Goal: Task Accomplishment & Management: Use online tool/utility

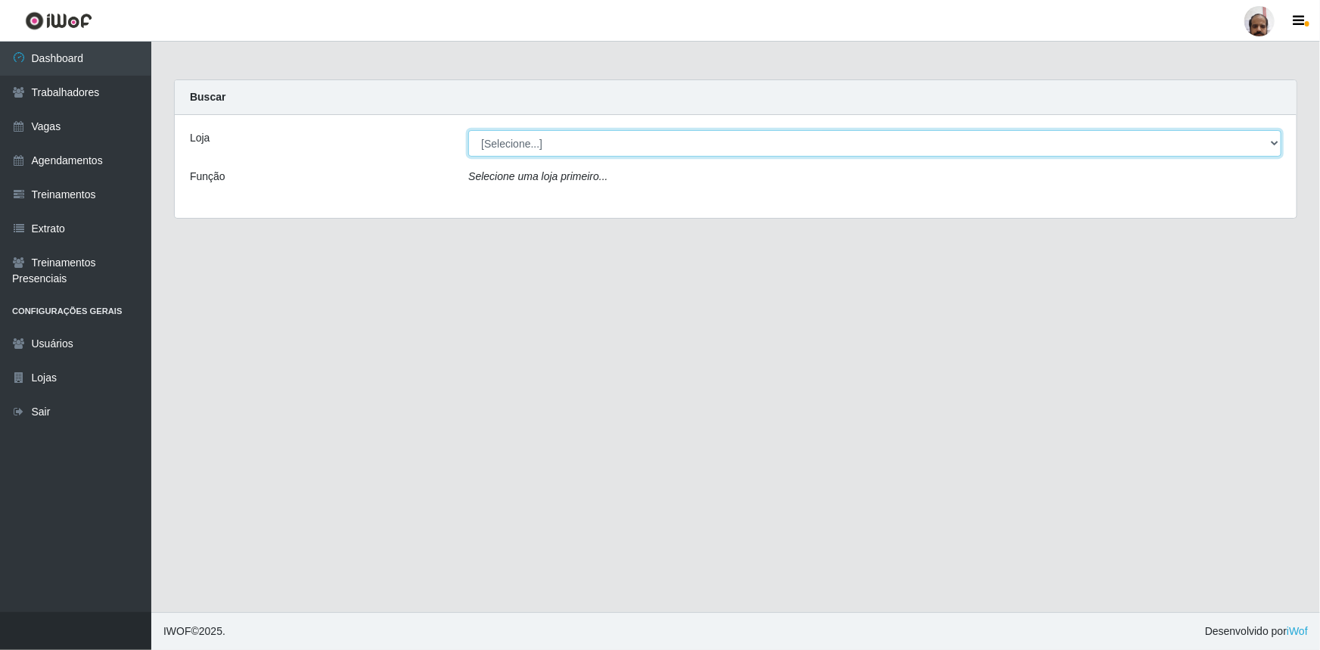
click at [1275, 143] on select "[Selecione...] Mar Vermelho - Loja 05" at bounding box center [874, 143] width 813 height 26
select select "252"
click at [468, 130] on select "[Selecione...] Mar Vermelho - Loja 05" at bounding box center [874, 143] width 813 height 26
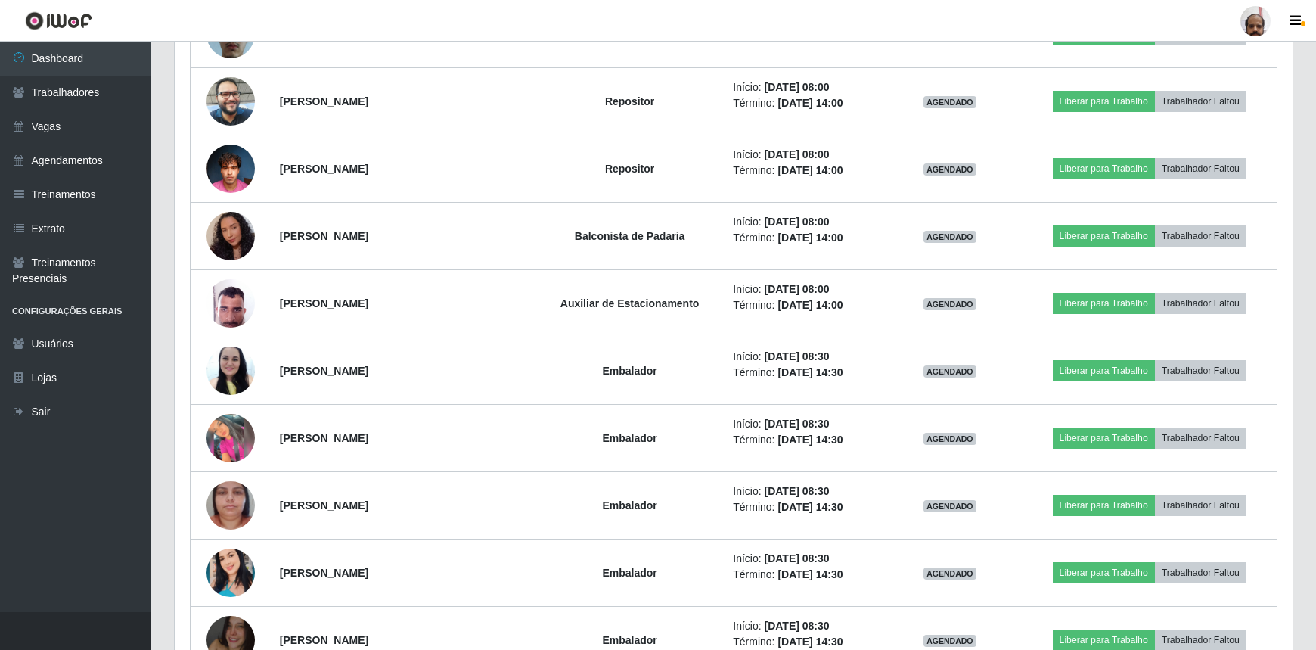
scroll to position [1237, 0]
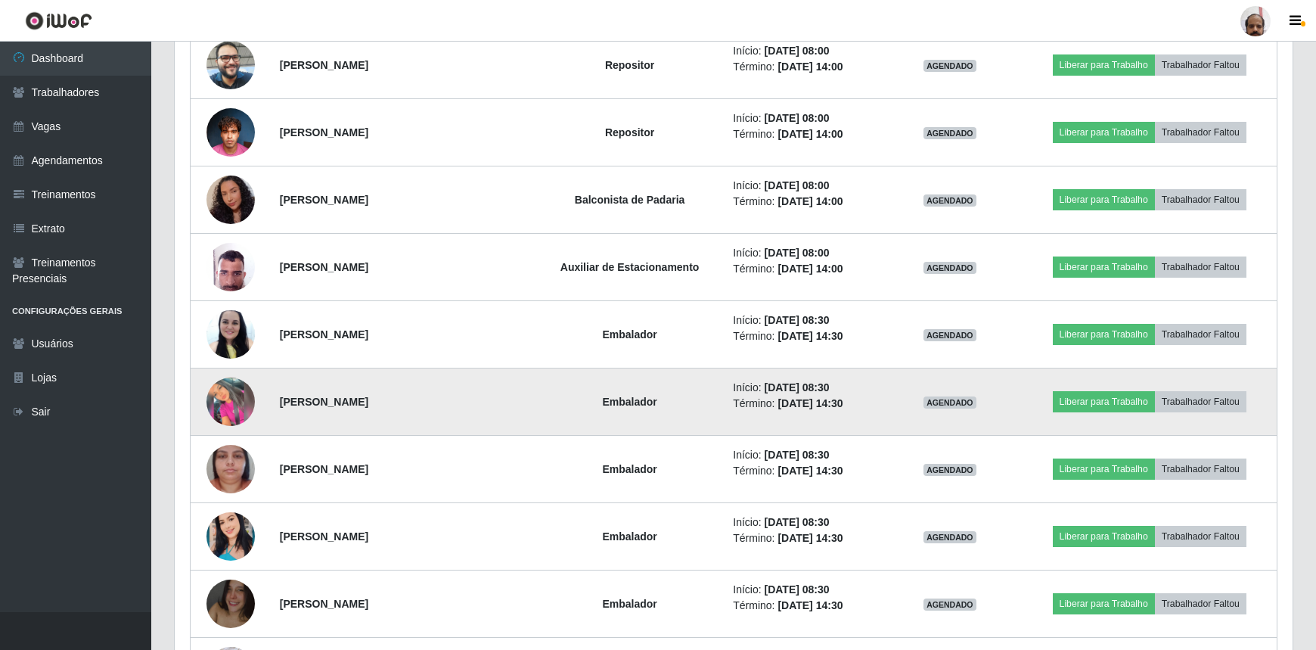
click at [228, 411] on img at bounding box center [230, 401] width 48 height 48
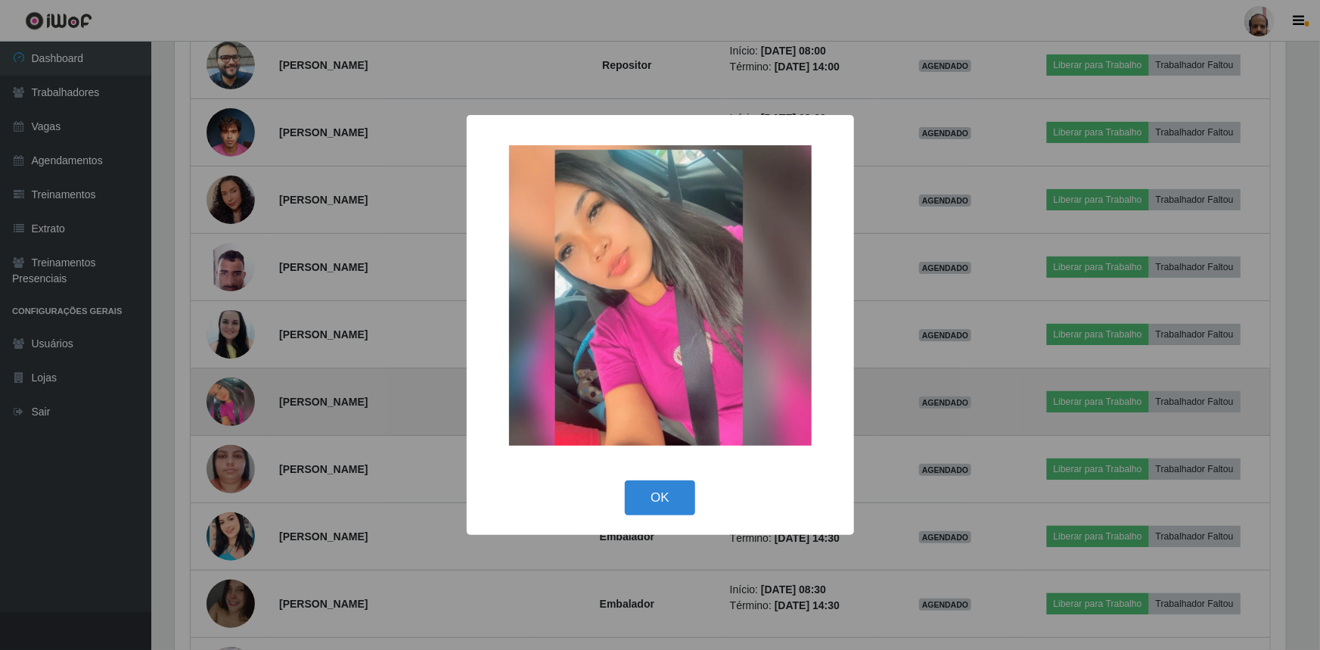
click at [227, 412] on div "× OK Cancel" at bounding box center [660, 325] width 1320 height 650
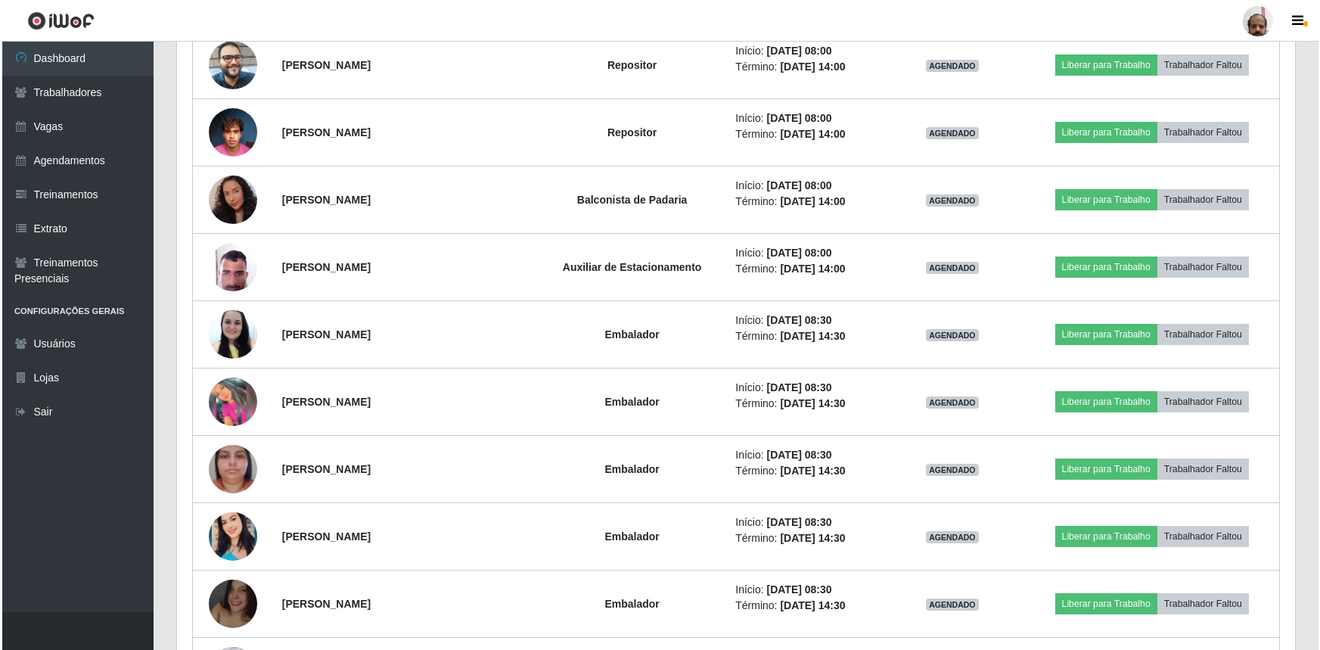
scroll to position [314, 1118]
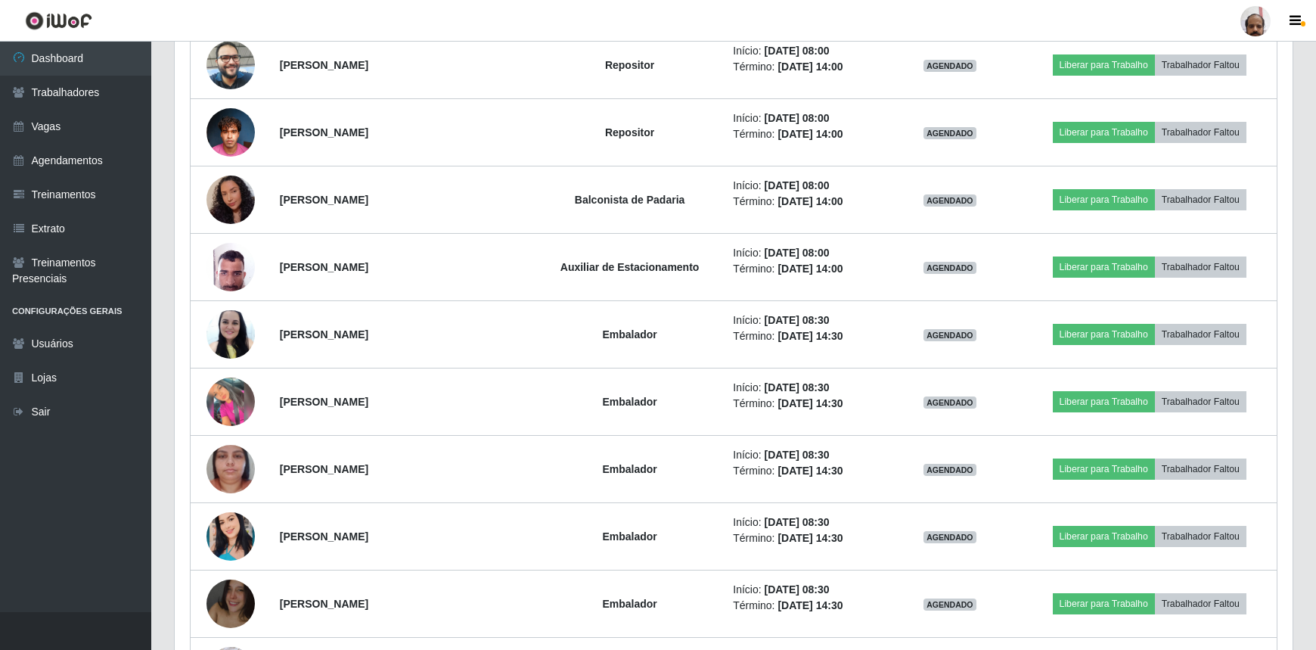
click at [227, 413] on img at bounding box center [230, 401] width 48 height 48
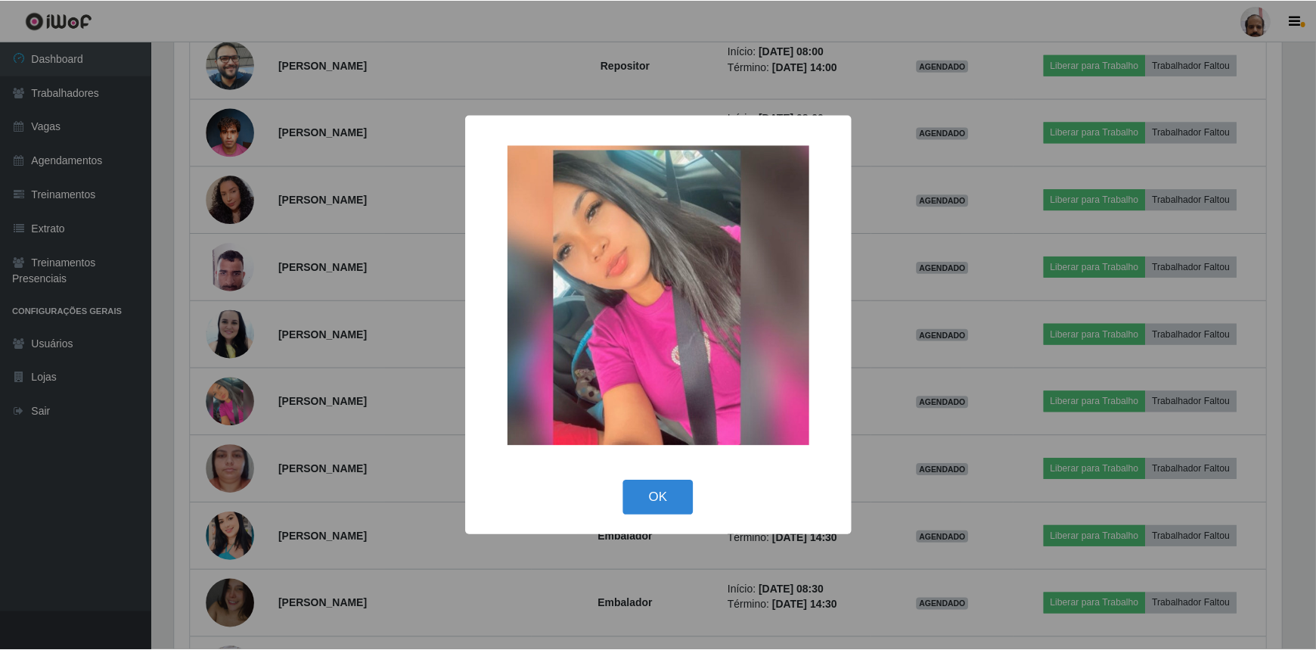
scroll to position [314, 1111]
click at [227, 413] on div "× OK Cancel" at bounding box center [660, 325] width 1320 height 650
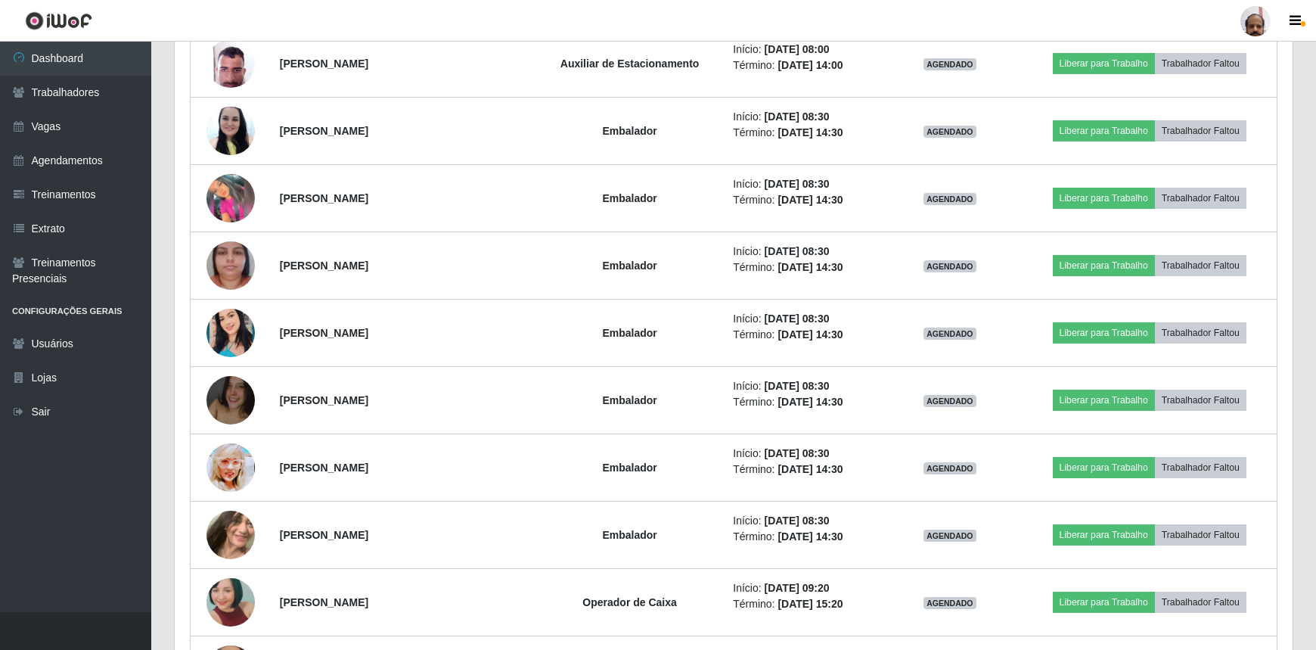
scroll to position [1444, 0]
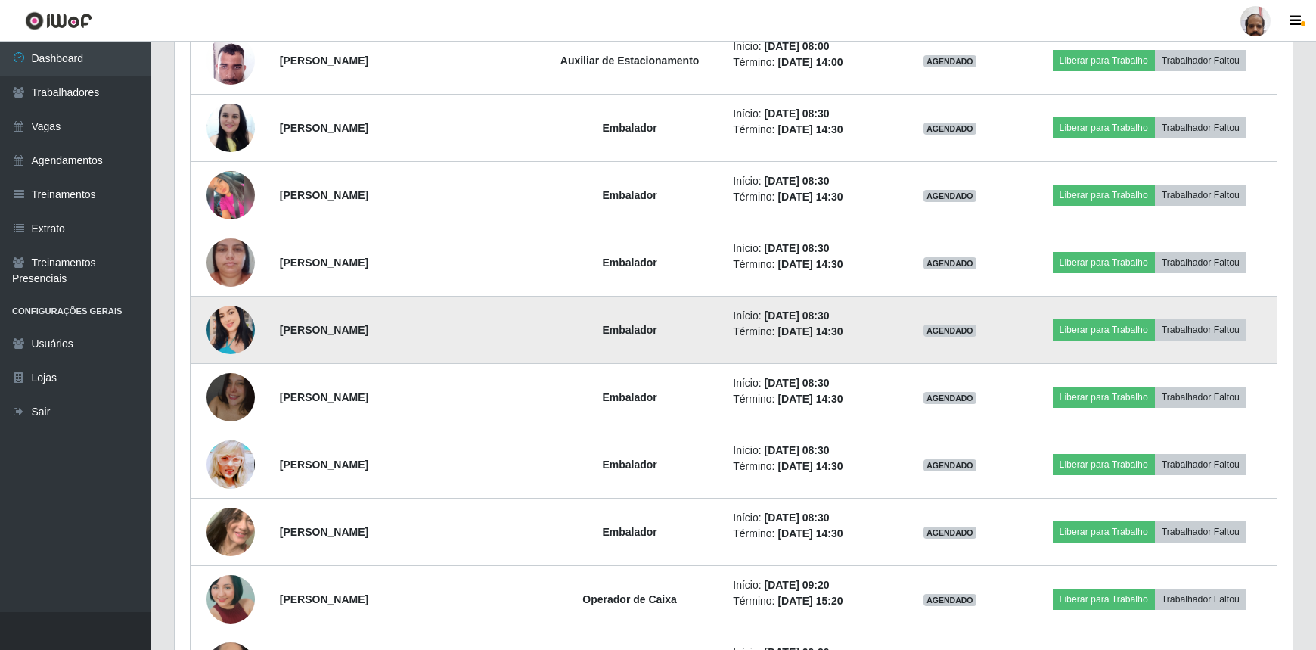
click at [227, 335] on img at bounding box center [230, 330] width 48 height 86
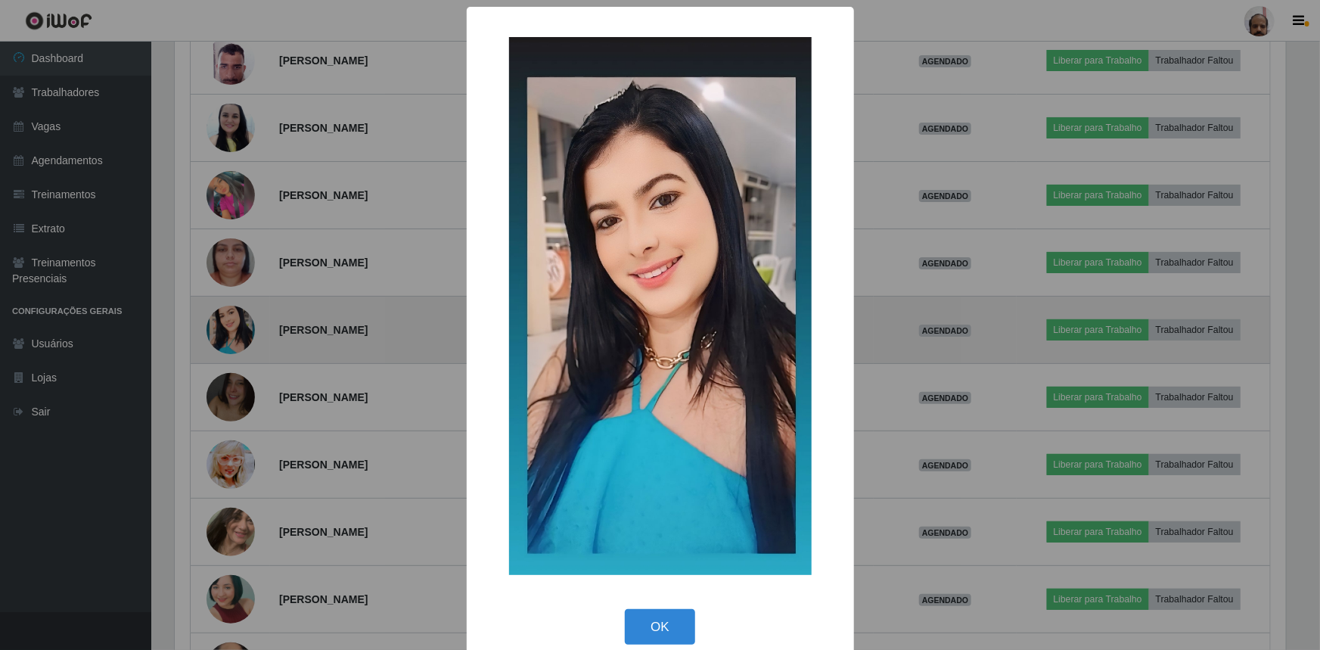
click at [227, 335] on div "× OK Cancel" at bounding box center [660, 325] width 1320 height 650
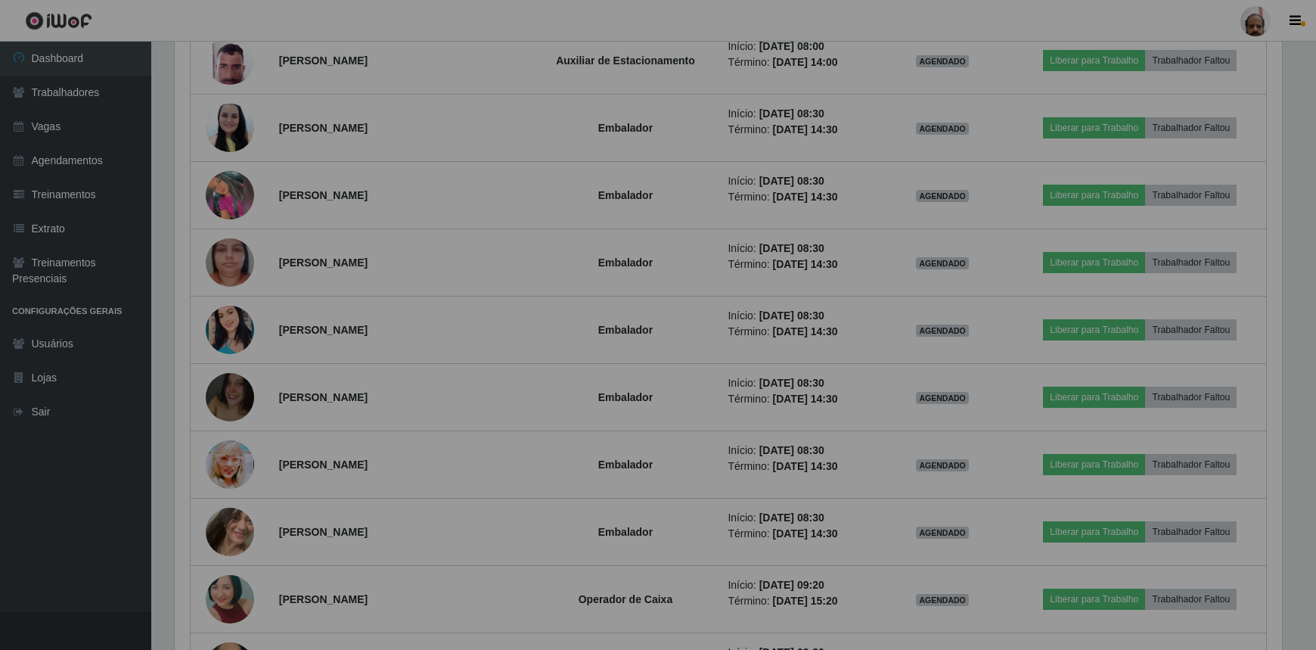
scroll to position [314, 1118]
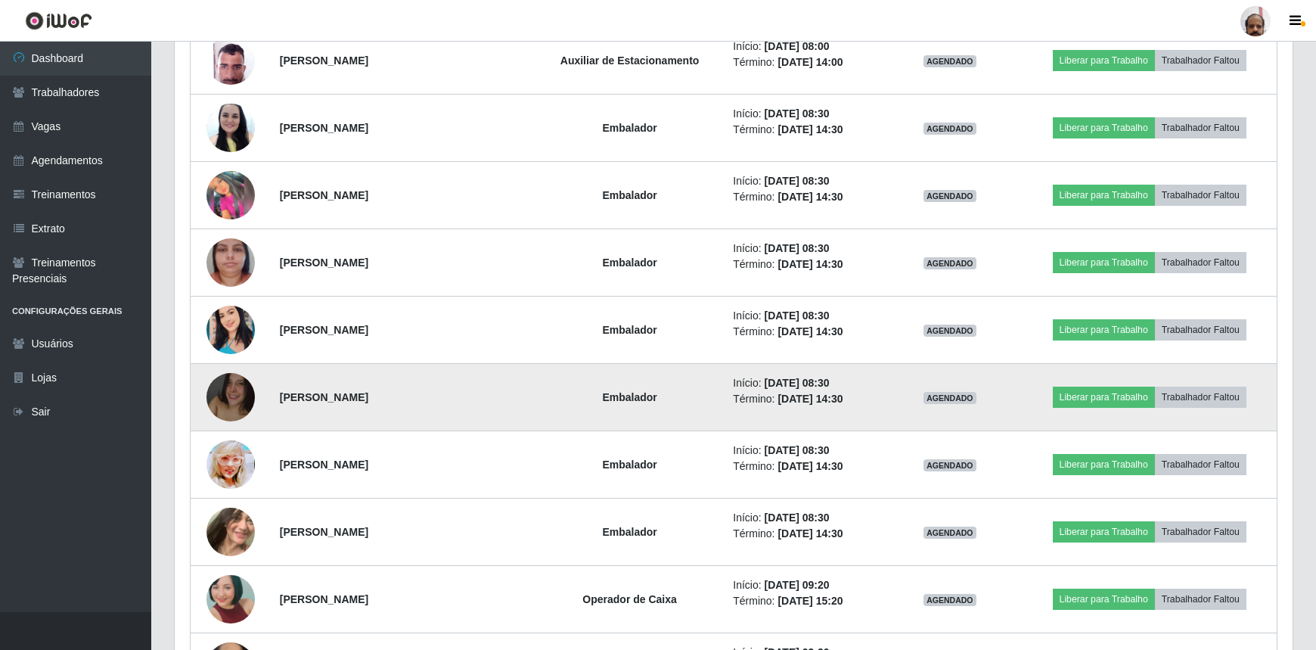
click at [231, 385] on img at bounding box center [230, 397] width 48 height 86
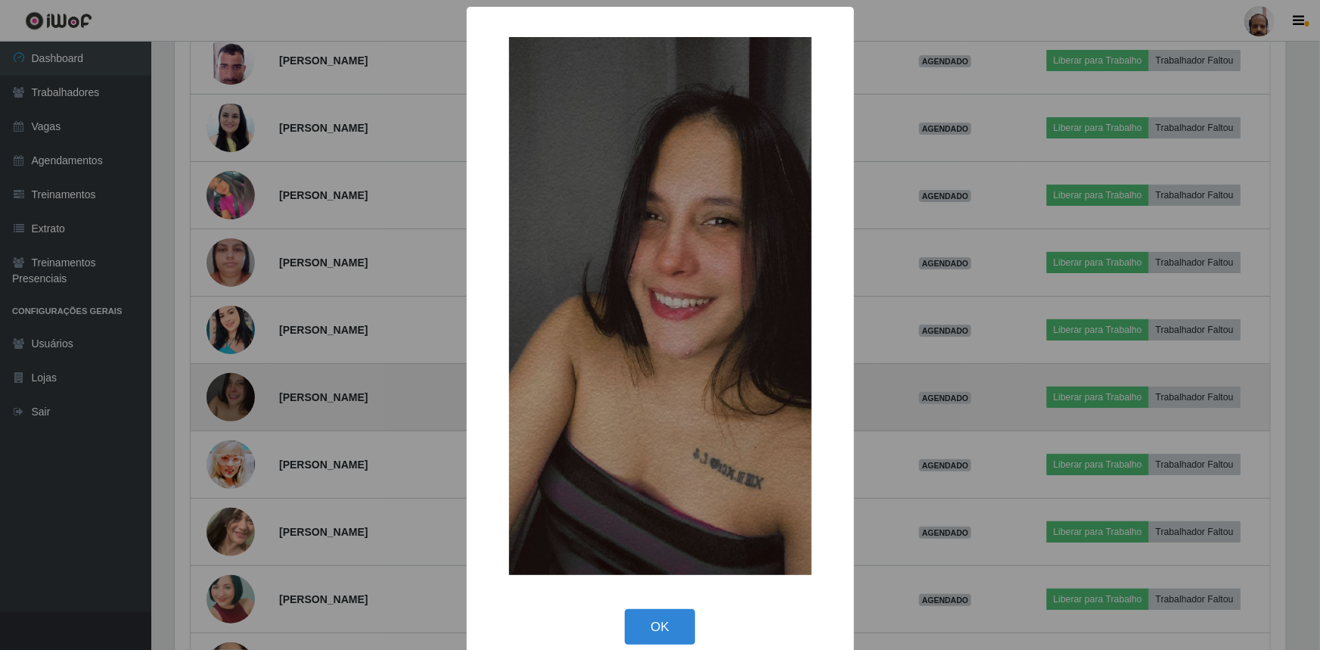
click at [231, 385] on div "× OK Cancel" at bounding box center [660, 325] width 1320 height 650
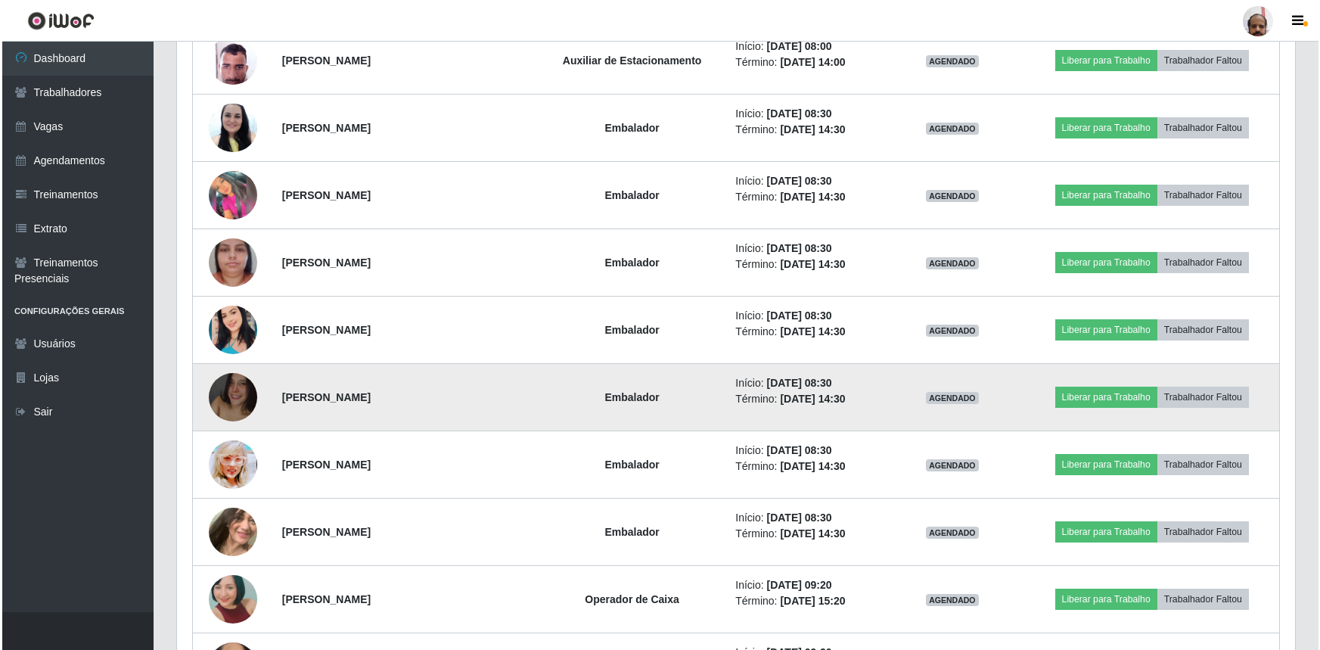
scroll to position [314, 1118]
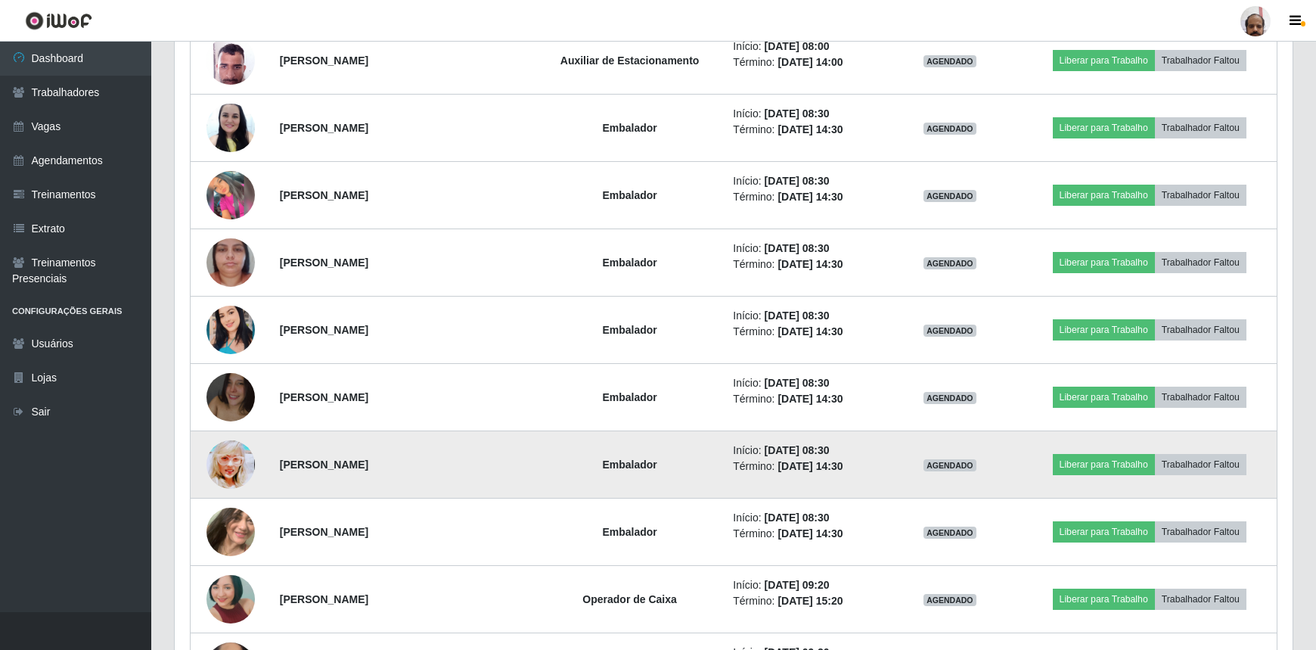
click at [235, 456] on img at bounding box center [230, 464] width 48 height 68
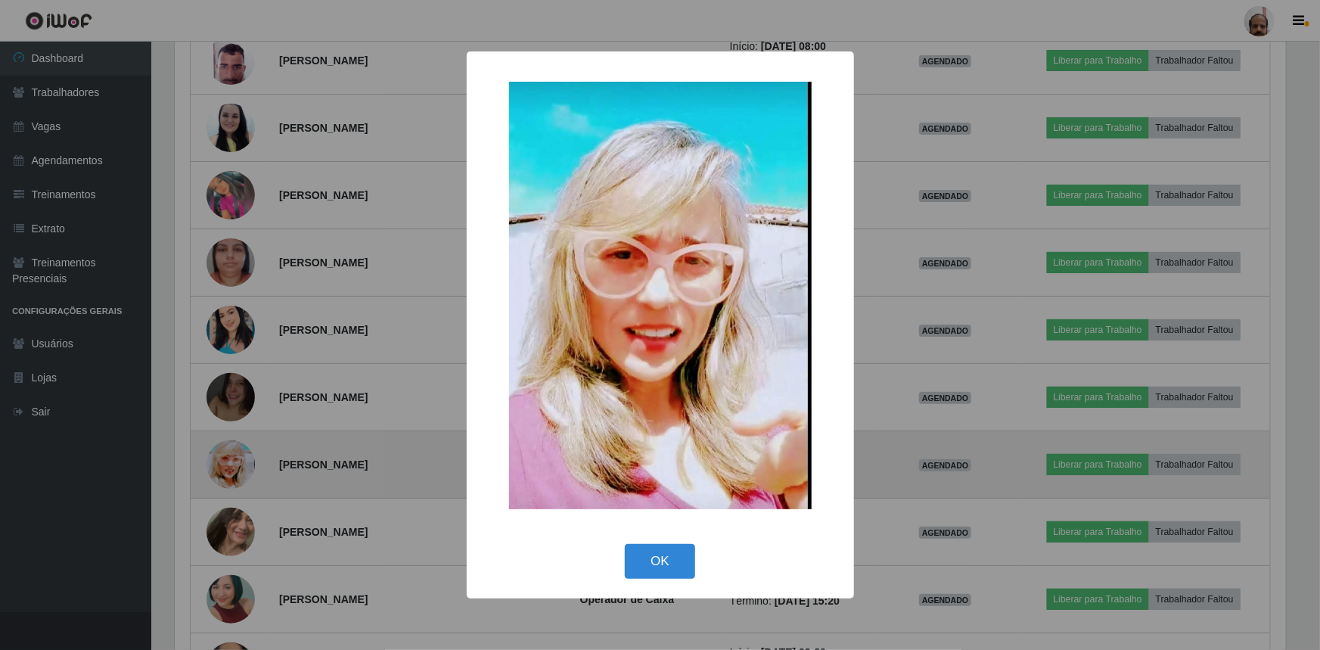
click at [235, 456] on div "× OK Cancel" at bounding box center [660, 325] width 1320 height 650
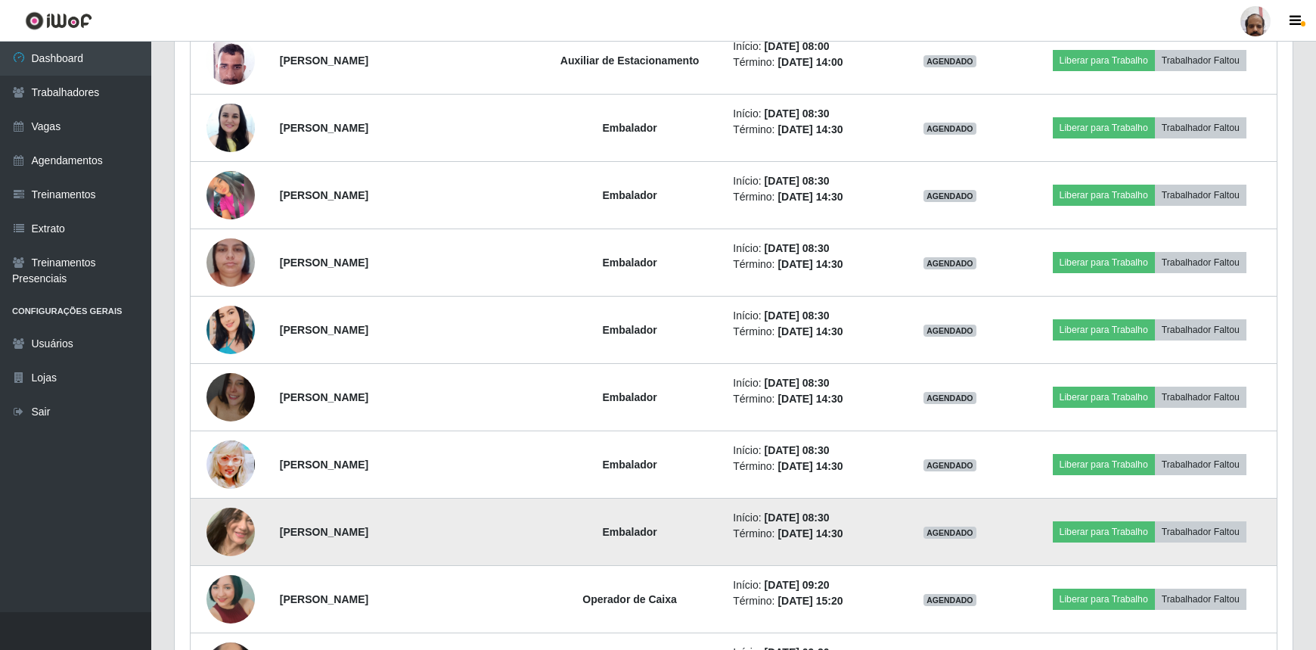
click at [236, 536] on img at bounding box center [230, 531] width 48 height 64
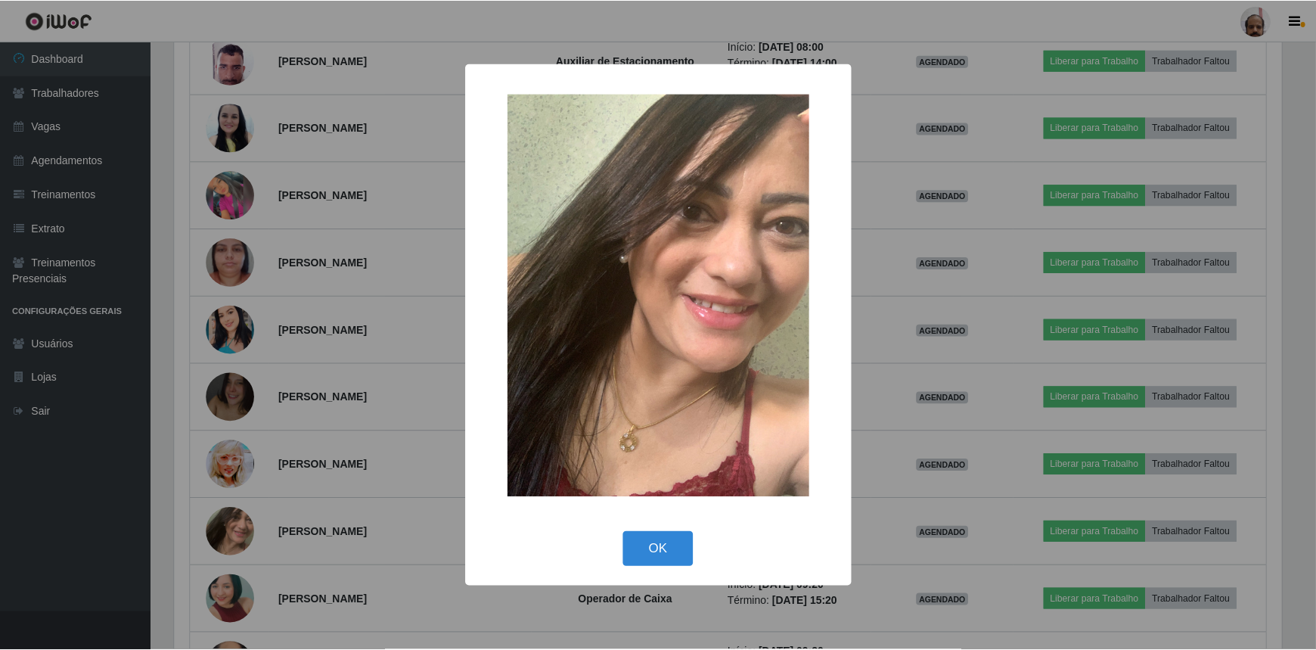
scroll to position [314, 1111]
click at [236, 537] on div "× OK Cancel" at bounding box center [660, 325] width 1320 height 650
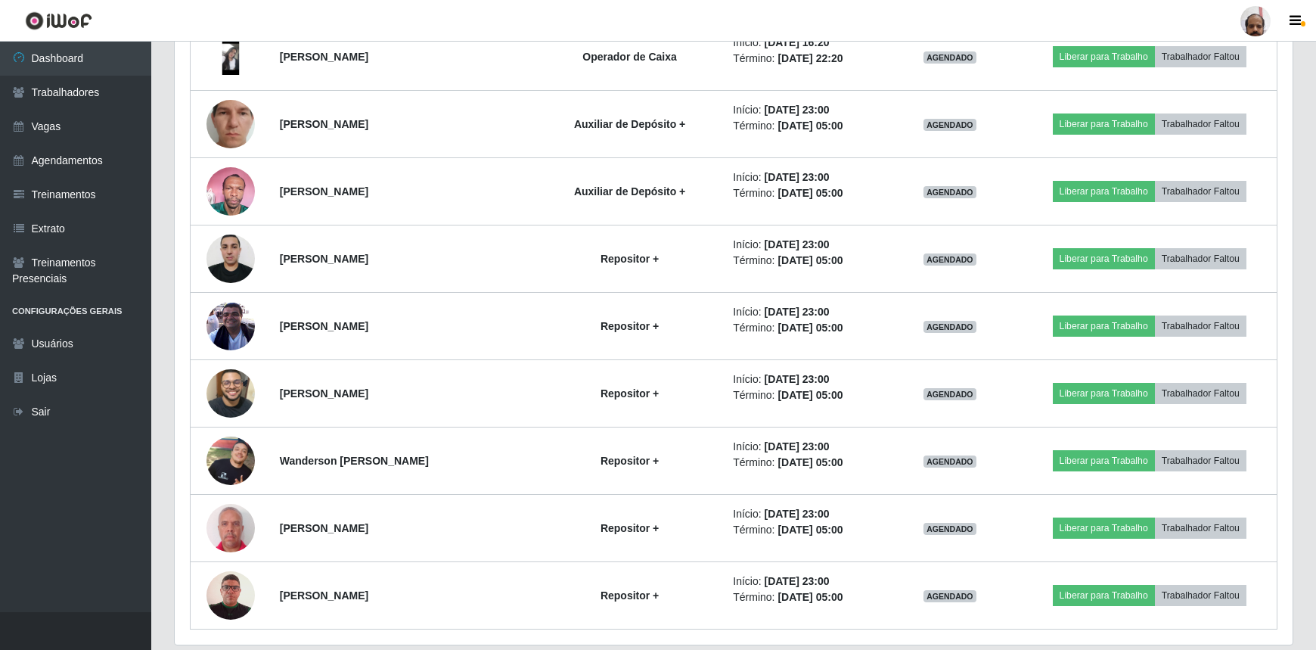
scroll to position [0, 0]
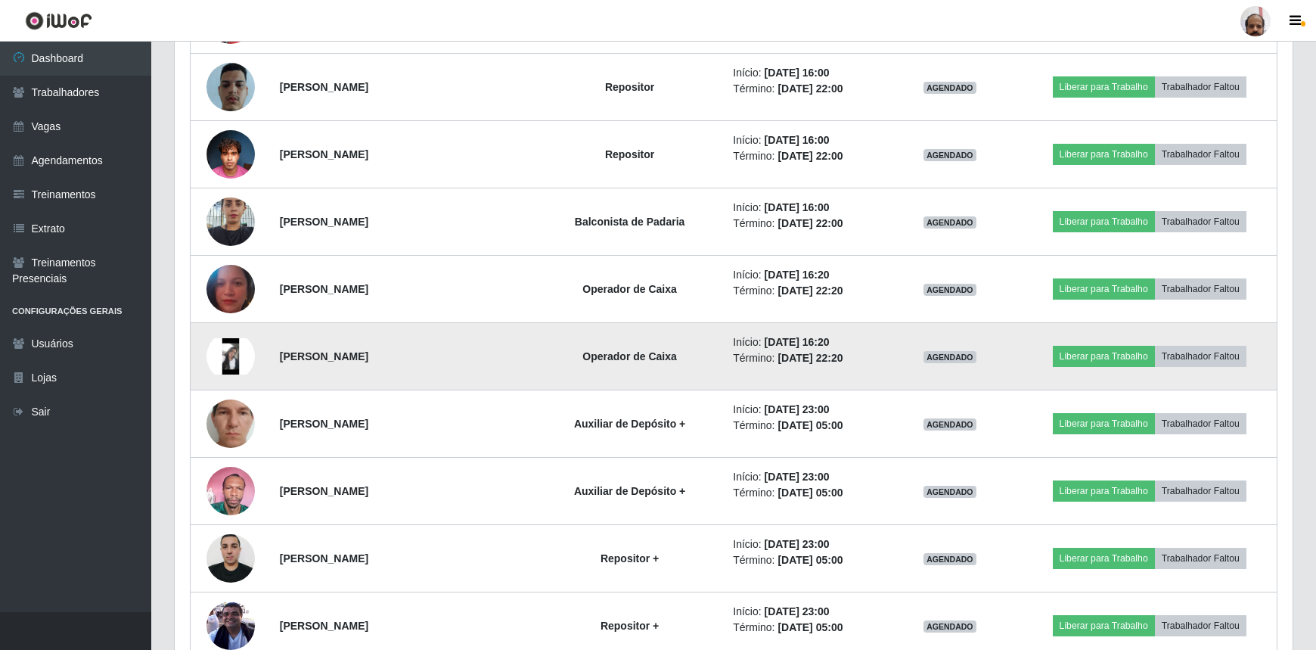
click at [225, 352] on img at bounding box center [230, 356] width 48 height 36
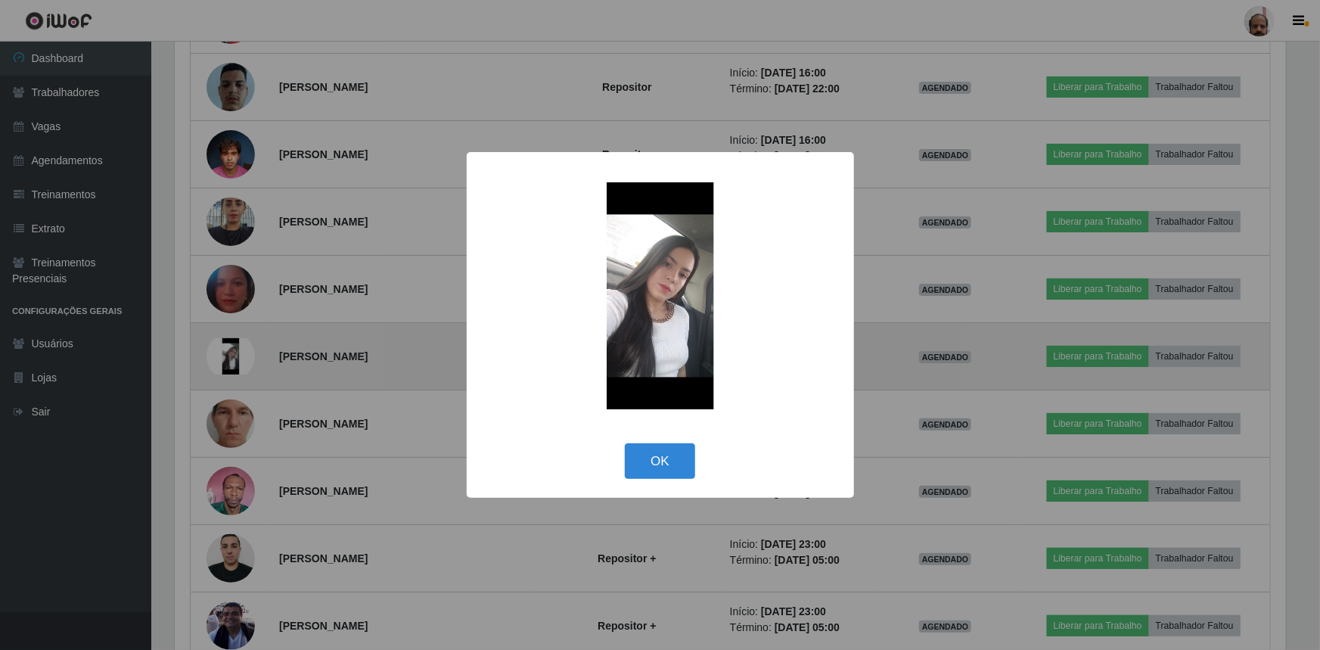
click at [225, 352] on div "× OK Cancel" at bounding box center [660, 325] width 1320 height 650
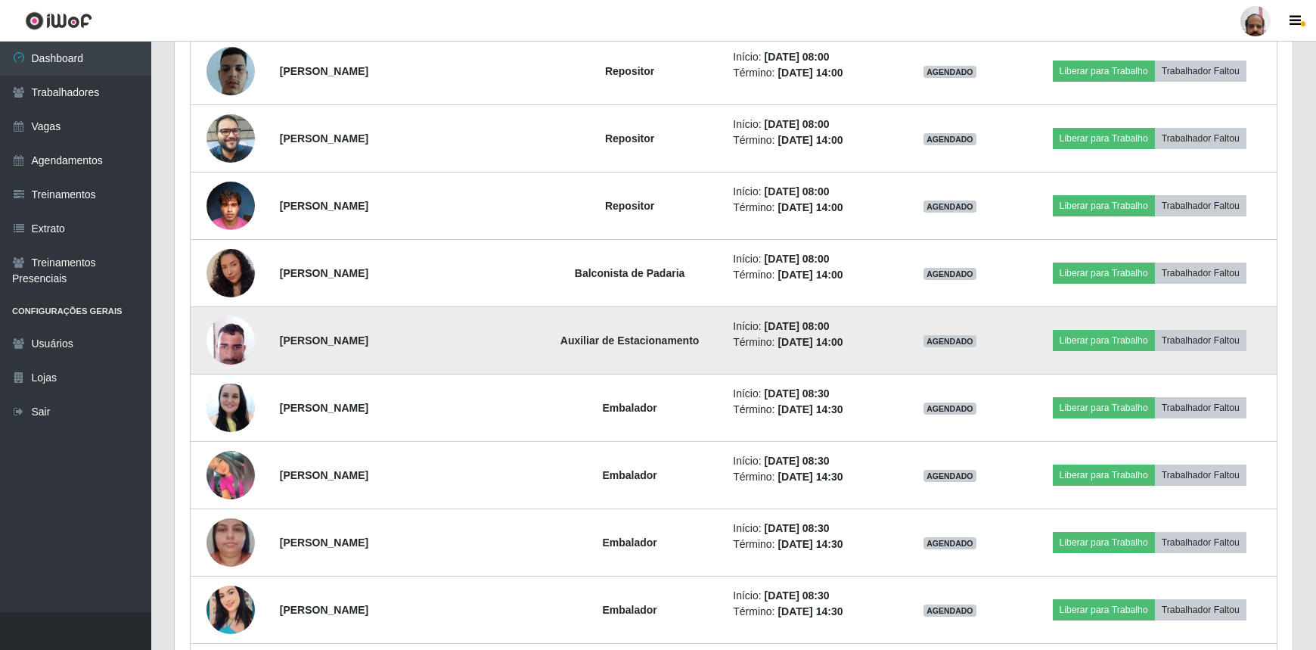
click at [234, 340] on img at bounding box center [230, 340] width 48 height 64
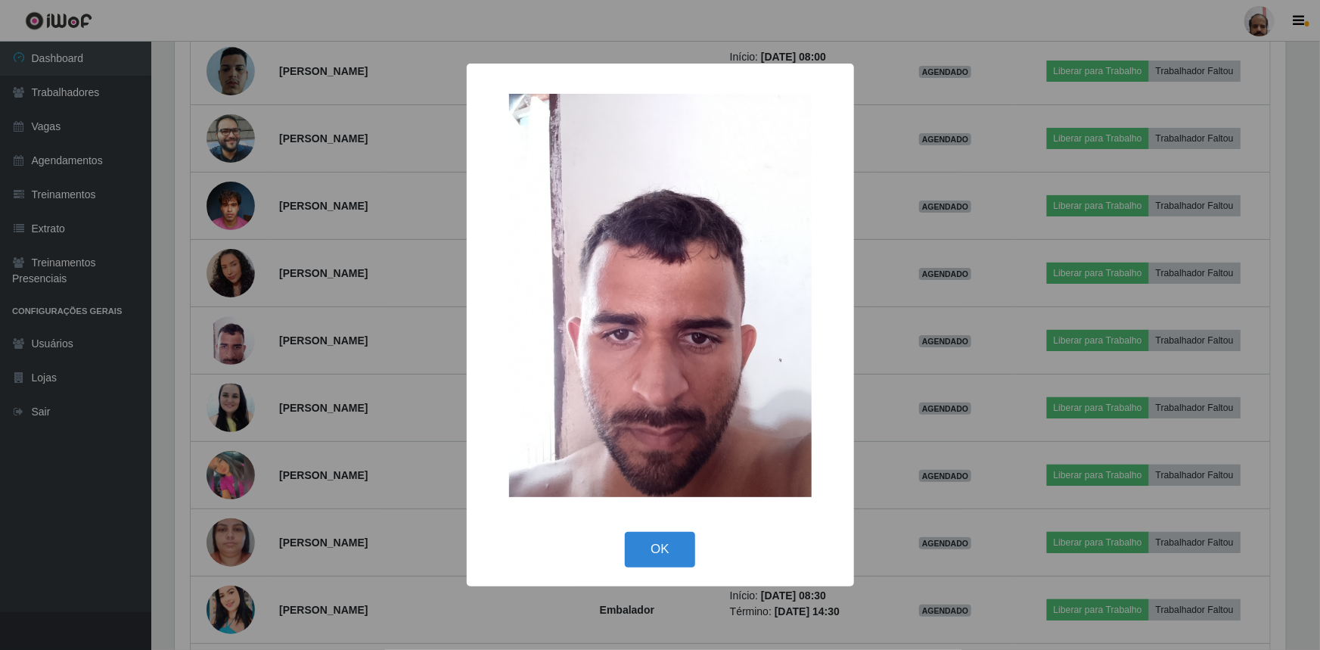
click at [234, 340] on div "× OK Cancel" at bounding box center [660, 325] width 1320 height 650
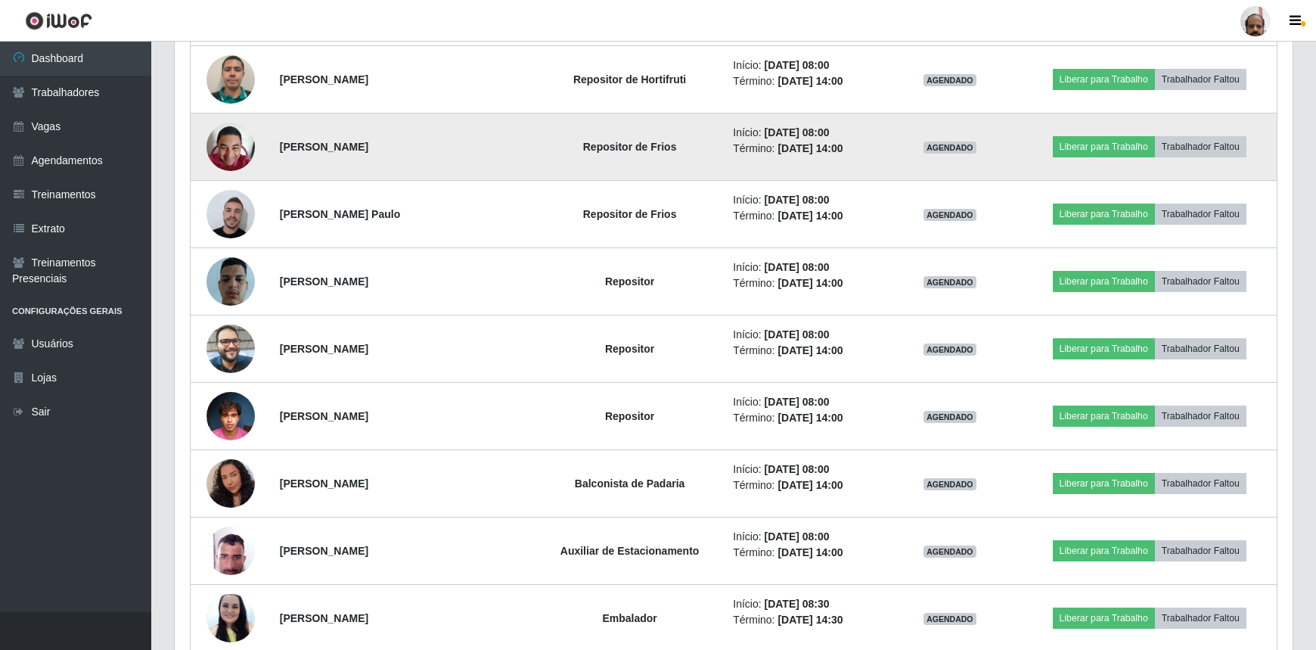
scroll to position [958, 0]
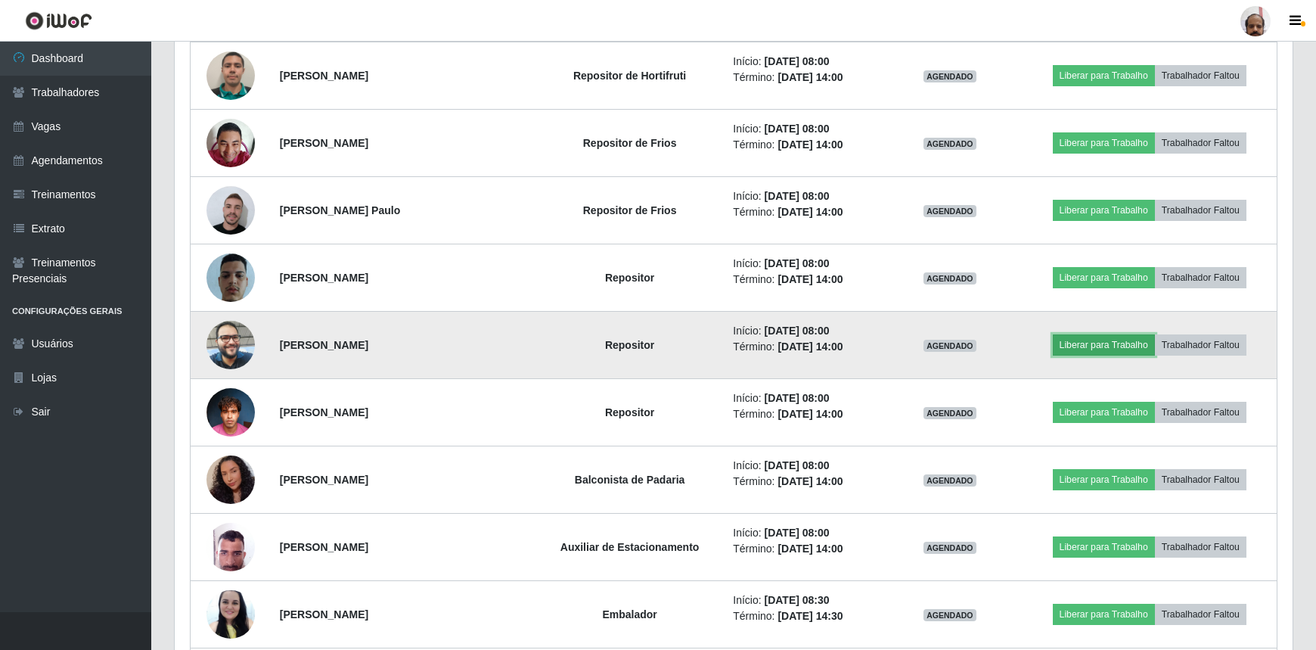
click at [1132, 339] on button "Liberar para Trabalho" at bounding box center [1104, 344] width 102 height 21
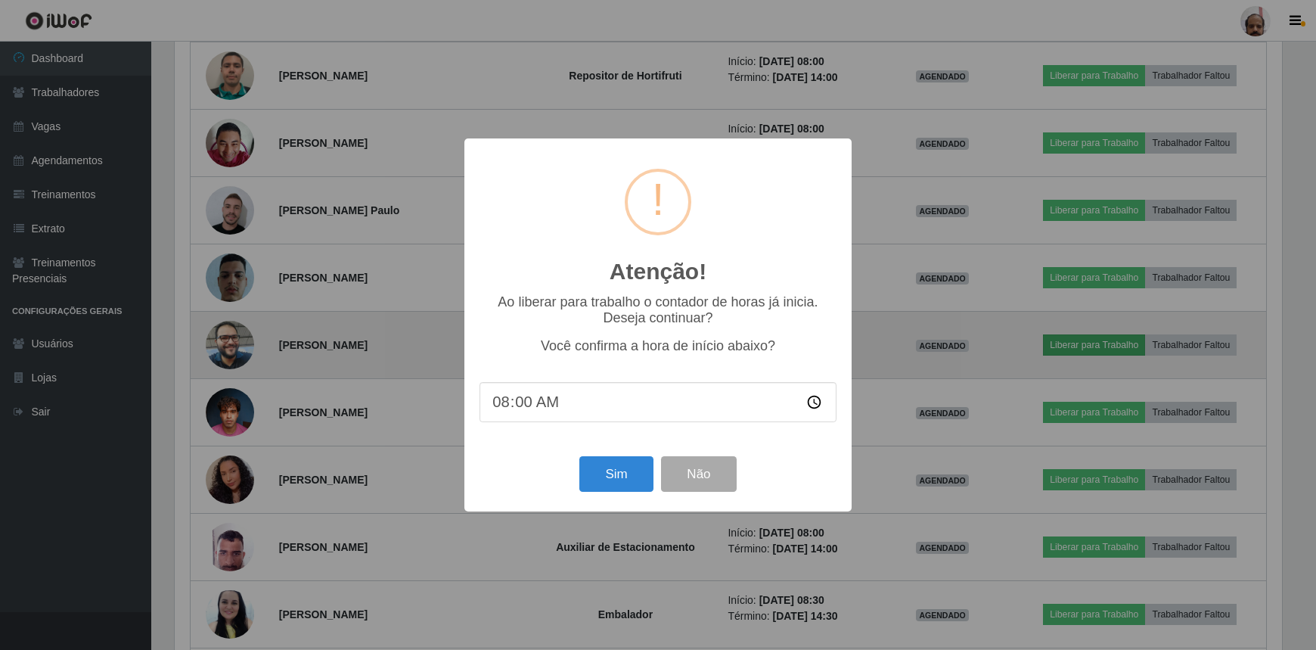
scroll to position [314, 1111]
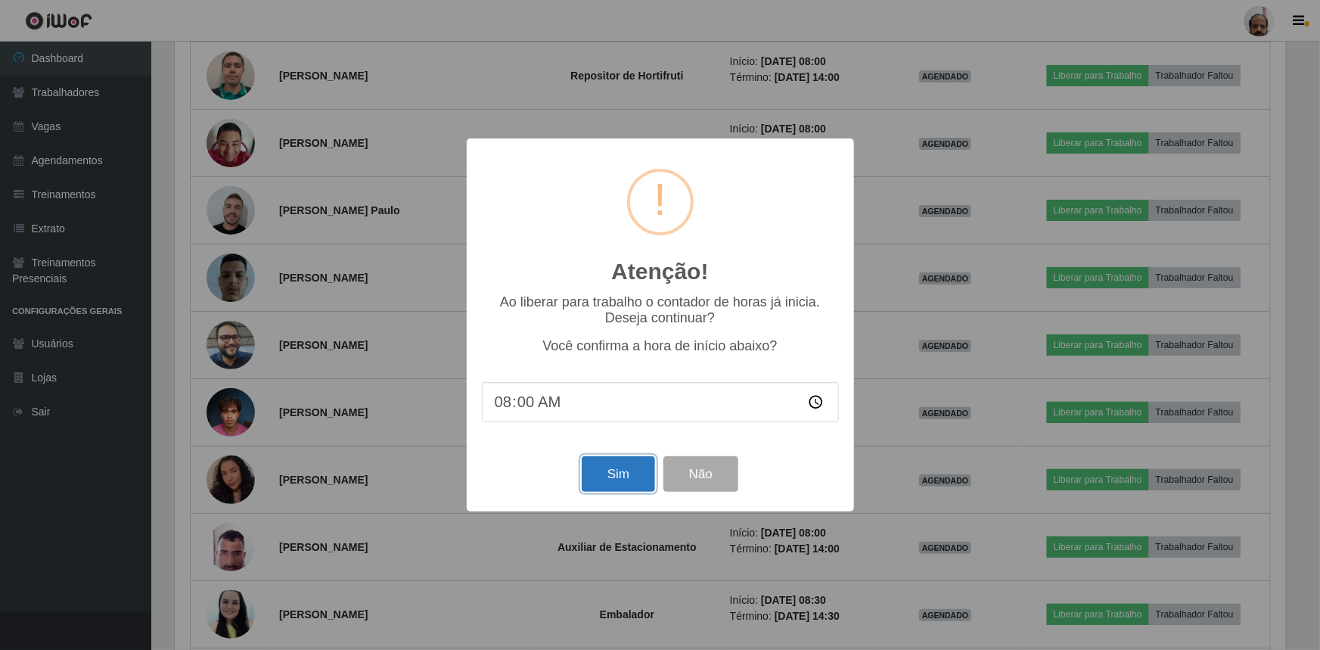
click at [629, 475] on button "Sim" at bounding box center [618, 474] width 73 height 36
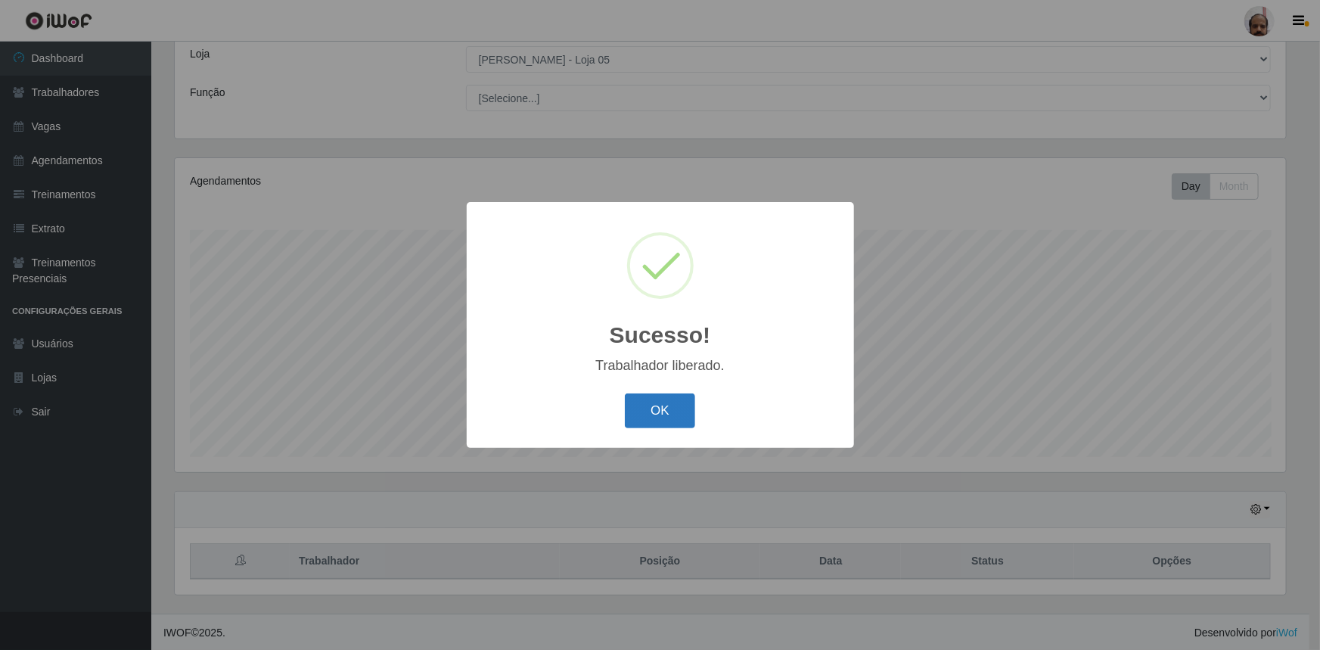
click at [645, 407] on button "OK" at bounding box center [660, 411] width 70 height 36
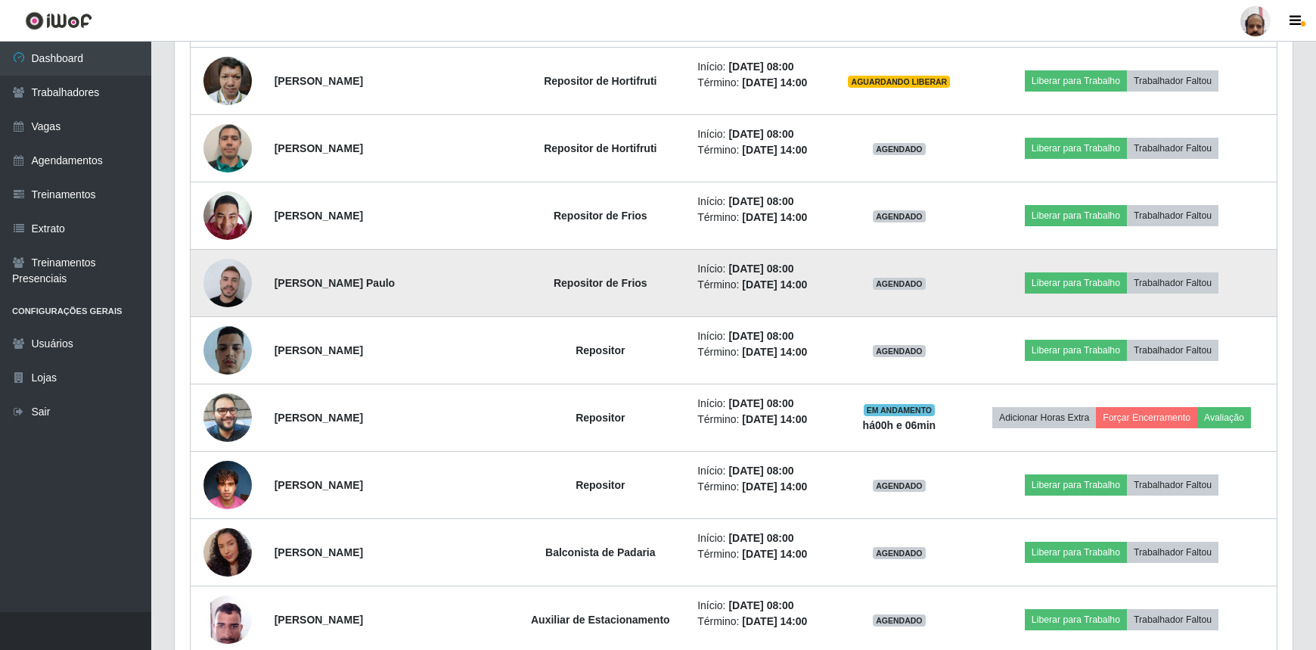
scroll to position [909, 0]
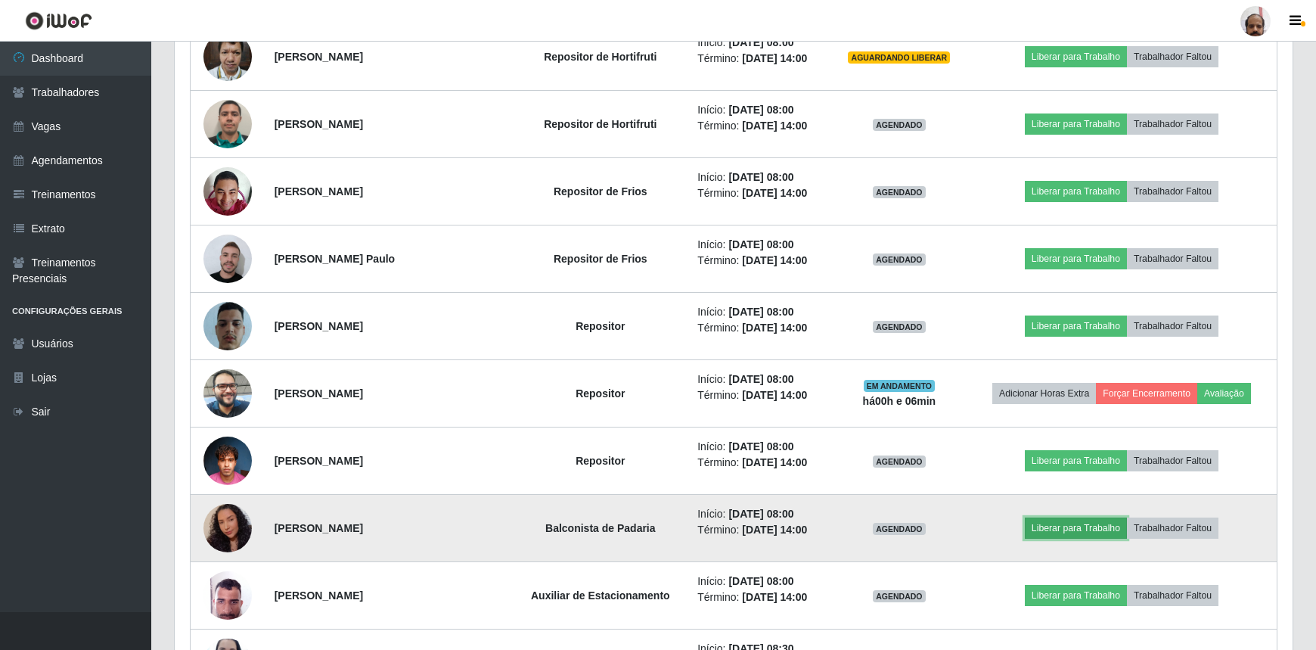
click at [1056, 522] on button "Liberar para Trabalho" at bounding box center [1076, 527] width 102 height 21
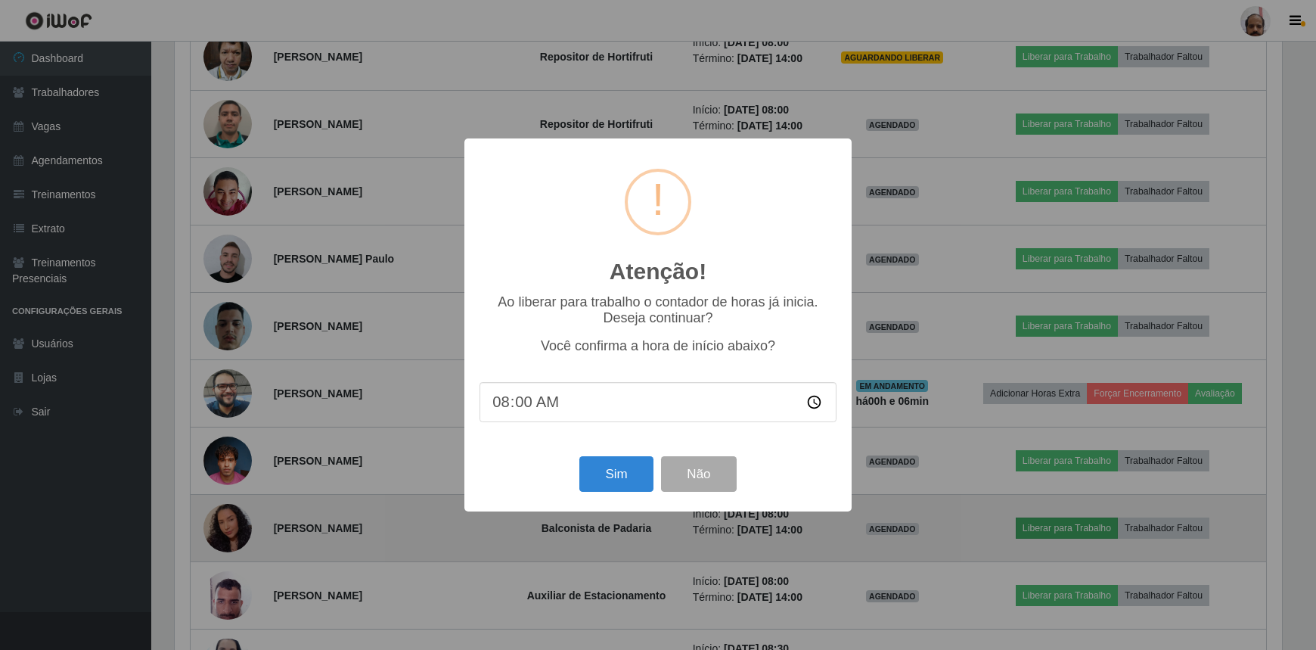
scroll to position [314, 1111]
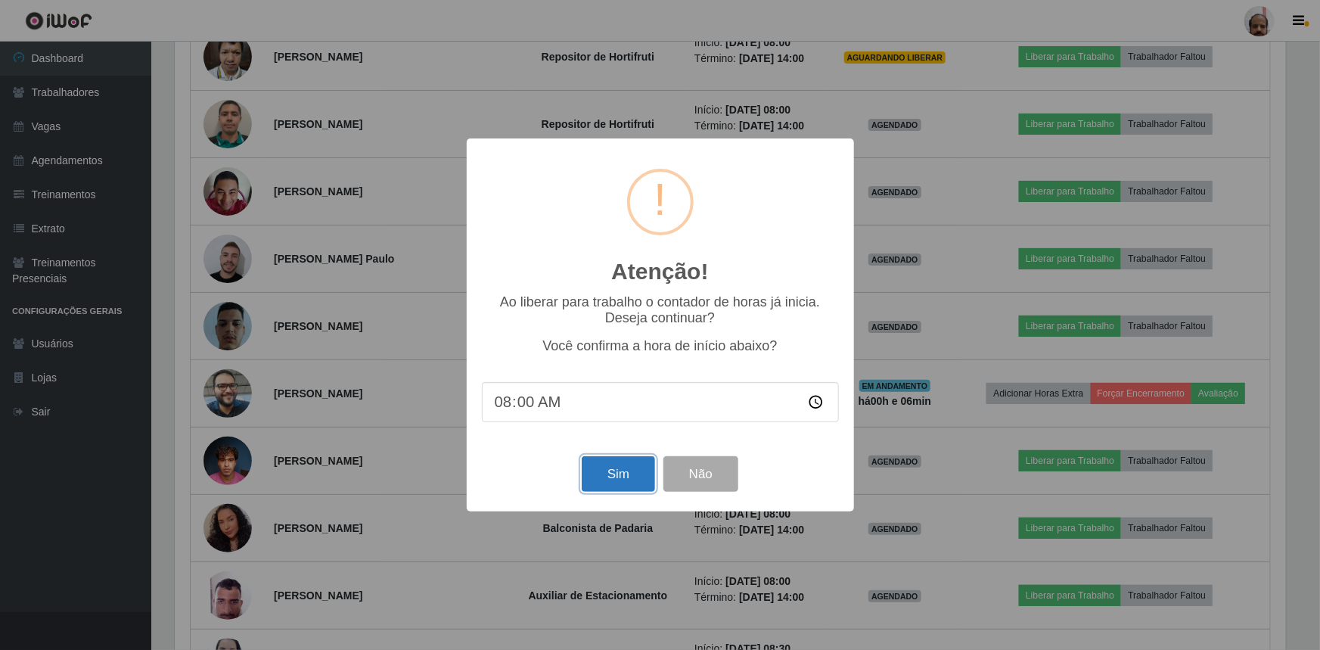
click at [616, 483] on button "Sim" at bounding box center [618, 474] width 73 height 36
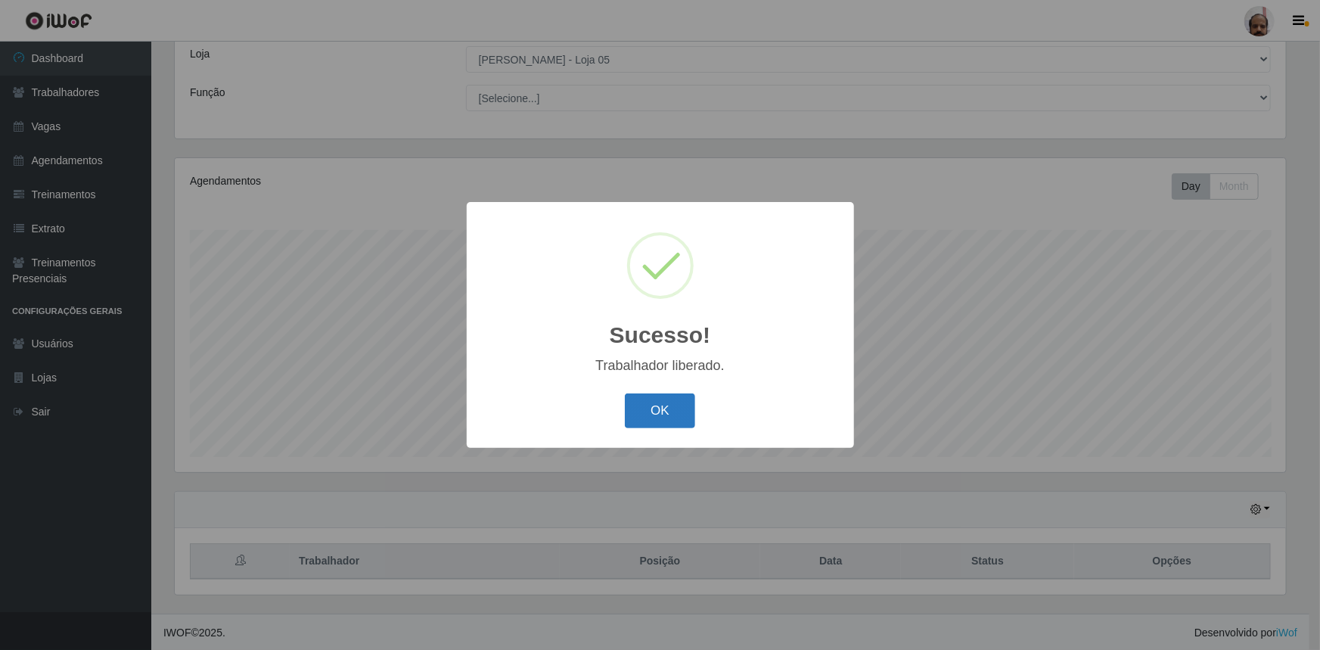
click at [648, 425] on button "OK" at bounding box center [660, 411] width 70 height 36
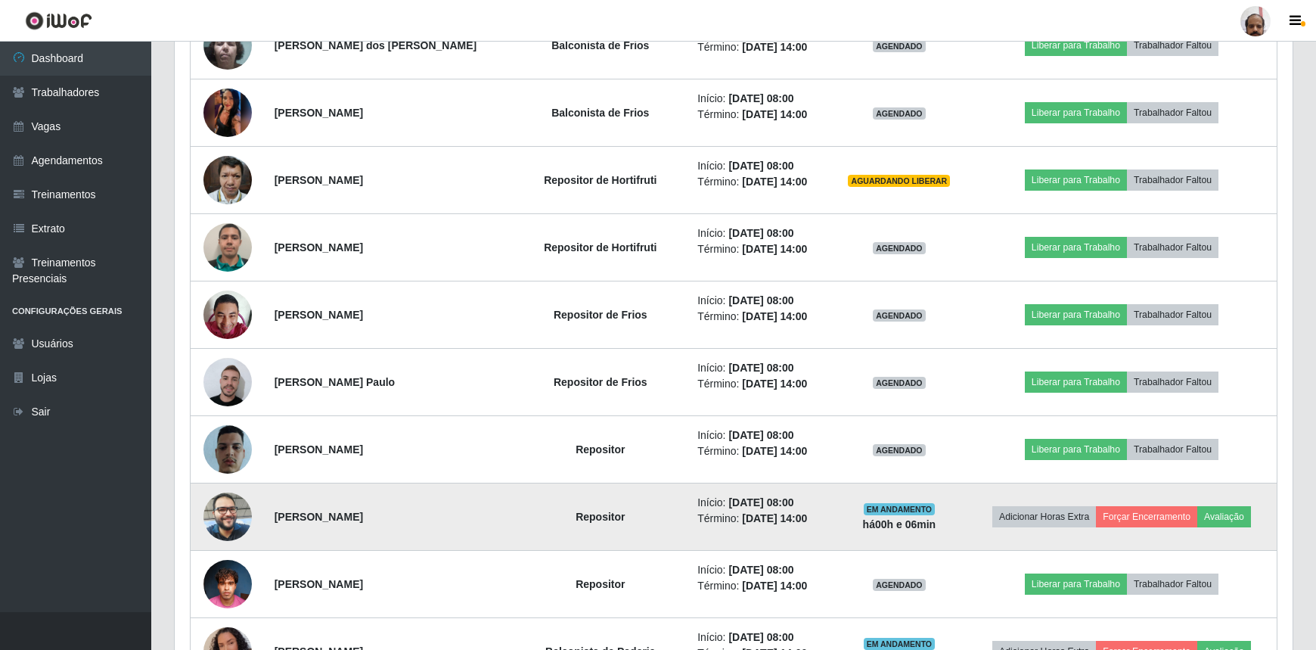
scroll to position [497, 0]
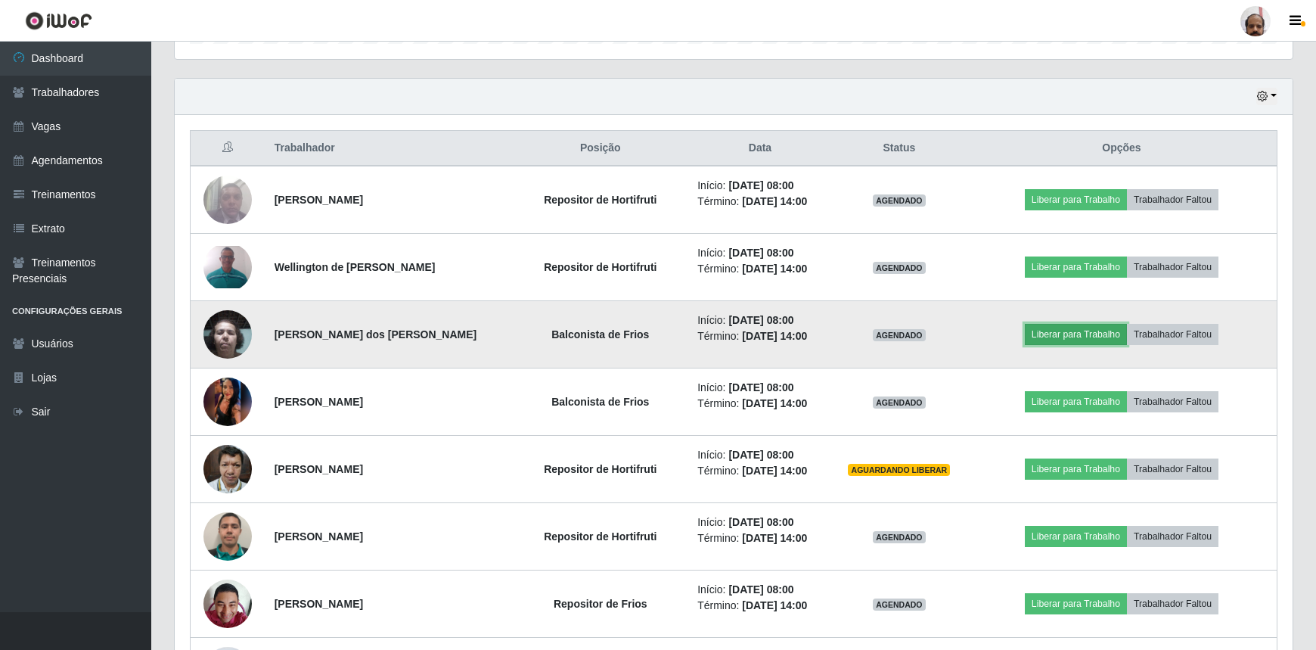
click at [1064, 334] on button "Liberar para Trabalho" at bounding box center [1076, 334] width 102 height 21
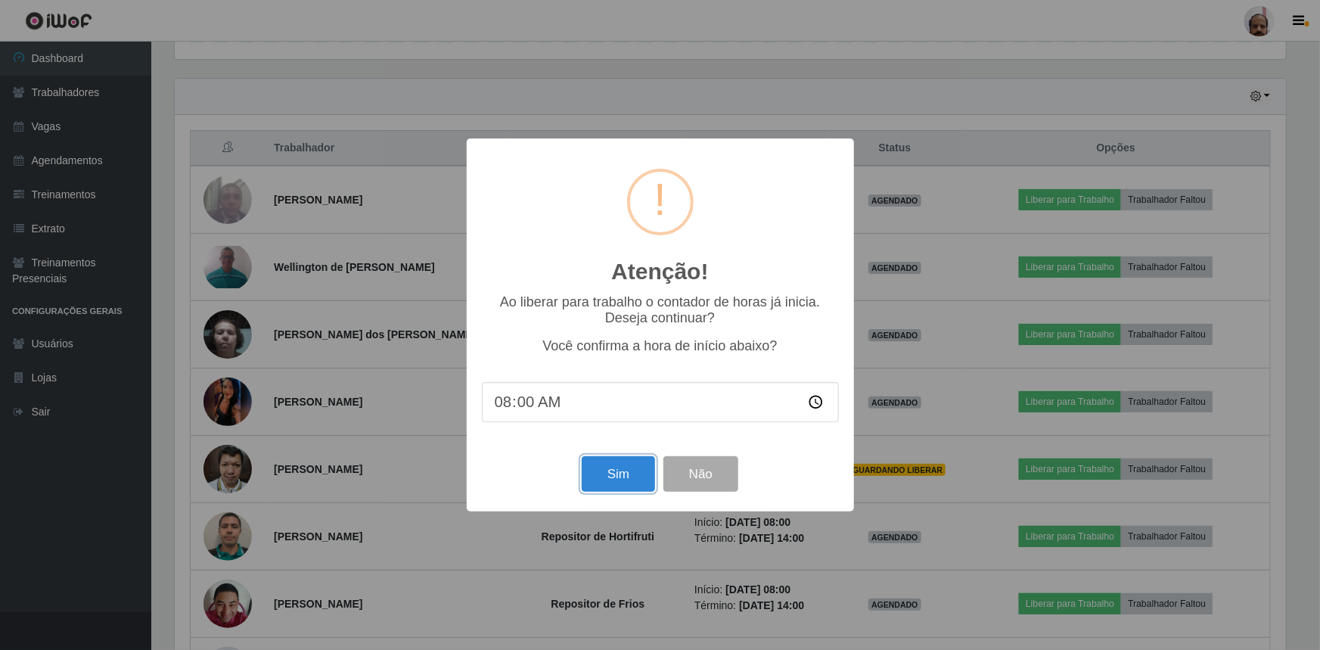
click at [614, 477] on button "Sim" at bounding box center [618, 474] width 73 height 36
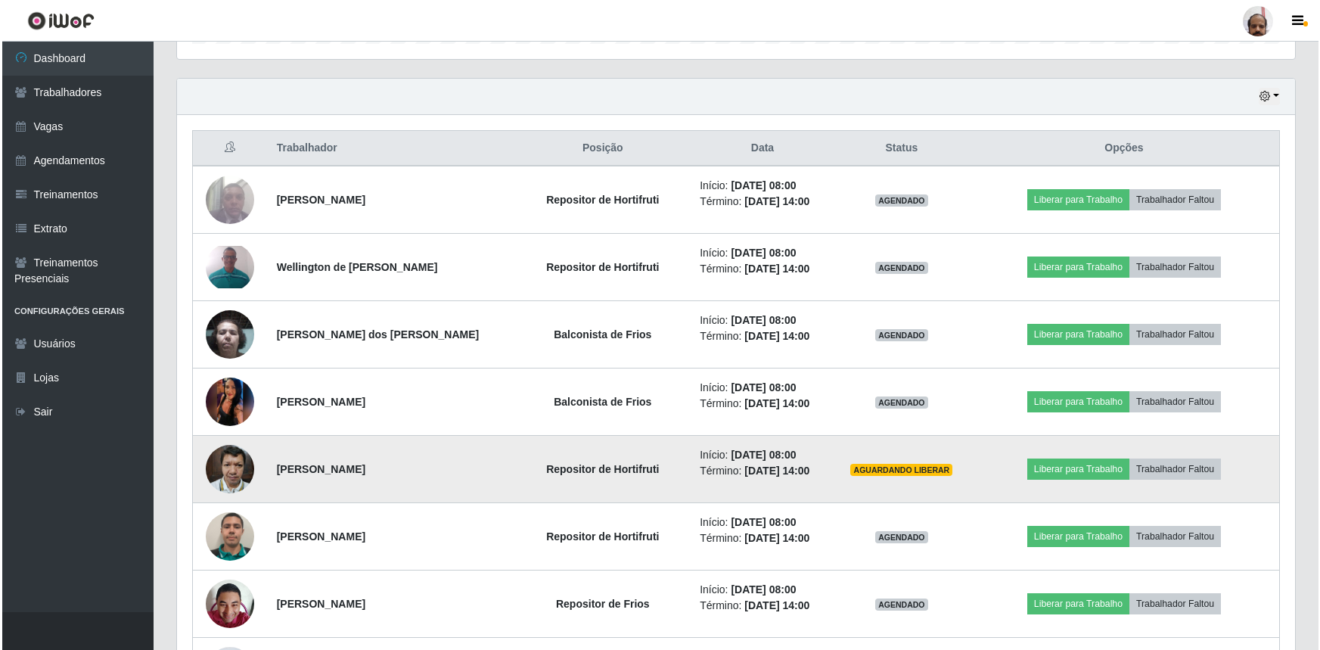
scroll to position [84, 0]
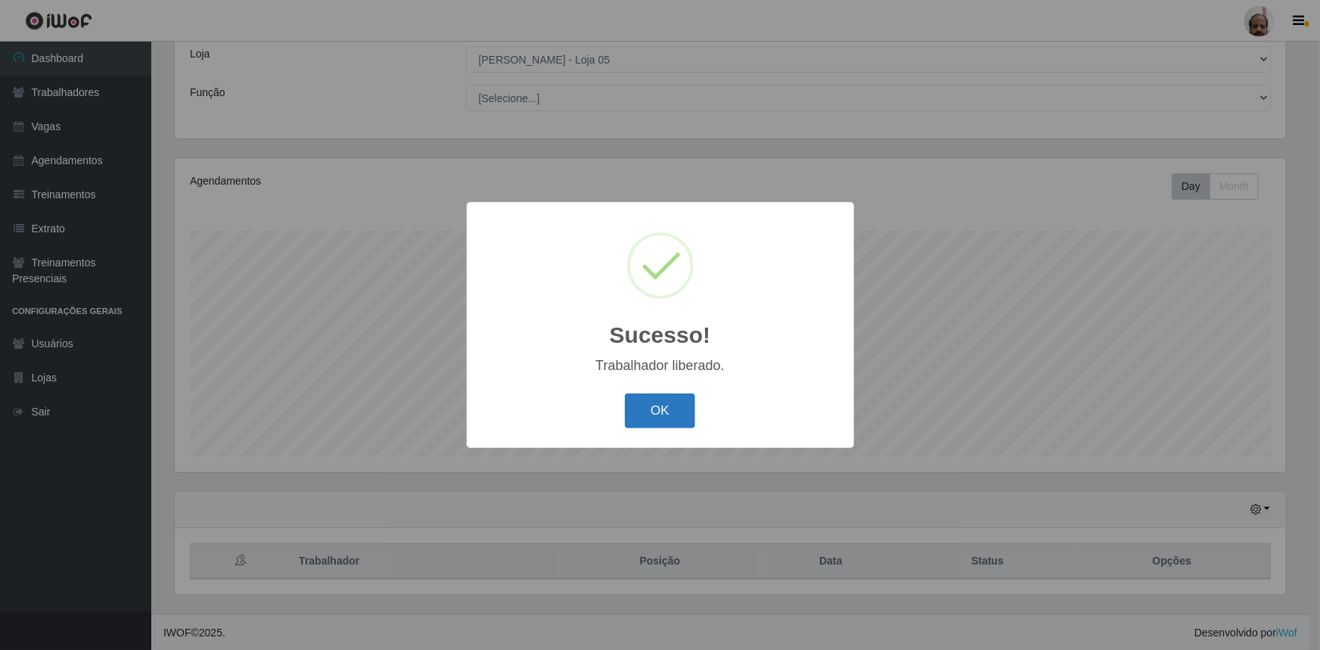
click at [649, 415] on button "OK" at bounding box center [660, 411] width 70 height 36
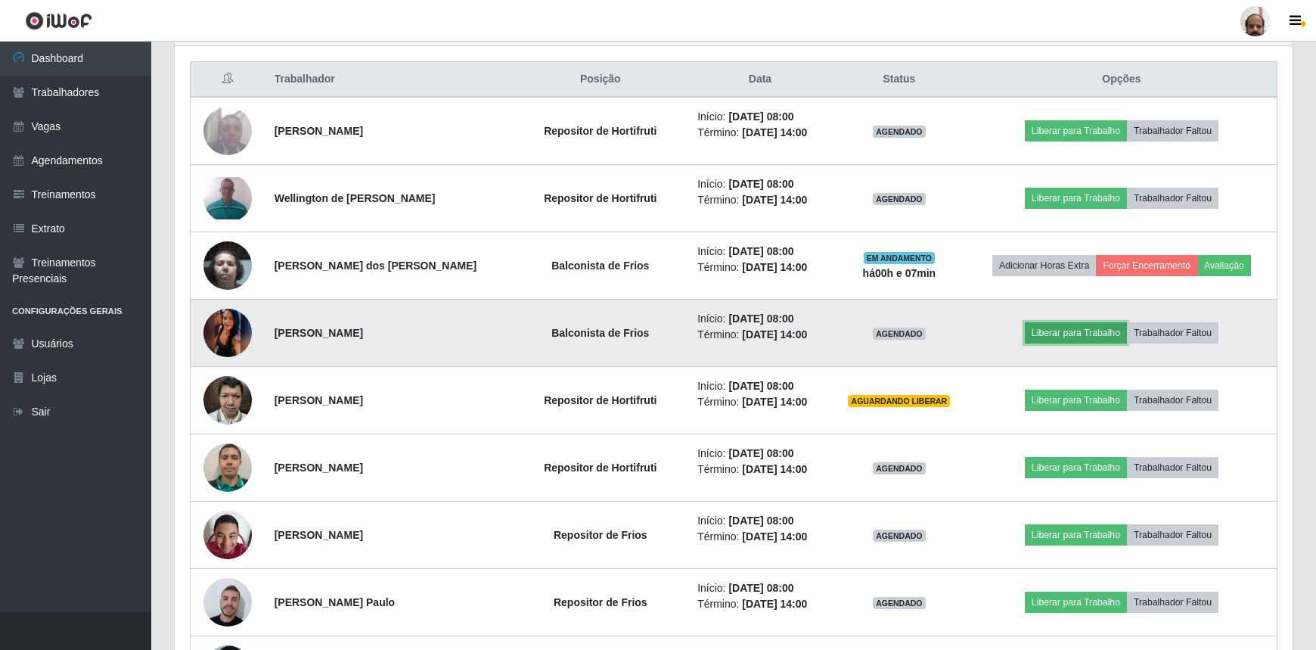
click at [1048, 328] on button "Liberar para Trabalho" at bounding box center [1076, 332] width 102 height 21
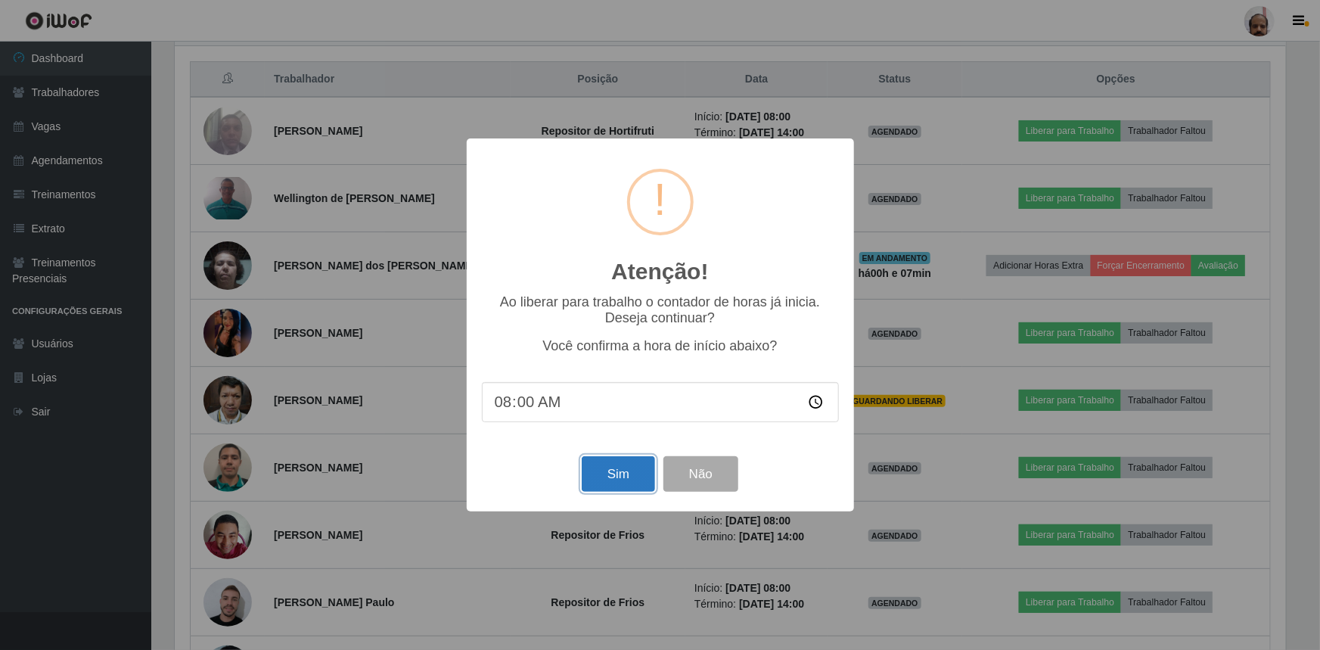
click at [613, 483] on button "Sim" at bounding box center [618, 474] width 73 height 36
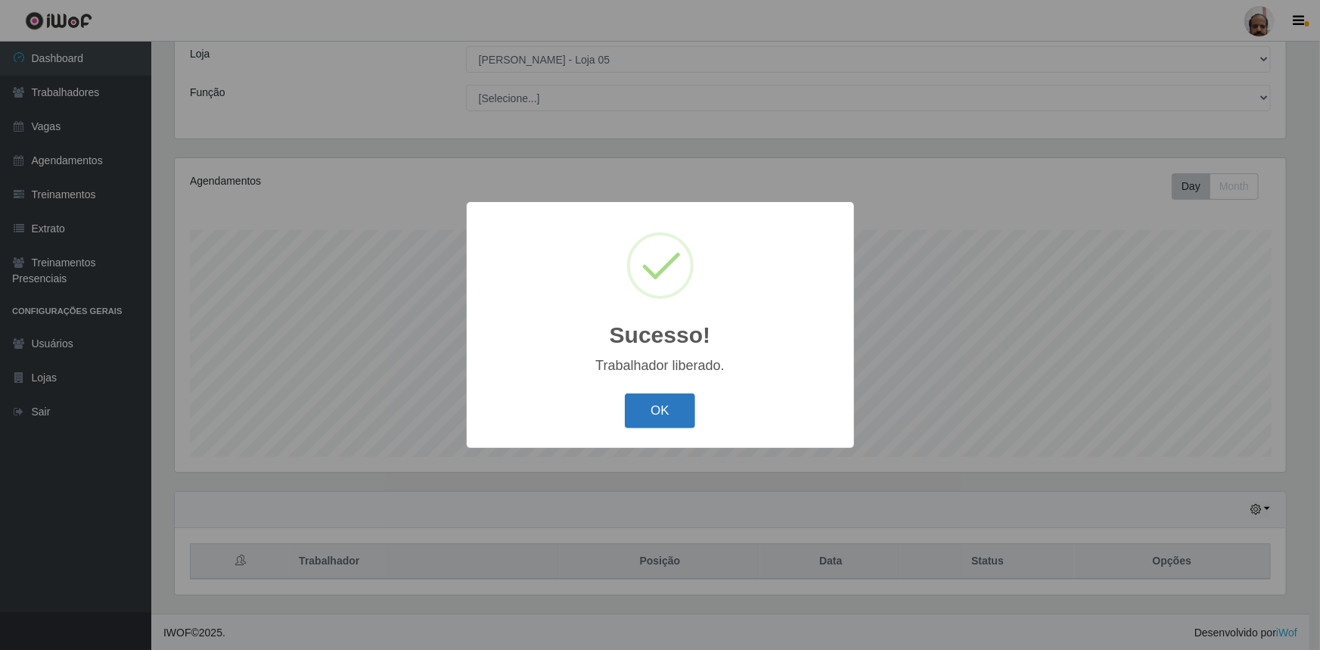
click at [631, 415] on button "OK" at bounding box center [660, 411] width 70 height 36
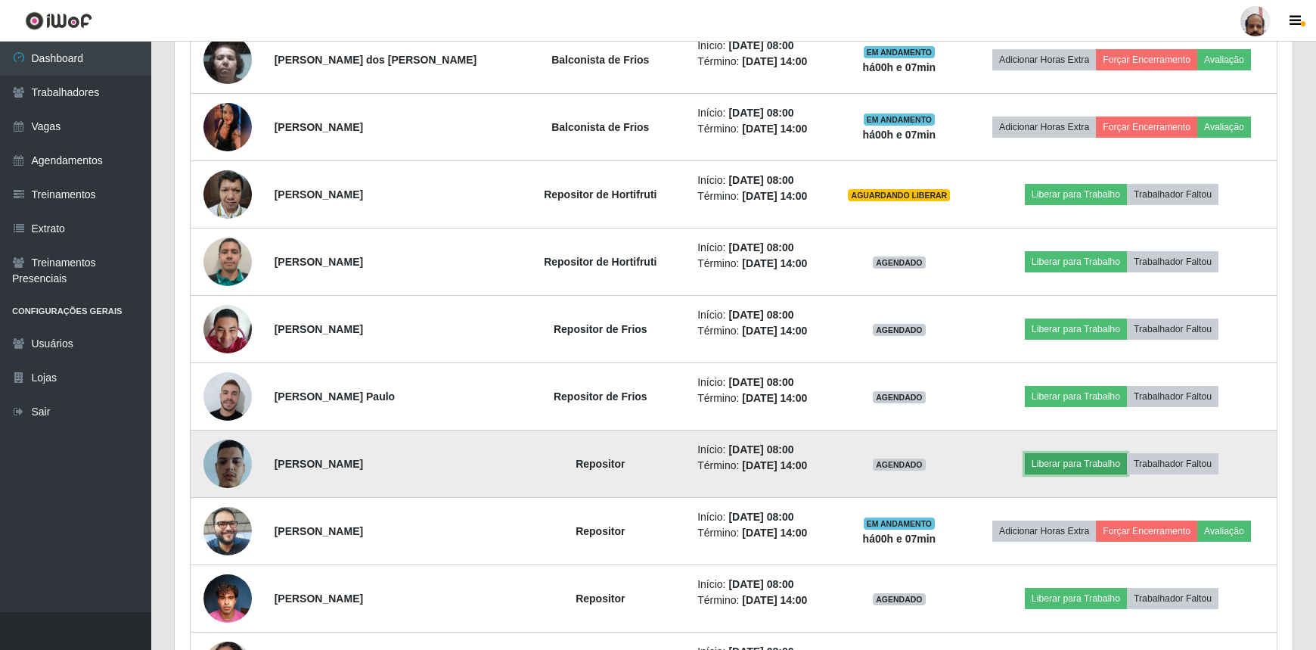
click at [1058, 459] on button "Liberar para Trabalho" at bounding box center [1076, 463] width 102 height 21
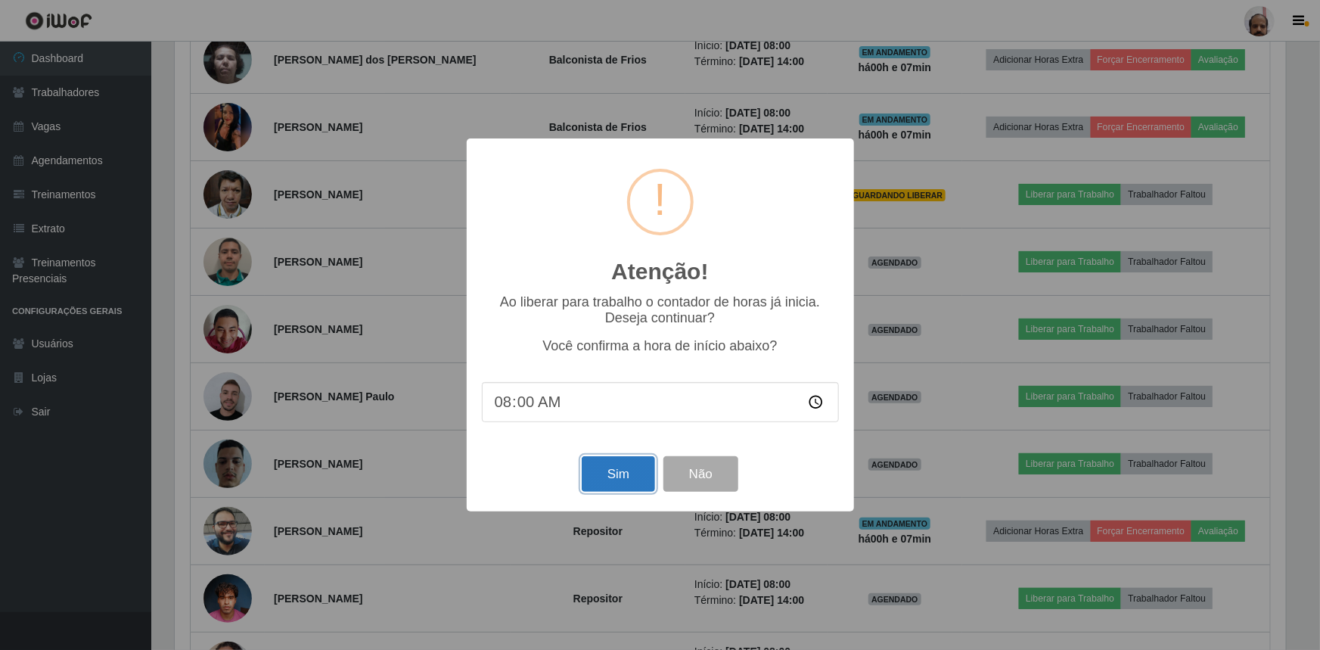
click at [619, 483] on button "Sim" at bounding box center [618, 474] width 73 height 36
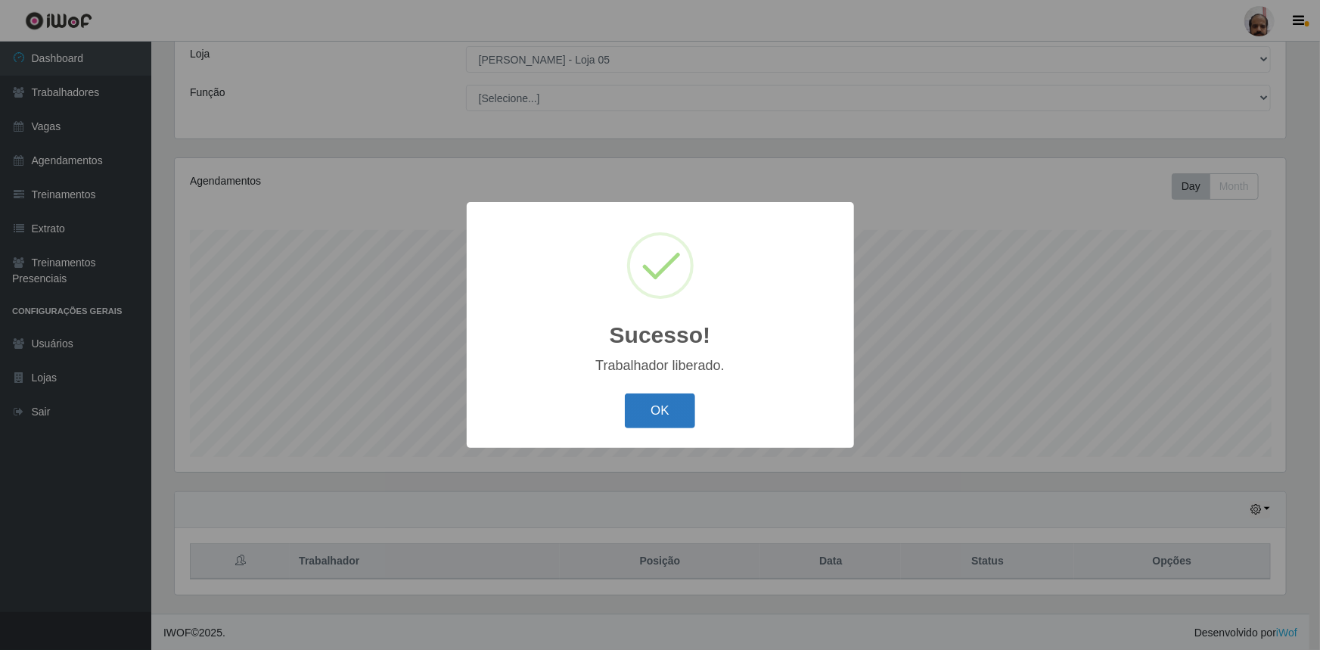
click at [678, 413] on button "OK" at bounding box center [660, 411] width 70 height 36
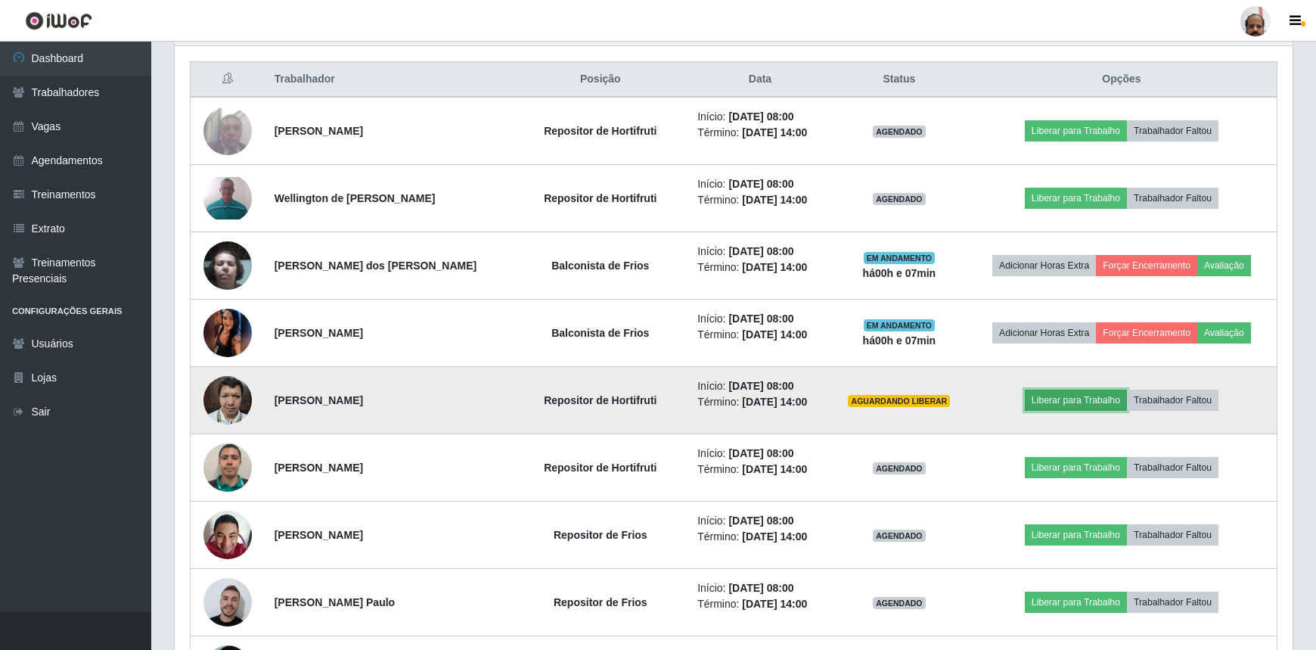
click at [1042, 402] on button "Liberar para Trabalho" at bounding box center [1076, 400] width 102 height 21
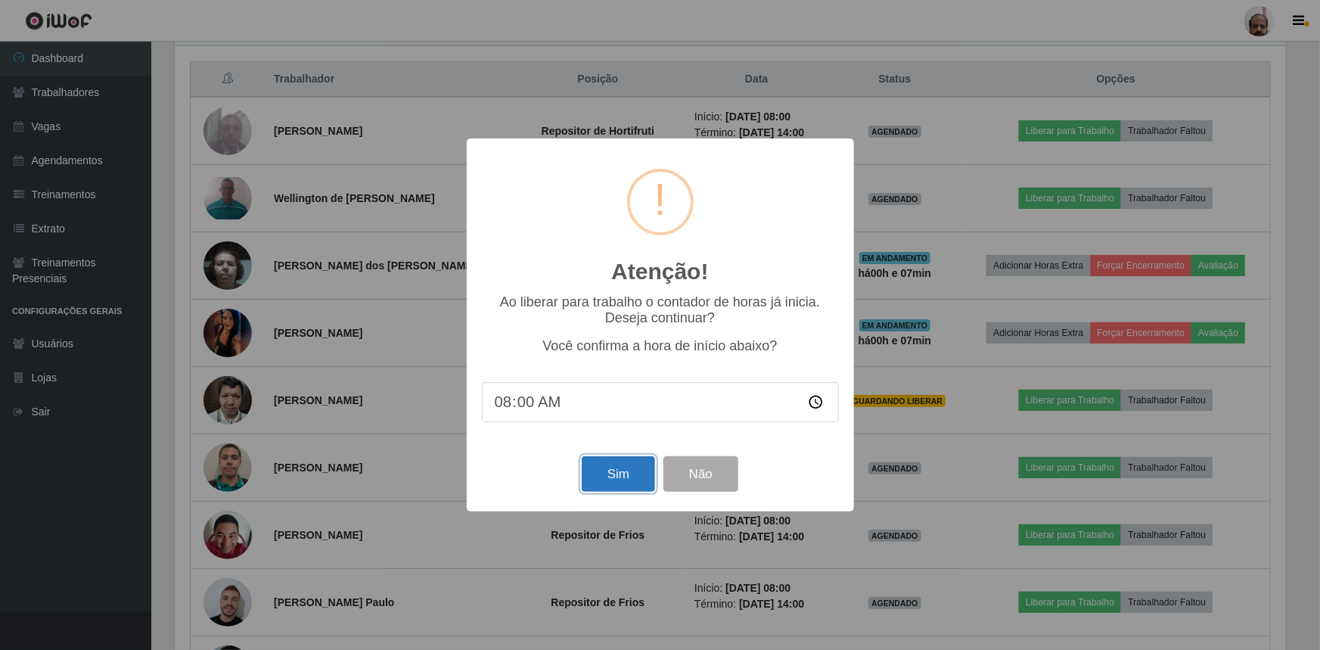
click at [638, 472] on button "Sim" at bounding box center [618, 474] width 73 height 36
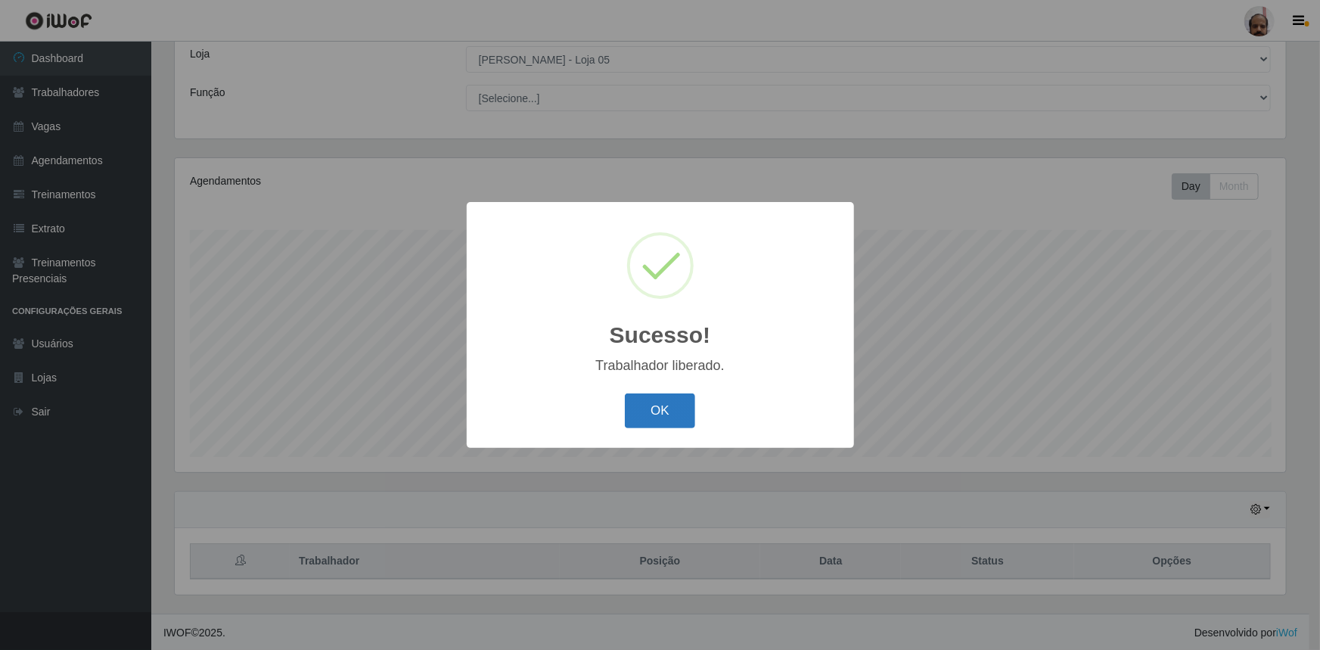
click at [672, 413] on button "OK" at bounding box center [660, 411] width 70 height 36
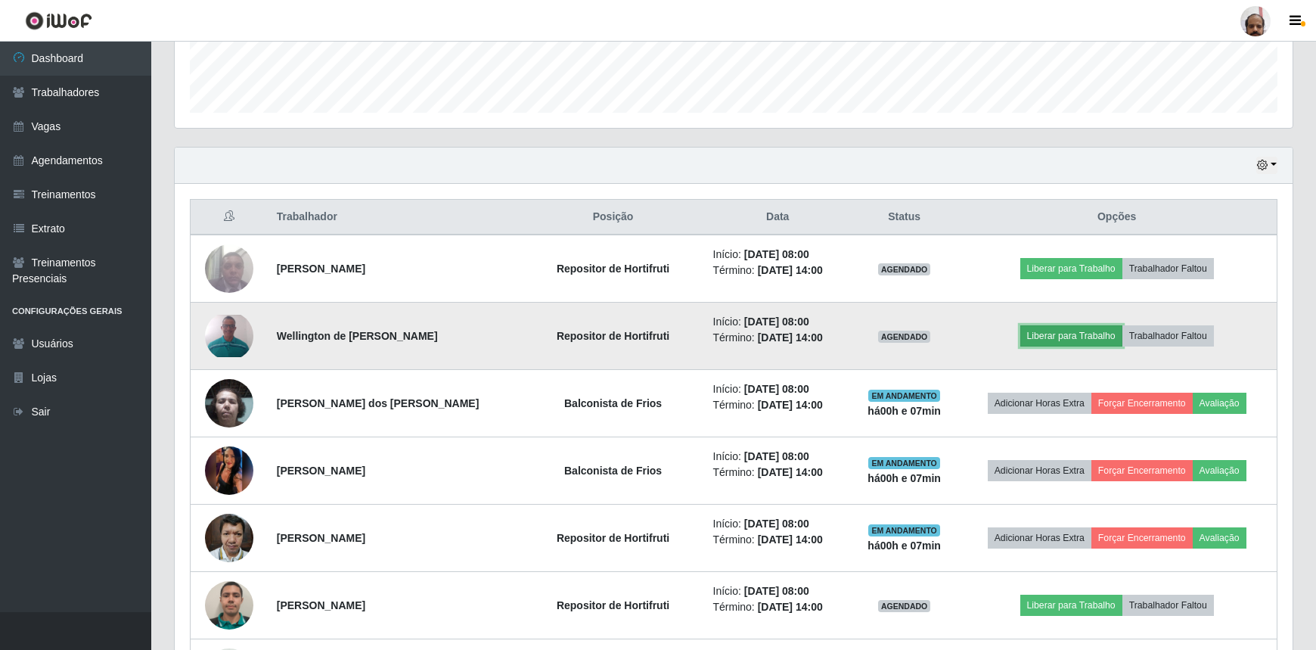
click at [1089, 331] on button "Liberar para Trabalho" at bounding box center [1071, 335] width 102 height 21
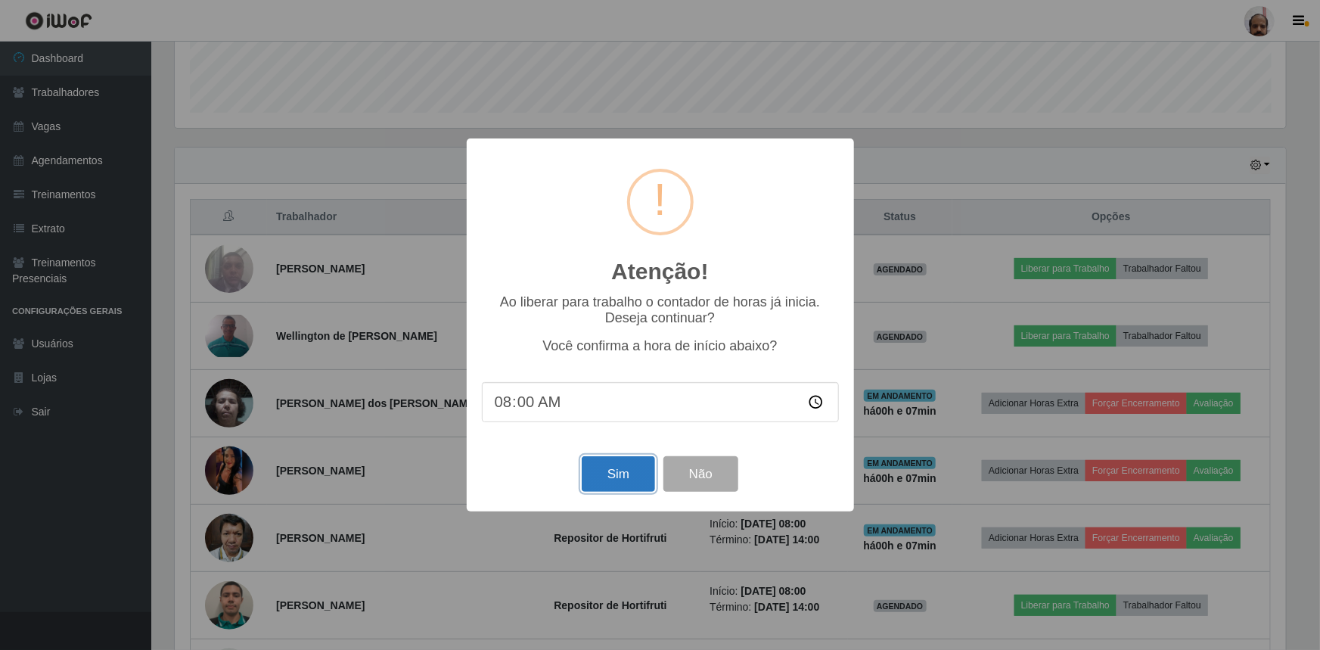
click at [613, 473] on button "Sim" at bounding box center [618, 474] width 73 height 36
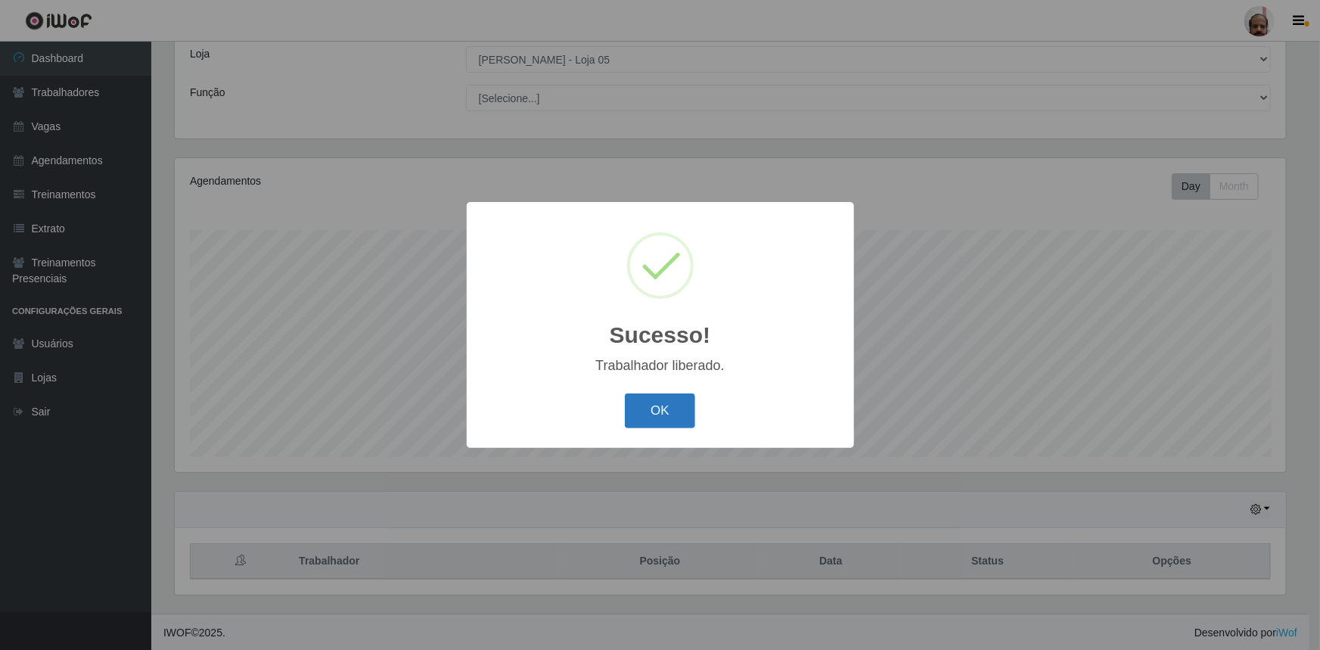
click at [643, 405] on button "OK" at bounding box center [660, 411] width 70 height 36
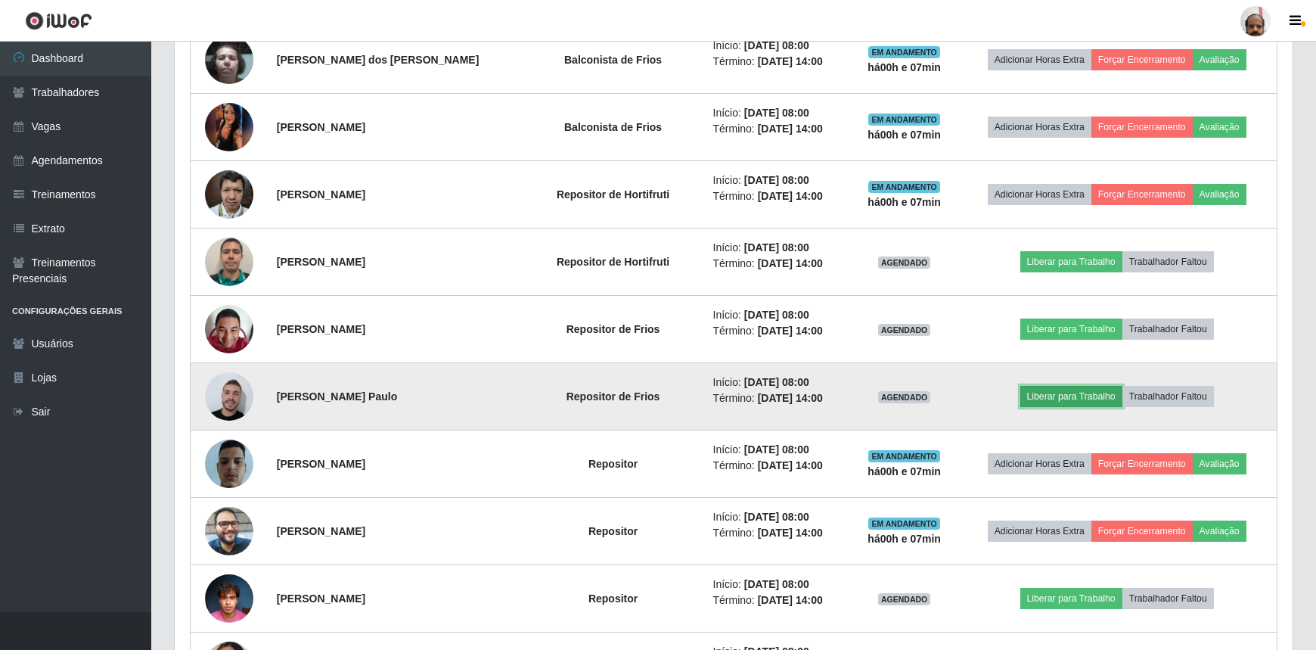
click at [1059, 396] on button "Liberar para Trabalho" at bounding box center [1071, 396] width 102 height 21
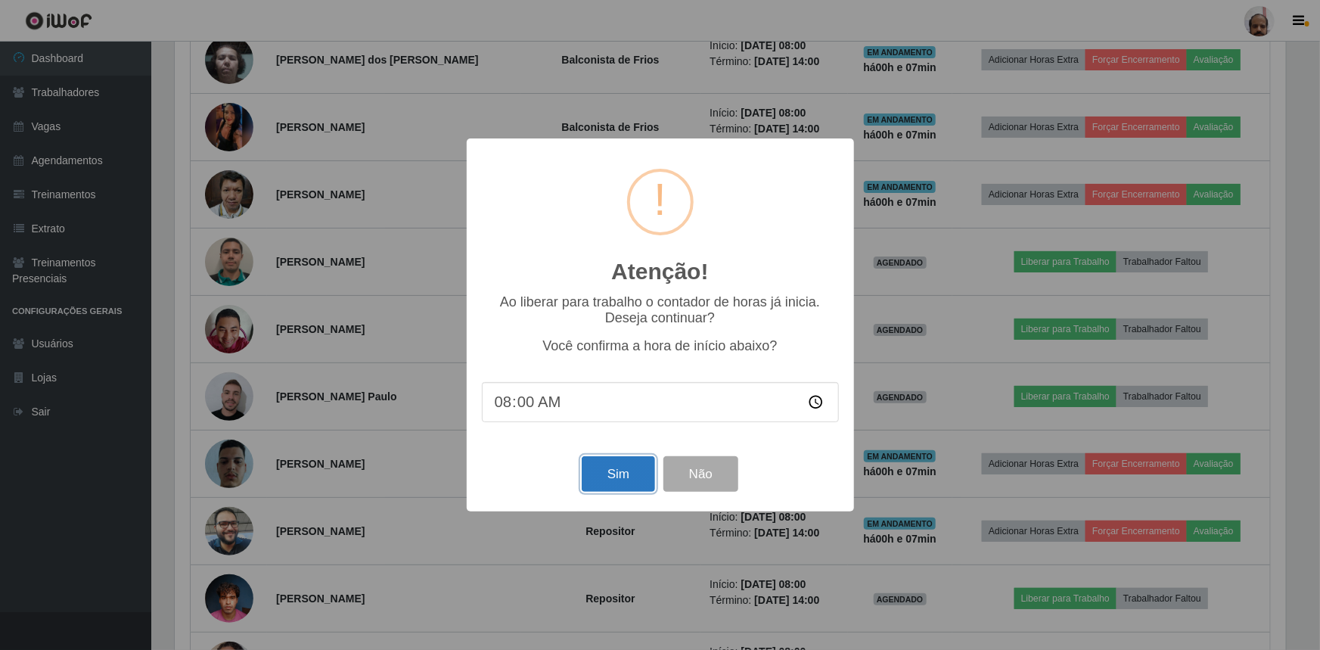
click at [635, 461] on button "Sim" at bounding box center [618, 474] width 73 height 36
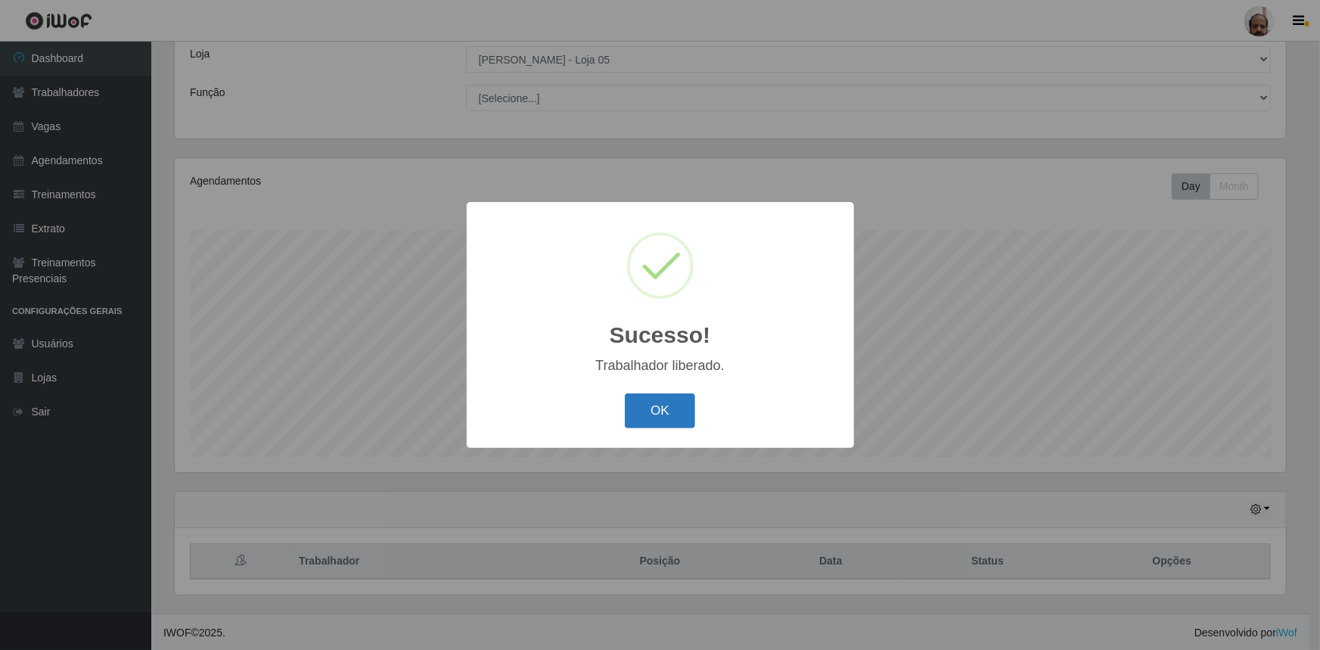
click at [675, 411] on button "OK" at bounding box center [660, 411] width 70 height 36
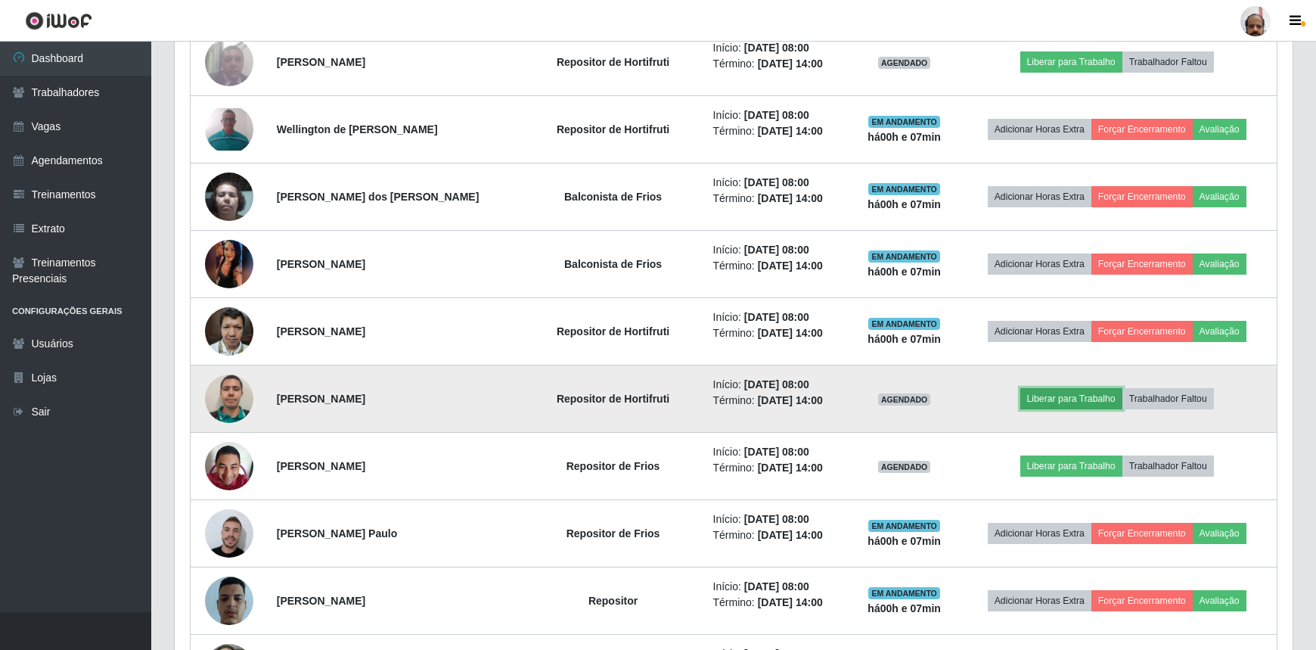
click at [1057, 398] on button "Liberar para Trabalho" at bounding box center [1071, 398] width 102 height 21
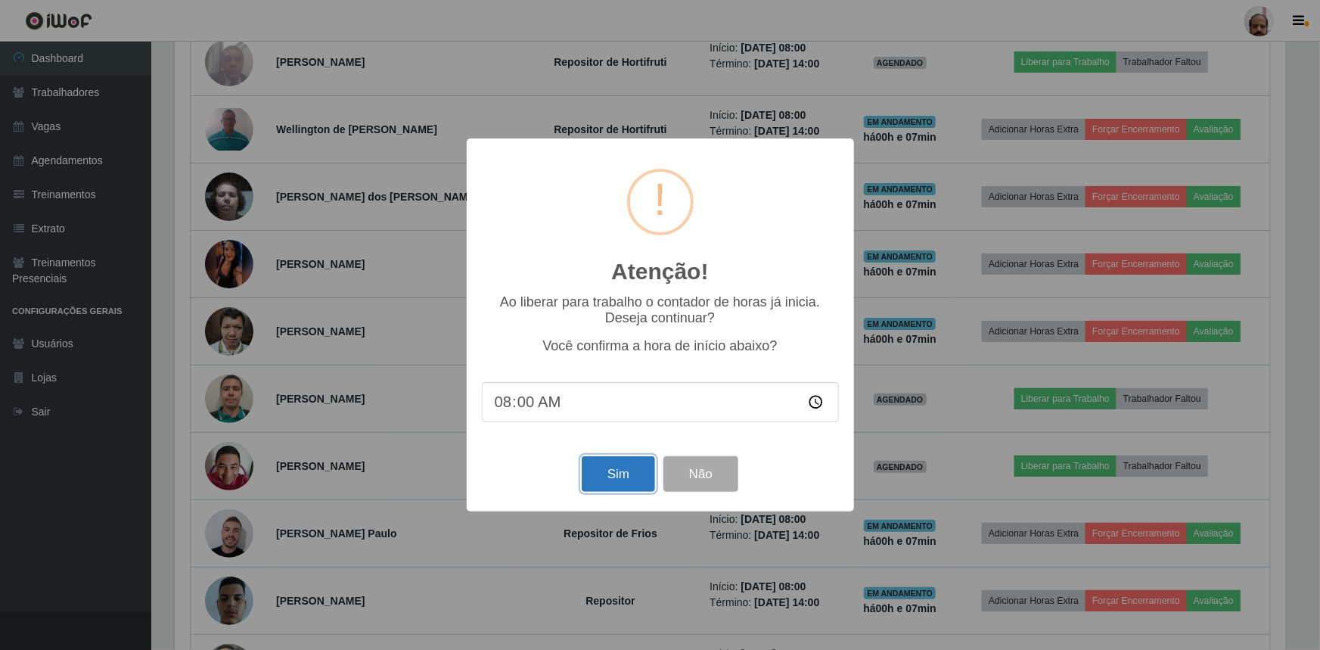
click at [637, 482] on button "Sim" at bounding box center [618, 474] width 73 height 36
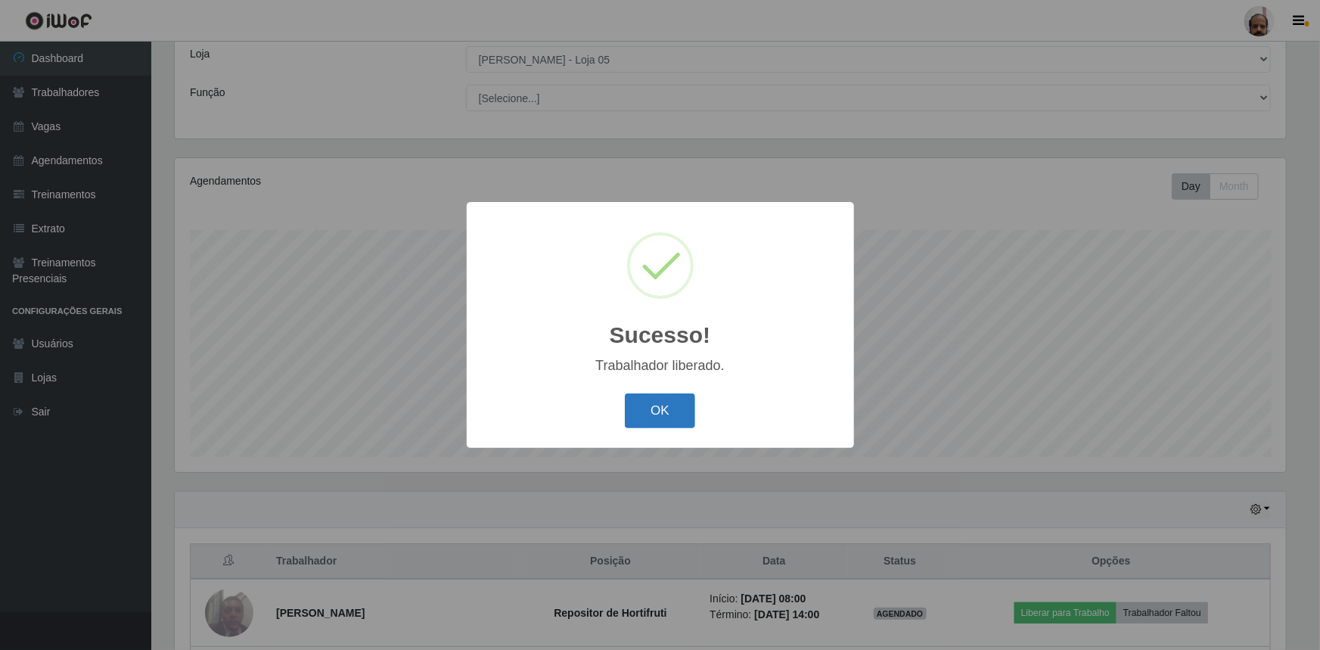
click at [666, 421] on button "OK" at bounding box center [660, 411] width 70 height 36
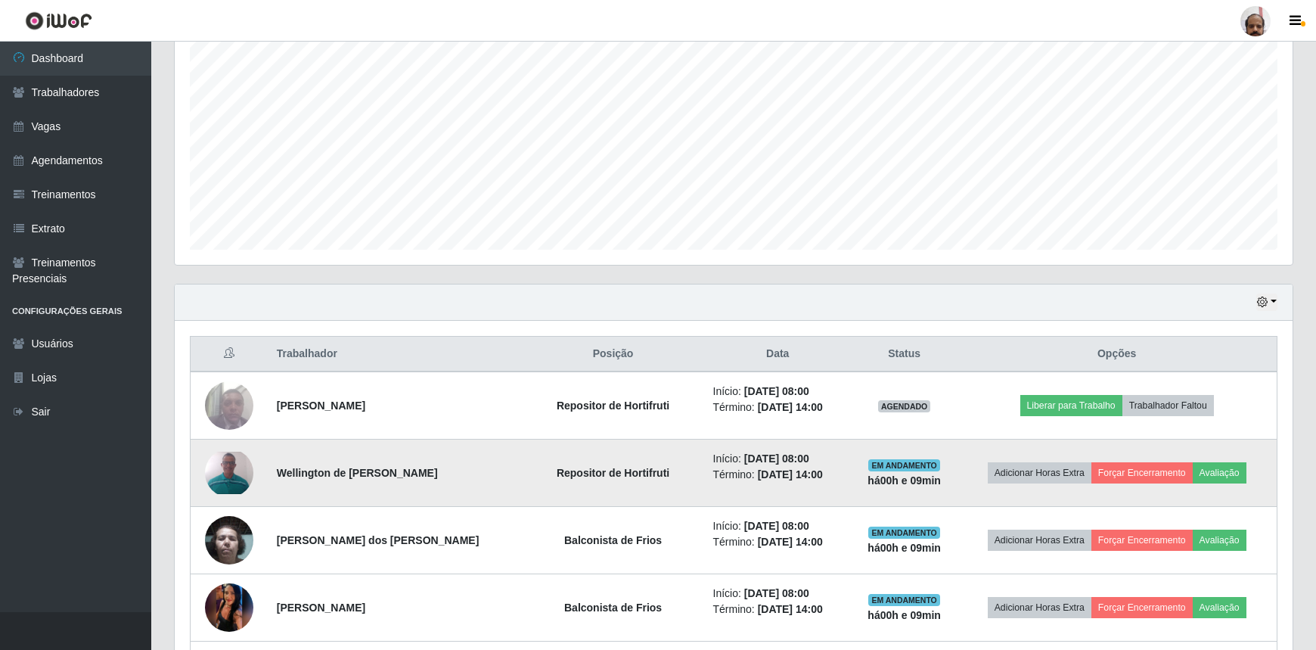
scroll to position [290, 0]
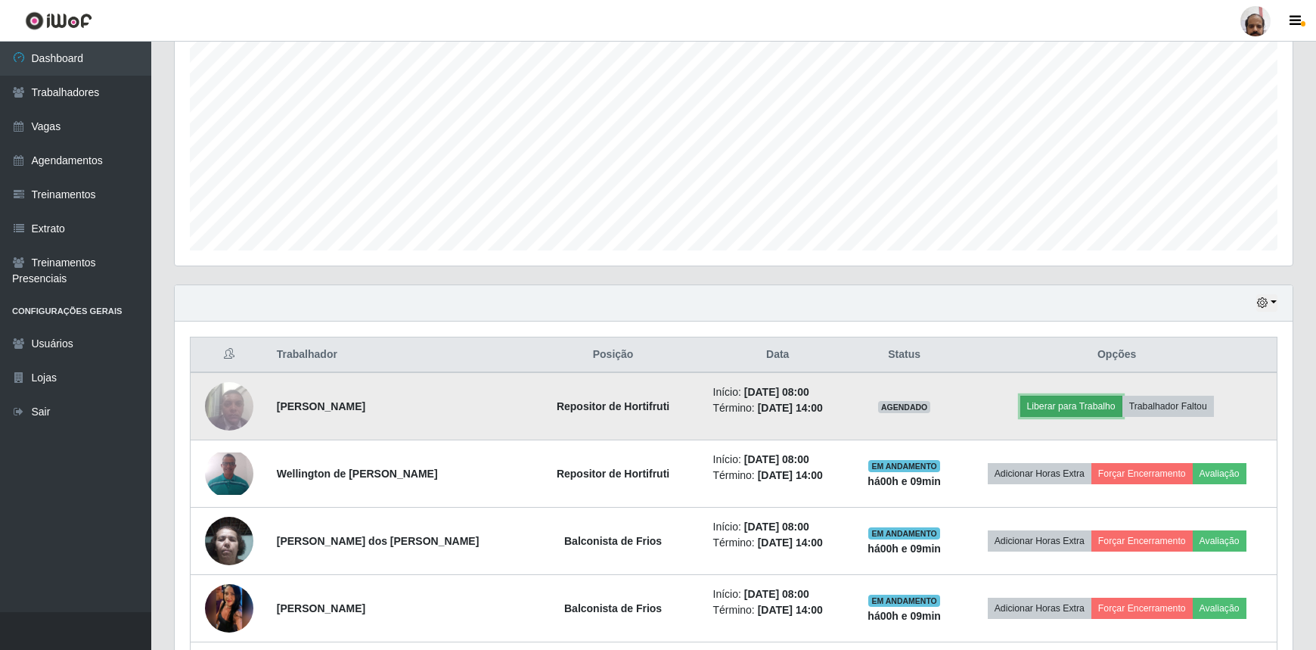
click at [1077, 410] on button "Liberar para Trabalho" at bounding box center [1071, 406] width 102 height 21
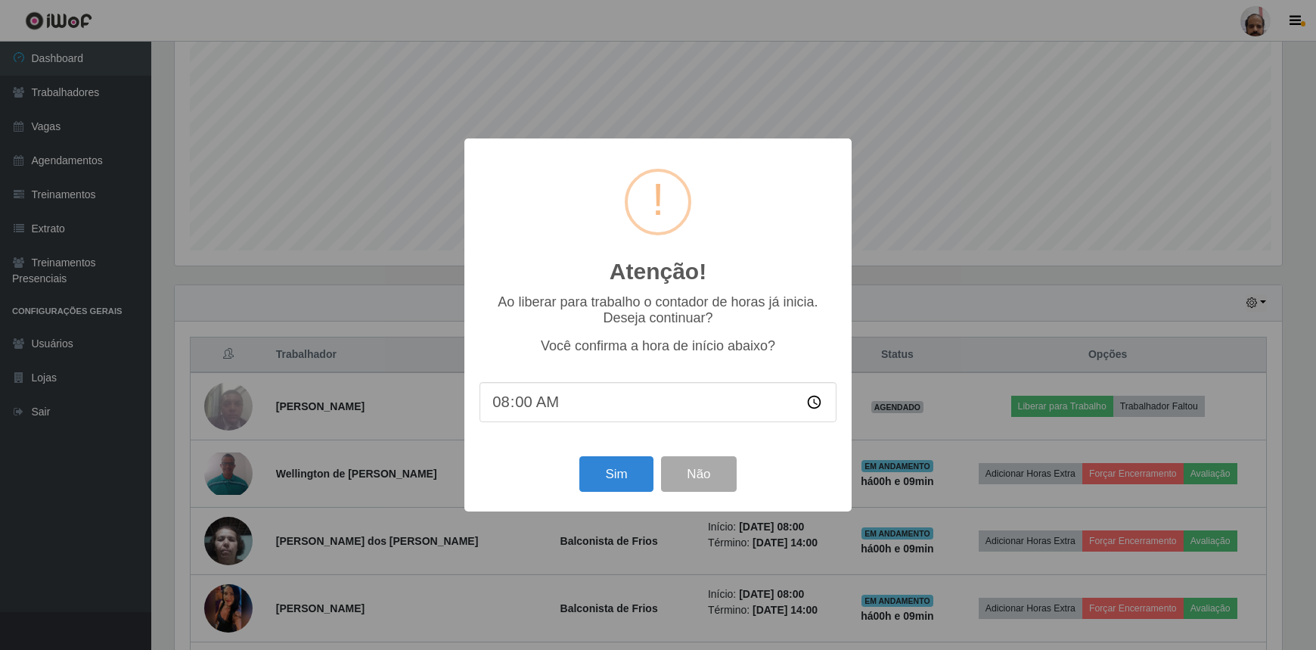
scroll to position [314, 1111]
click at [616, 477] on button "Sim" at bounding box center [618, 474] width 73 height 36
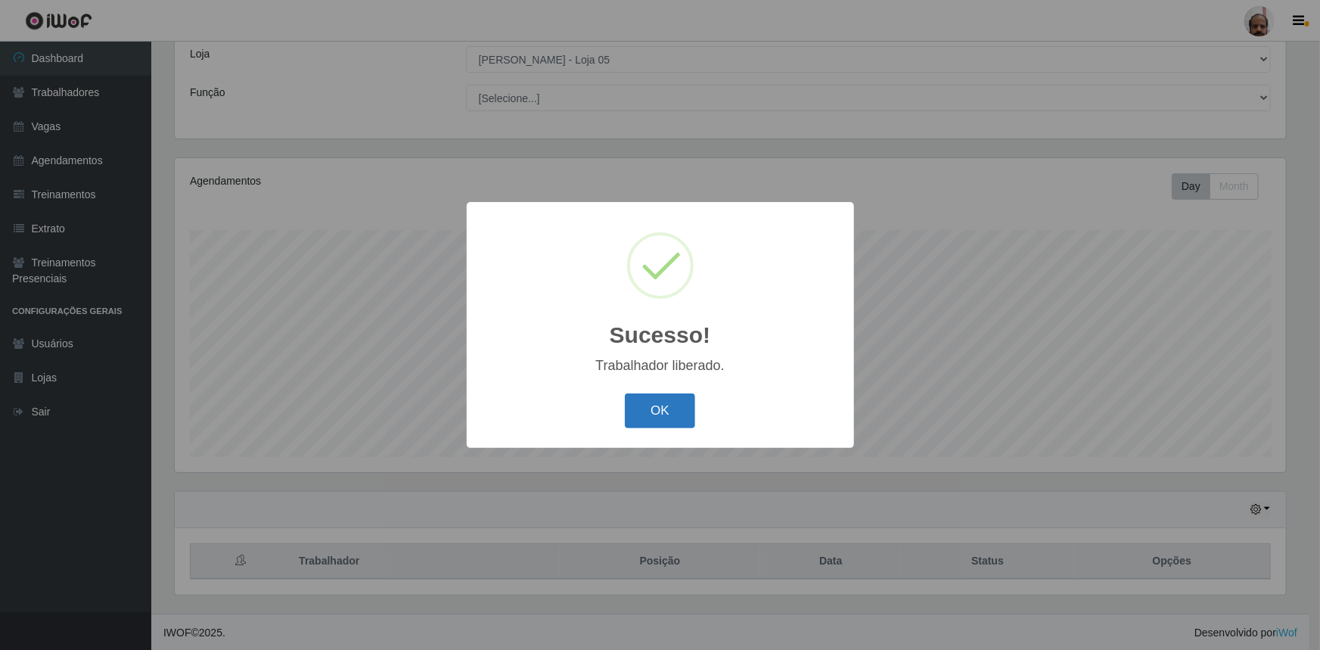
click at [662, 421] on button "OK" at bounding box center [660, 411] width 70 height 36
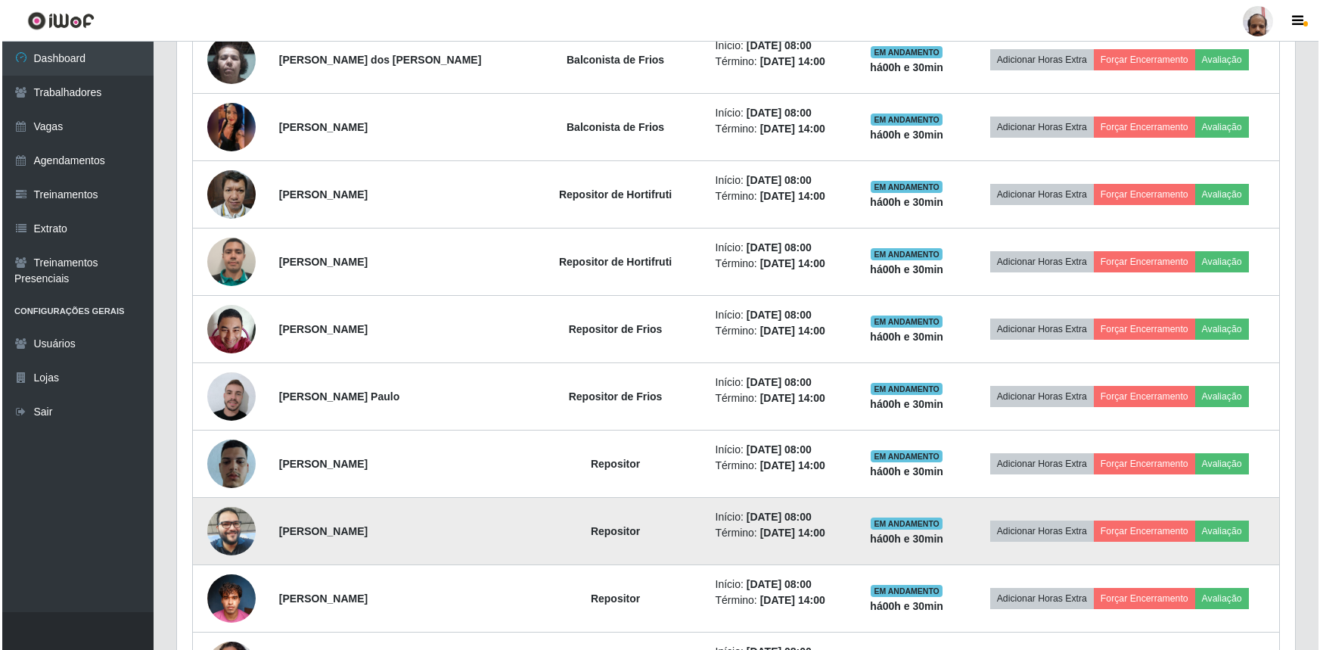
scroll to position [1047, 0]
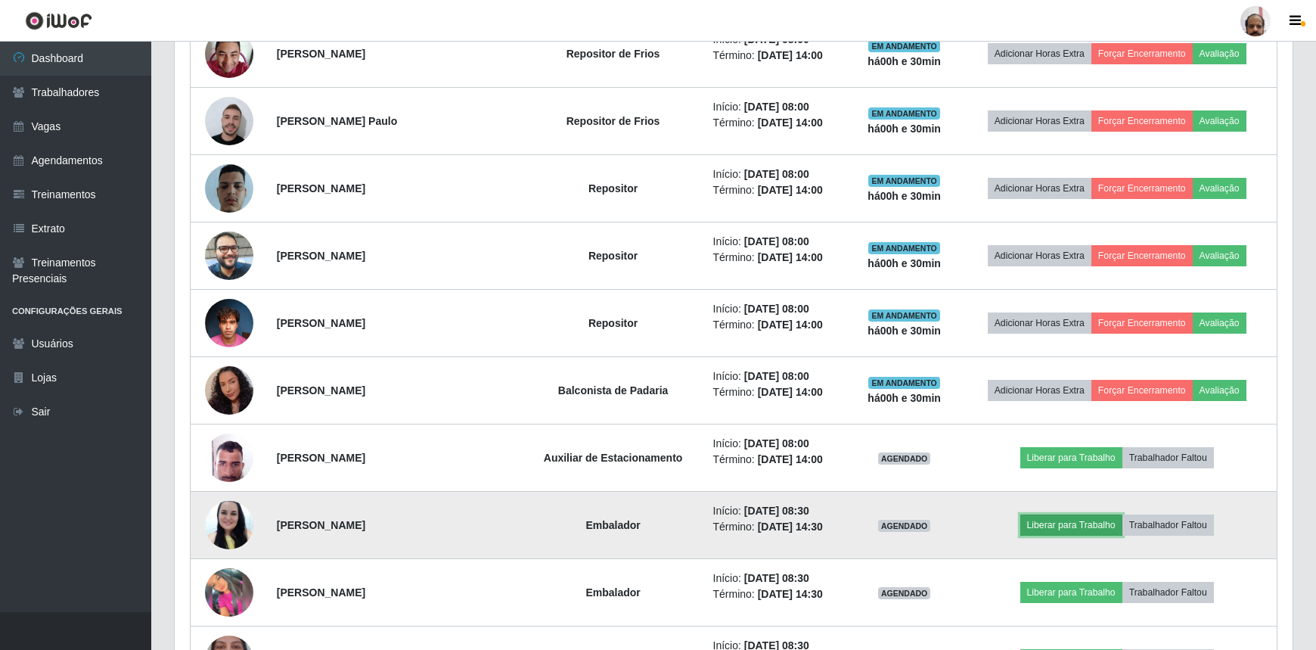
click at [1050, 521] on button "Liberar para Trabalho" at bounding box center [1071, 524] width 102 height 21
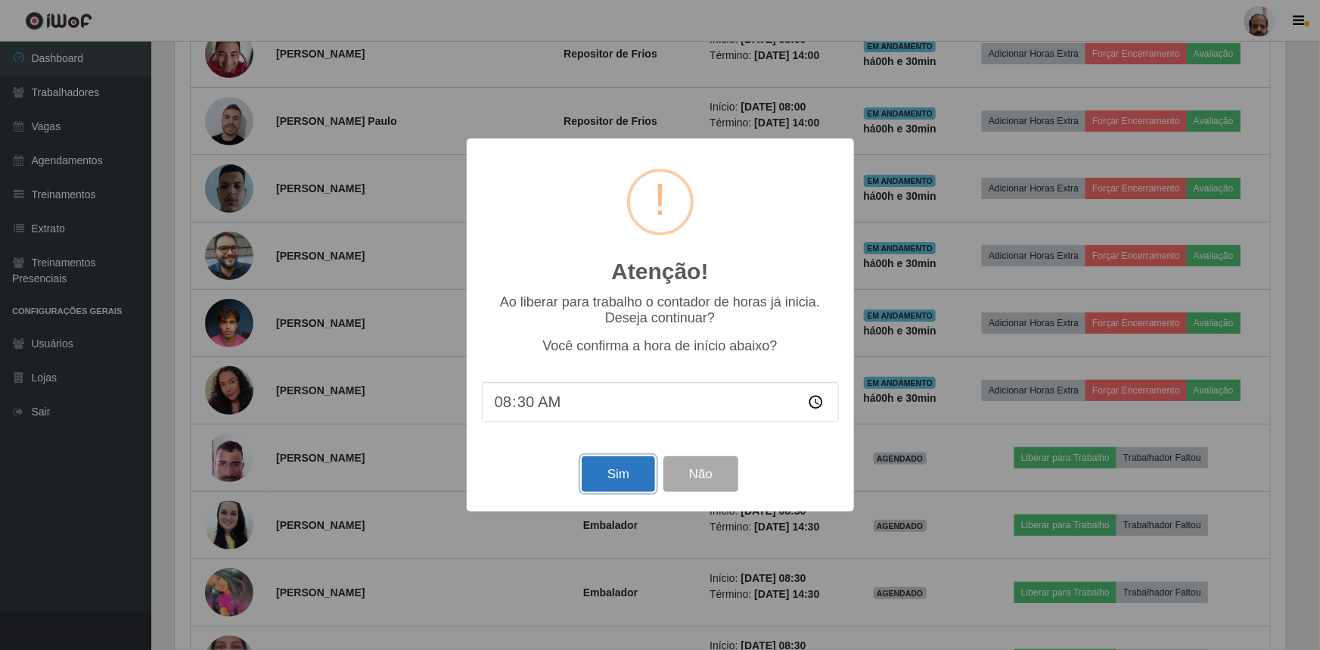
click at [646, 476] on button "Sim" at bounding box center [618, 474] width 73 height 36
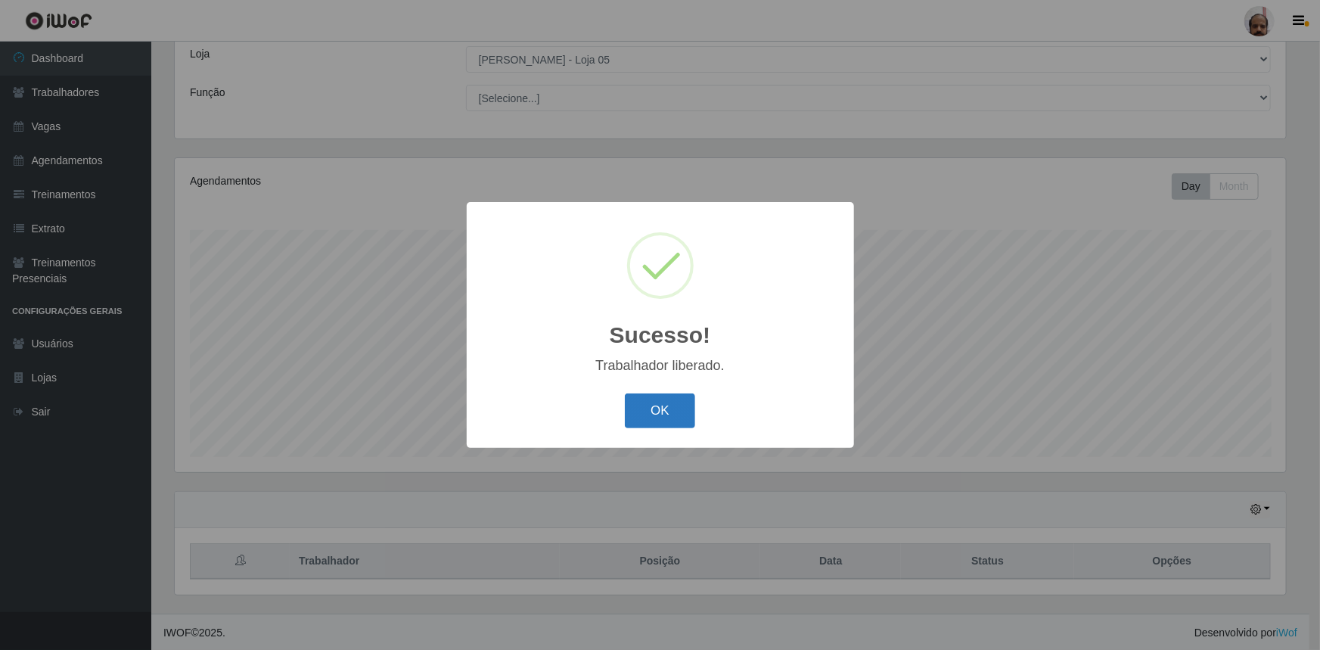
click at [682, 405] on button "OK" at bounding box center [660, 411] width 70 height 36
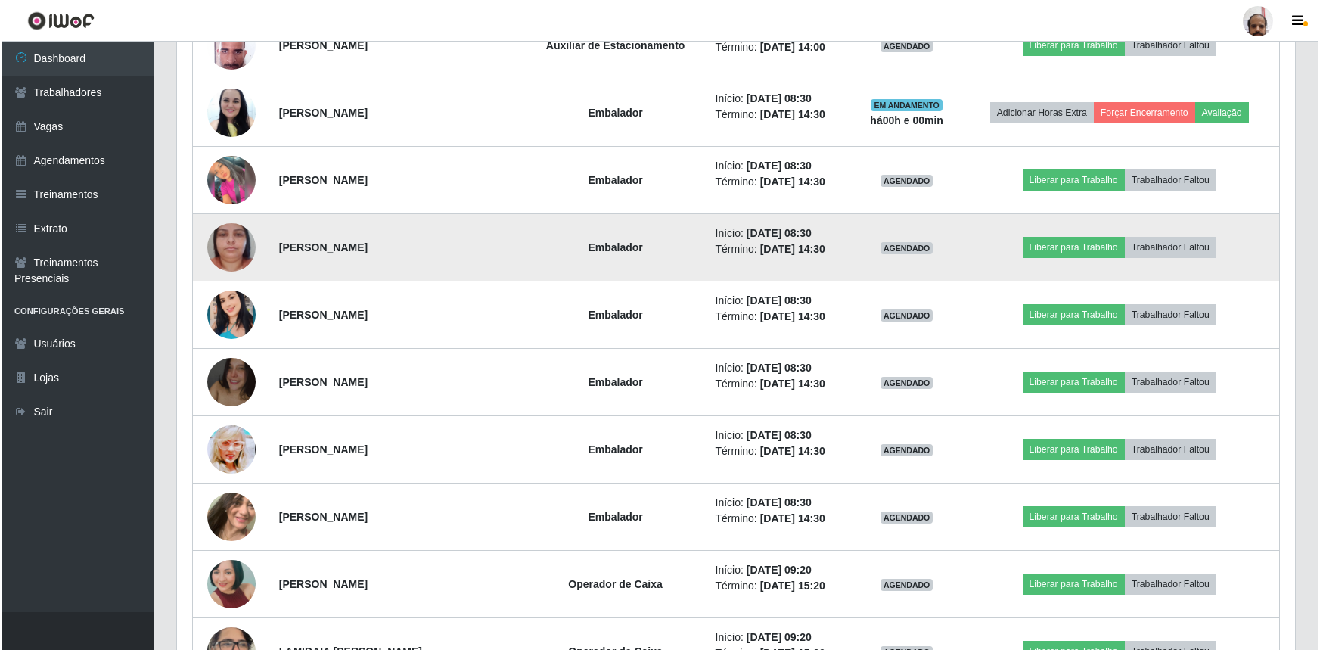
scroll to position [1460, 0]
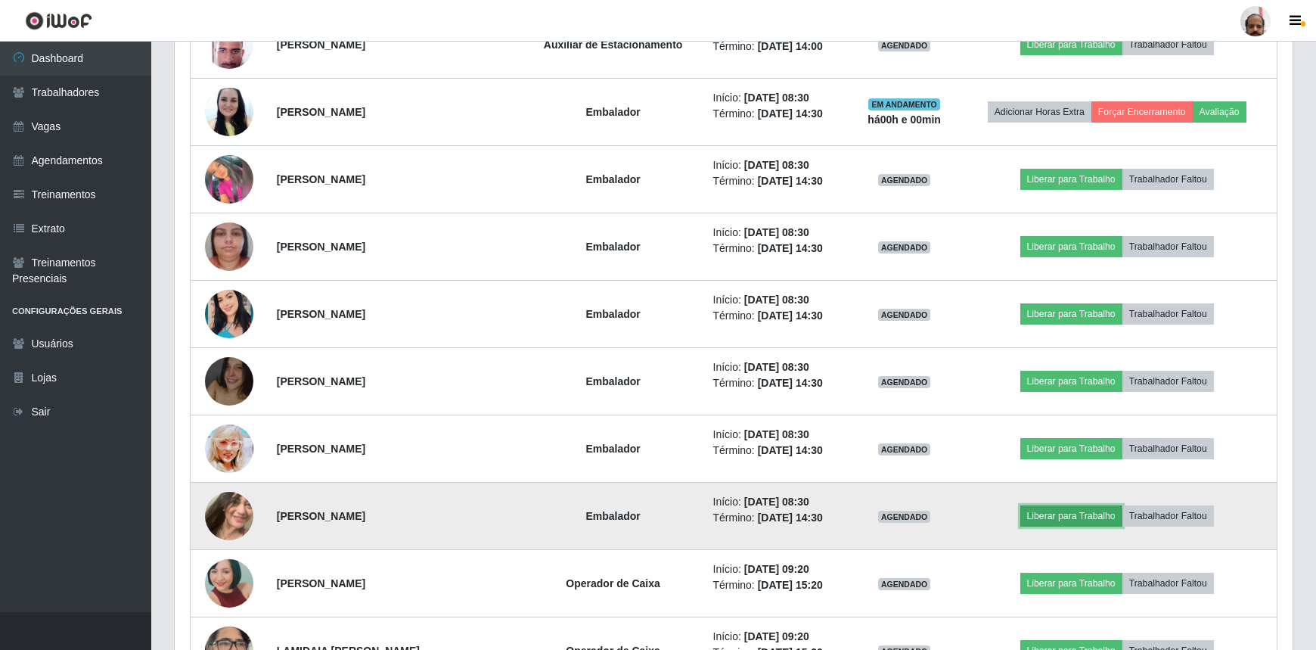
click at [1056, 513] on button "Liberar para Trabalho" at bounding box center [1071, 515] width 102 height 21
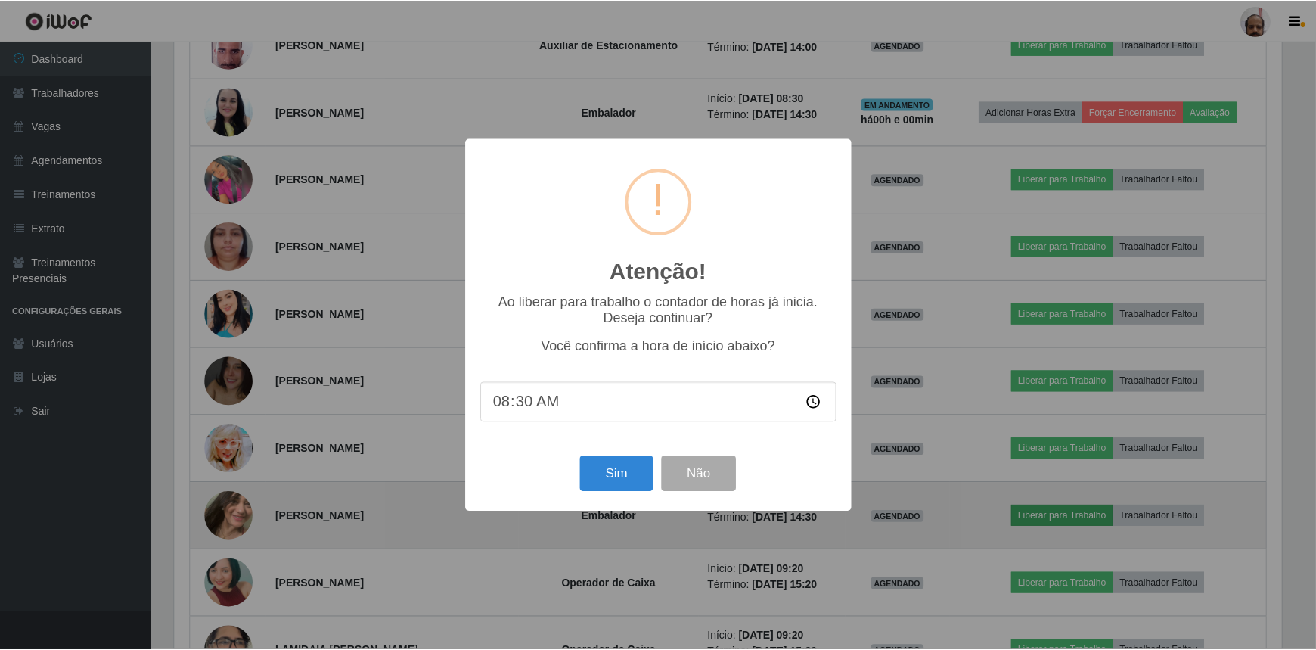
scroll to position [314, 1111]
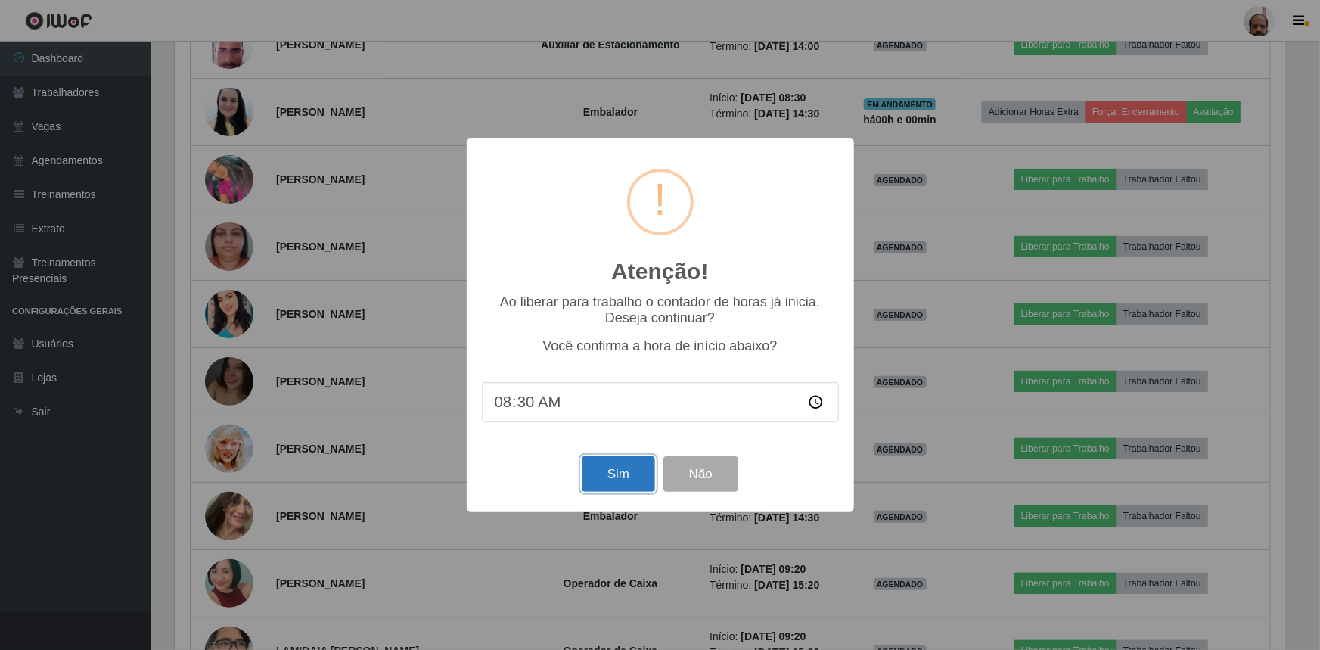
click at [628, 470] on button "Sim" at bounding box center [618, 474] width 73 height 36
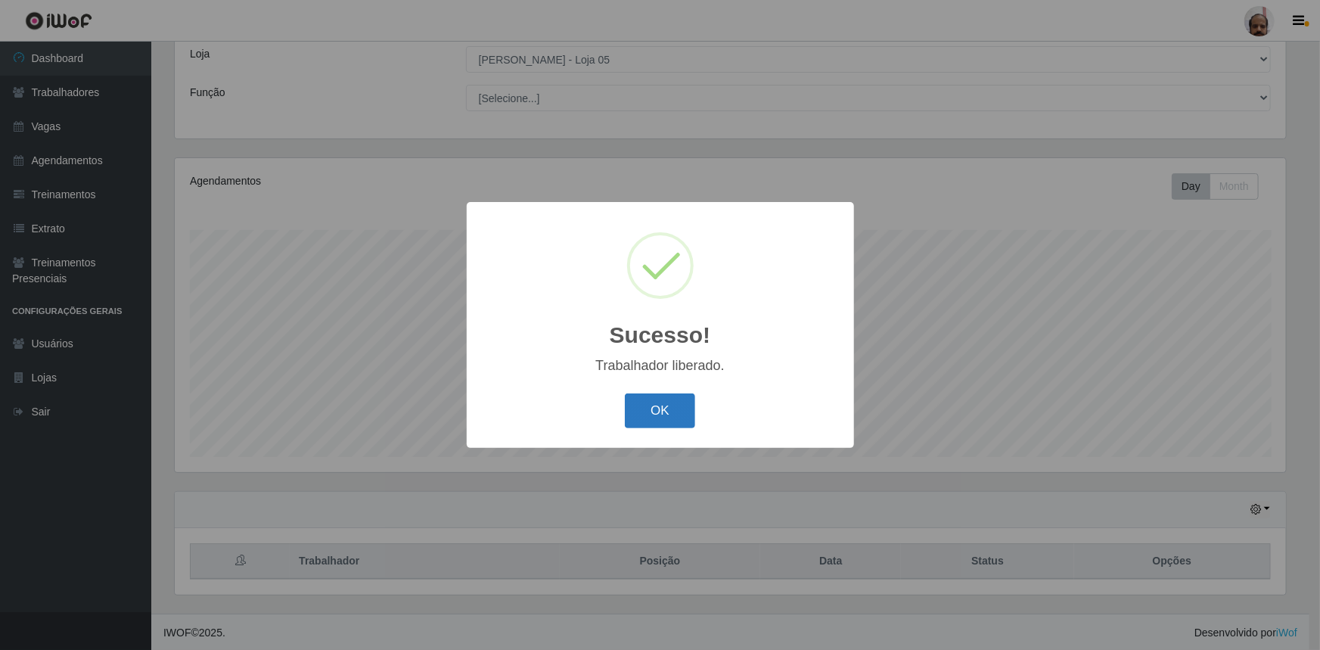
click at [680, 415] on button "OK" at bounding box center [660, 411] width 70 height 36
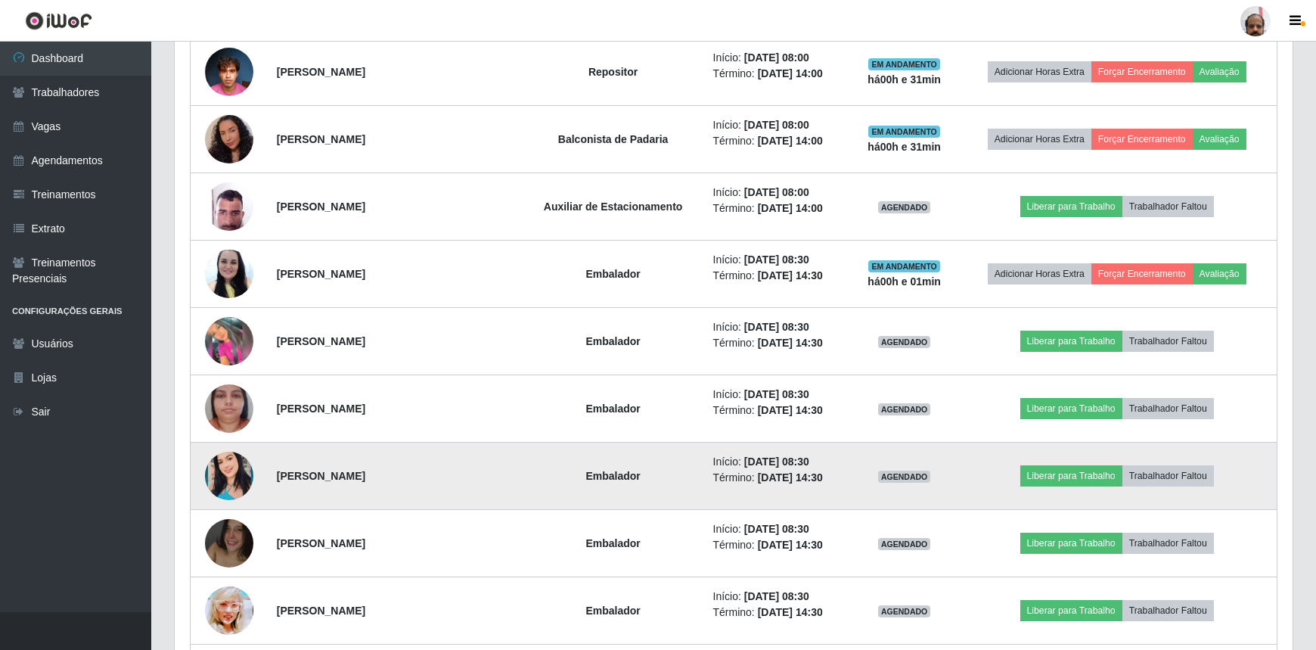
scroll to position [1322, 0]
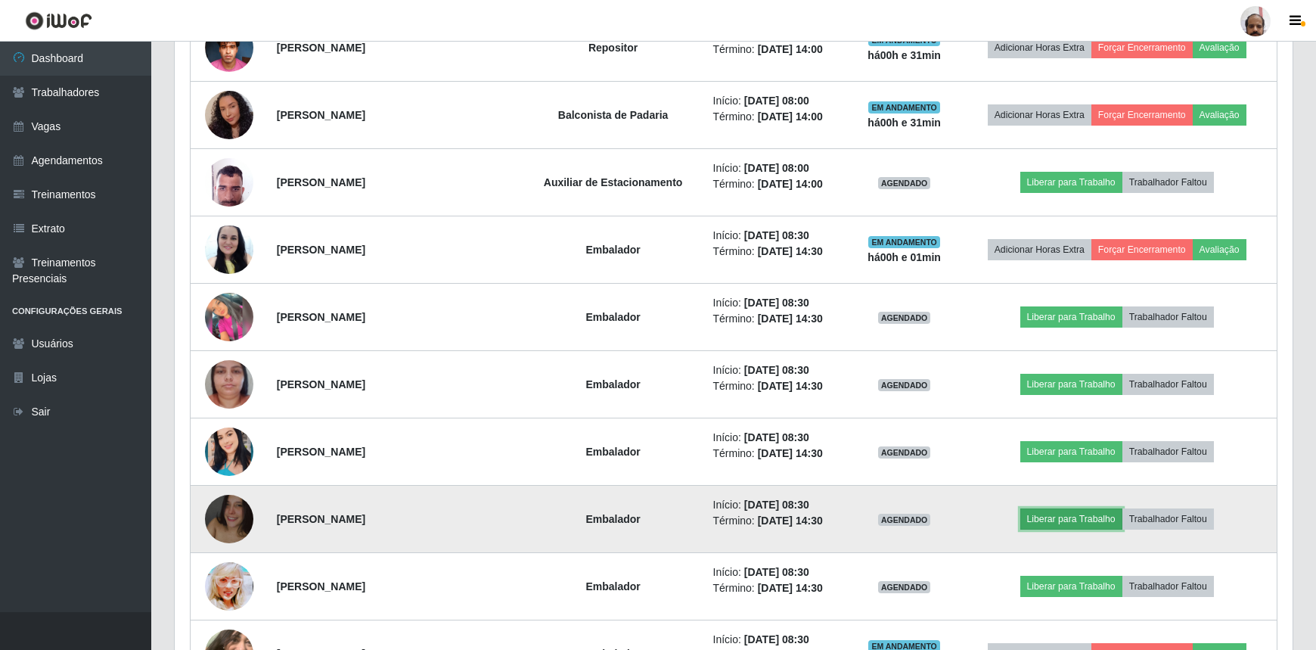
click at [1082, 514] on button "Liberar para Trabalho" at bounding box center [1071, 518] width 102 height 21
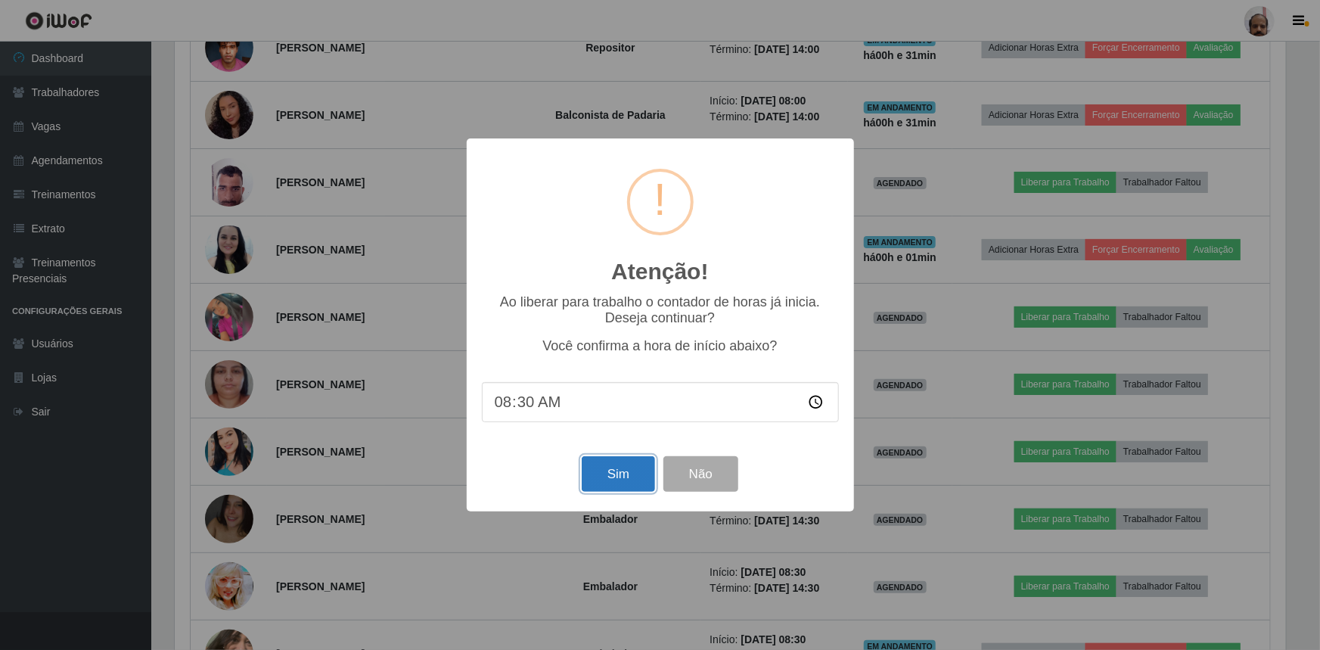
click at [638, 477] on button "Sim" at bounding box center [618, 474] width 73 height 36
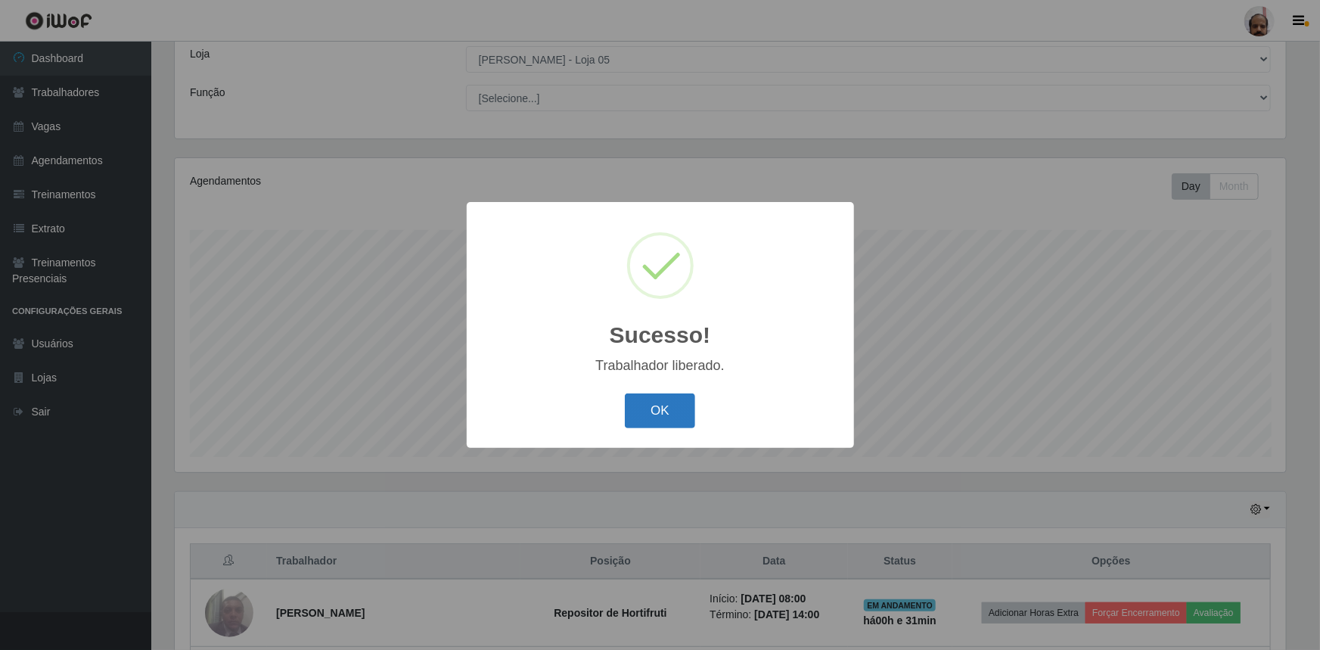
click at [682, 411] on button "OK" at bounding box center [660, 411] width 70 height 36
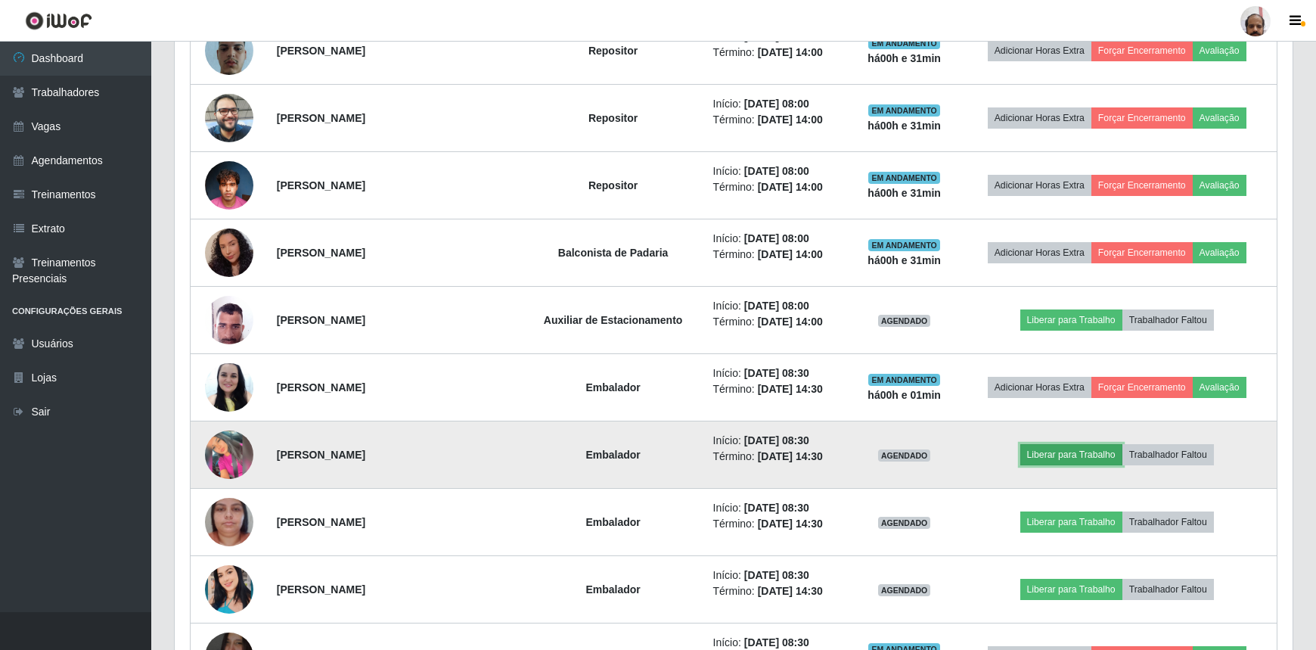
click at [1067, 452] on button "Liberar para Trabalho" at bounding box center [1071, 454] width 102 height 21
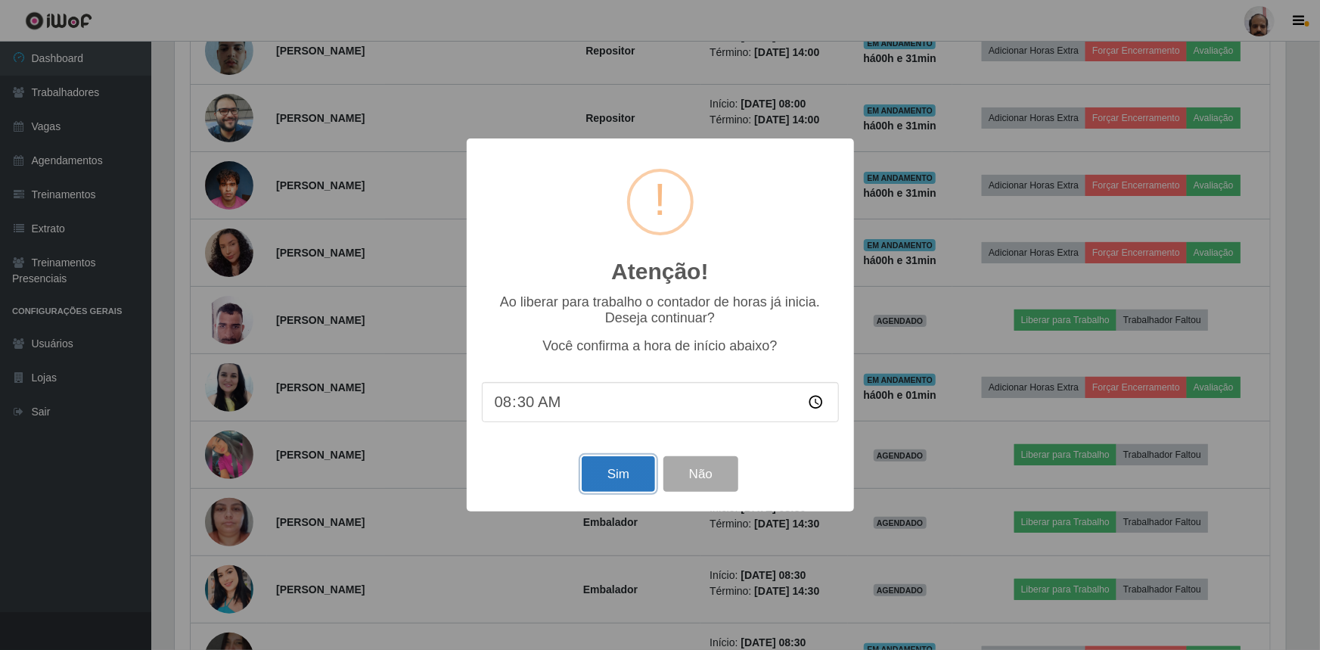
click at [644, 476] on button "Sim" at bounding box center [618, 474] width 73 height 36
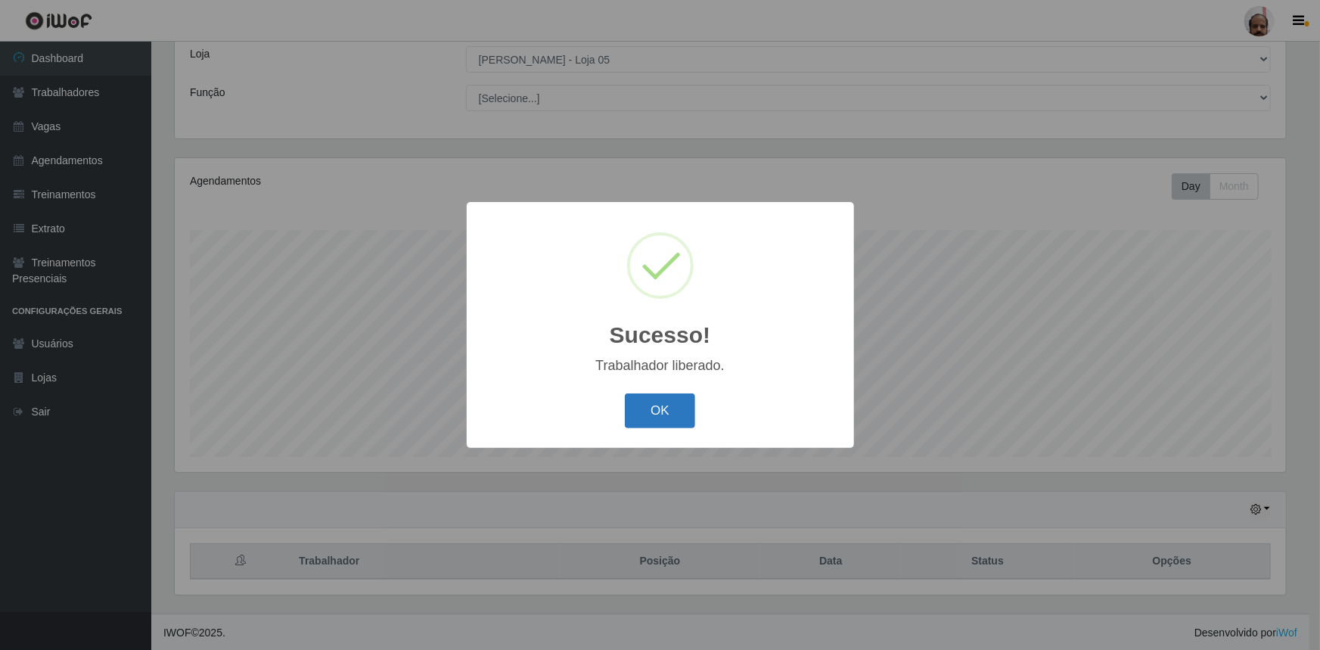
click at [644, 406] on button "OK" at bounding box center [660, 411] width 70 height 36
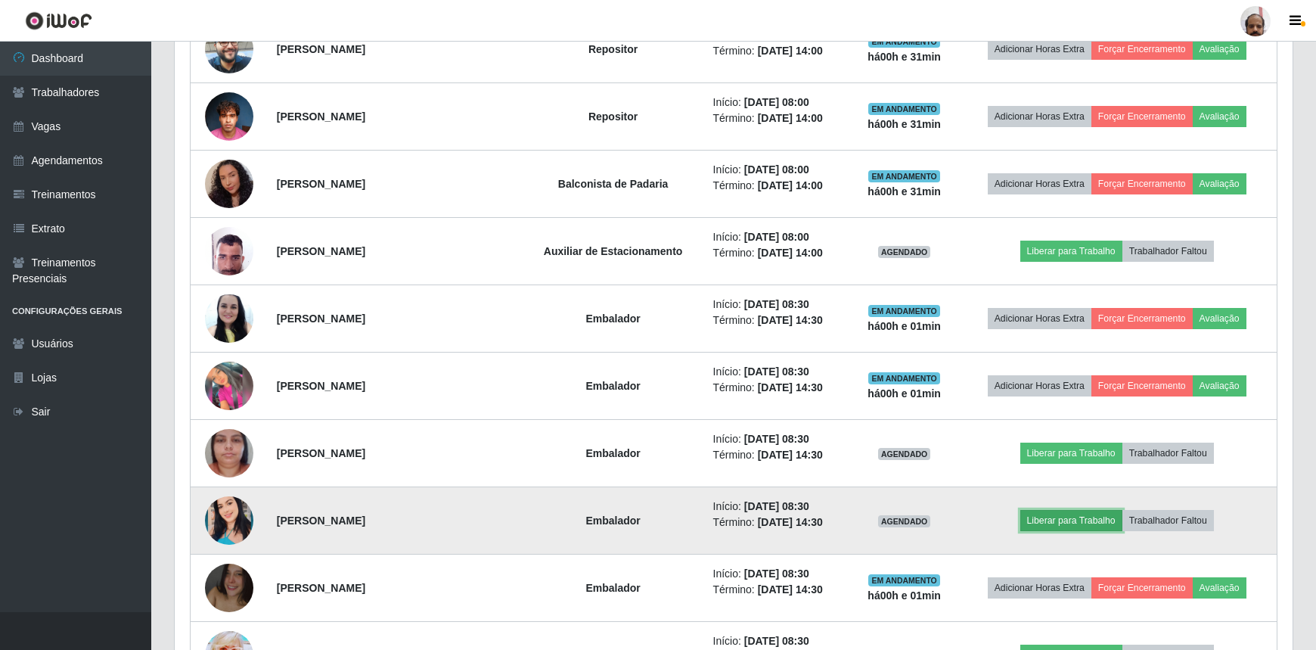
click at [1059, 523] on button "Liberar para Trabalho" at bounding box center [1071, 520] width 102 height 21
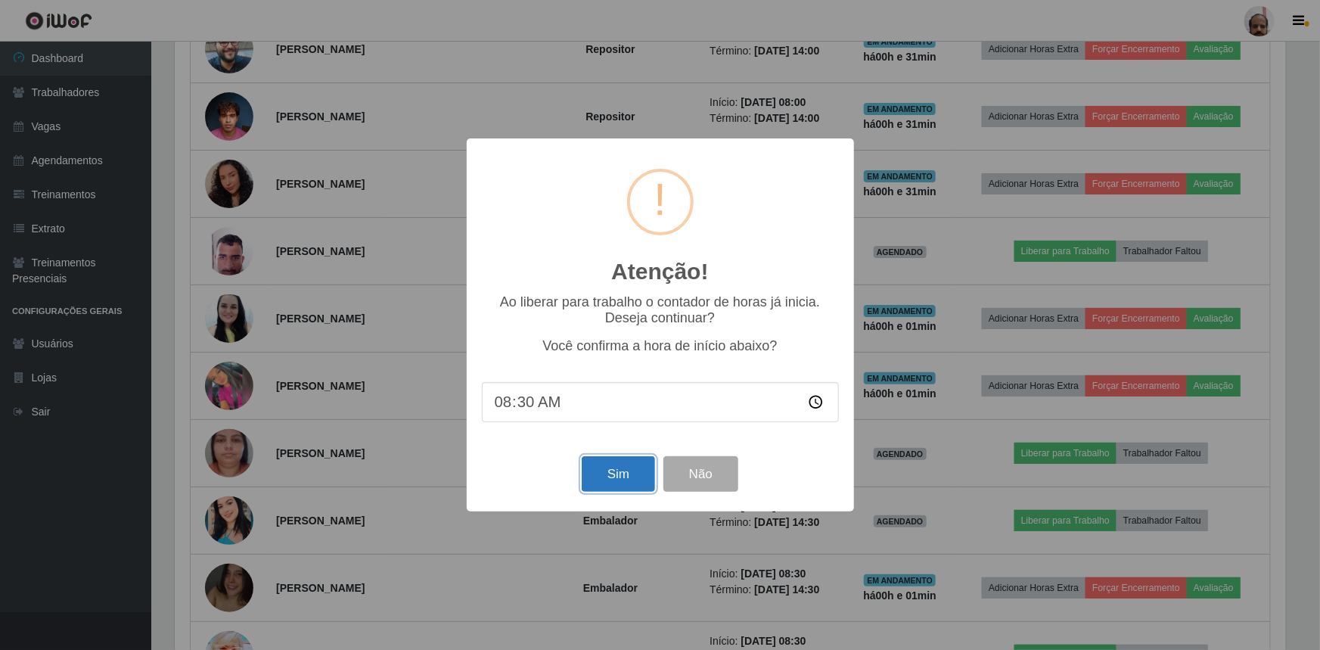
click at [623, 484] on button "Sim" at bounding box center [618, 474] width 73 height 36
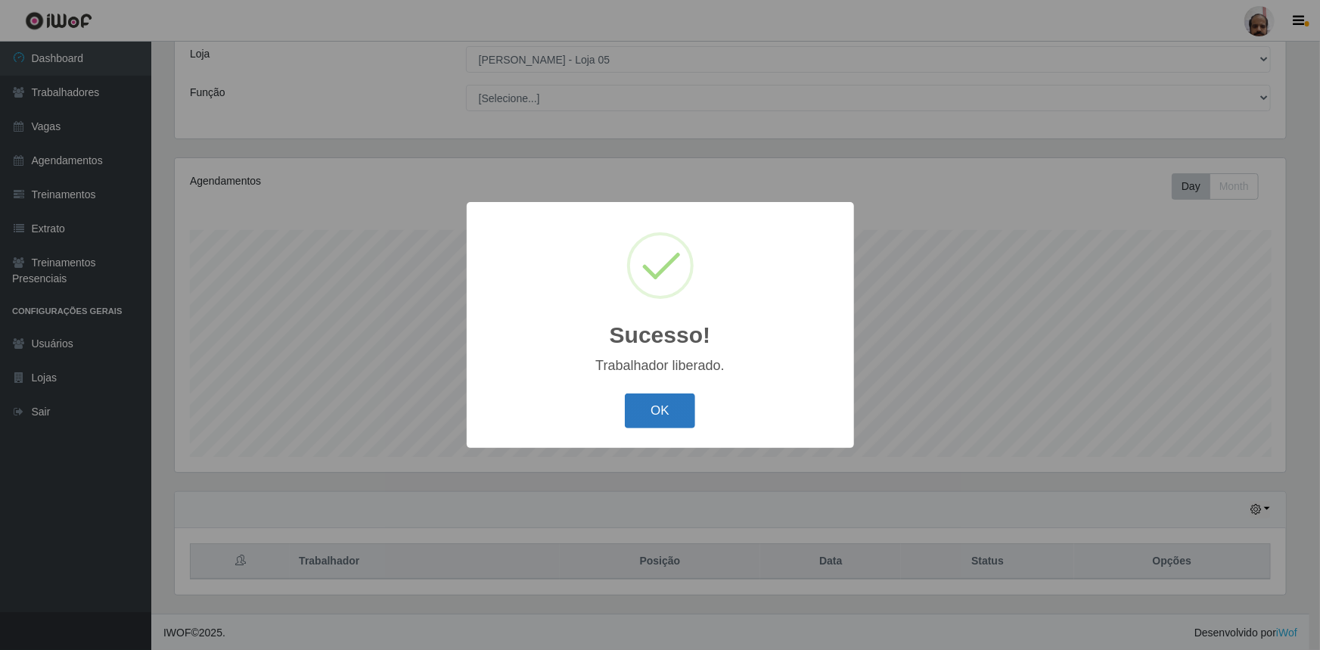
click at [672, 411] on button "OK" at bounding box center [660, 411] width 70 height 36
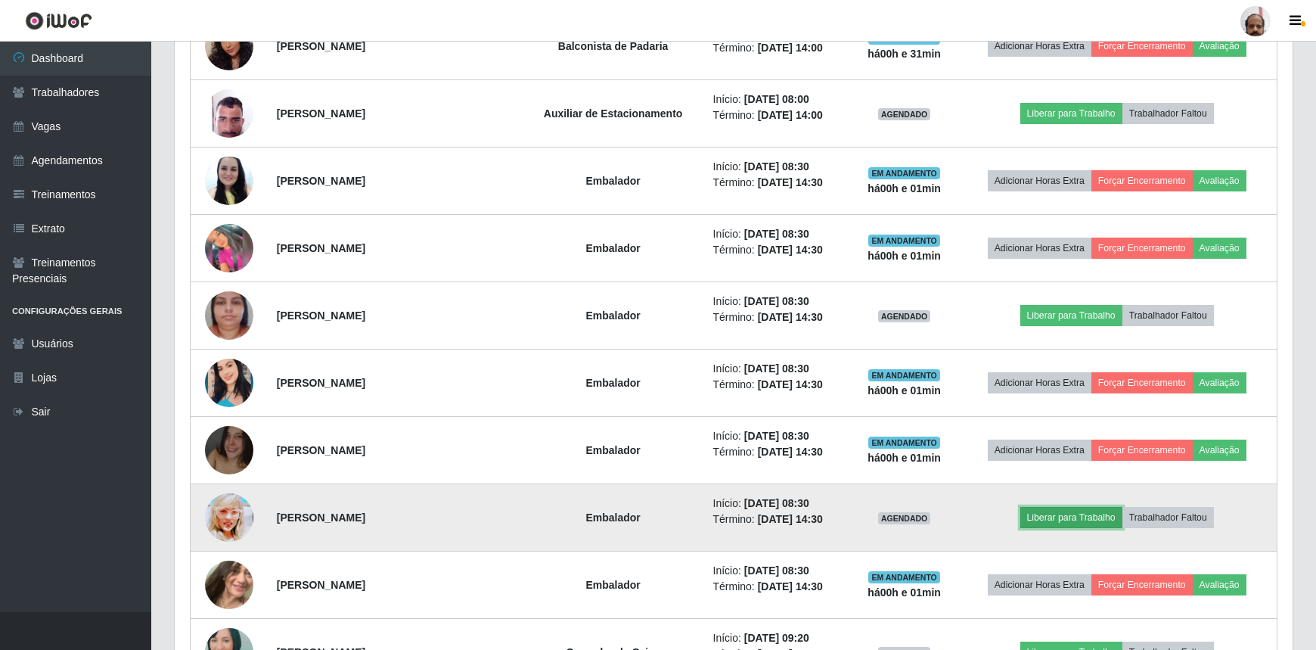
click at [1102, 514] on button "Liberar para Trabalho" at bounding box center [1071, 517] width 102 height 21
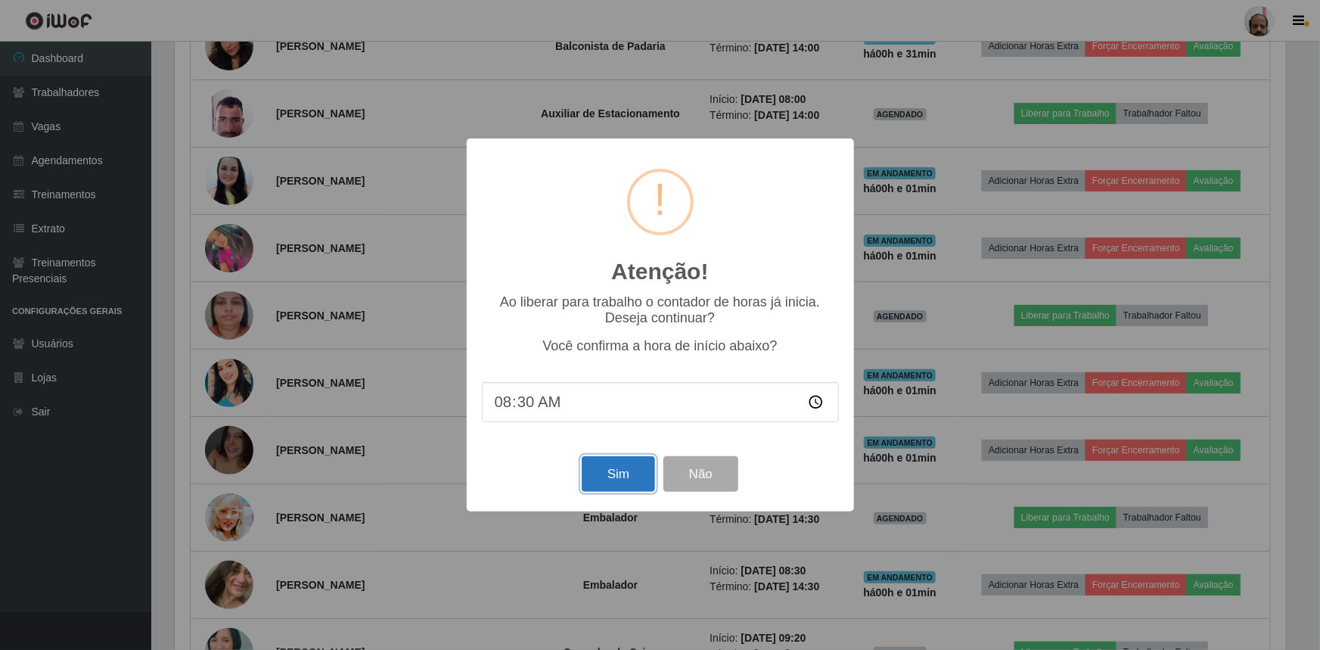
click at [601, 477] on button "Sim" at bounding box center [618, 474] width 73 height 36
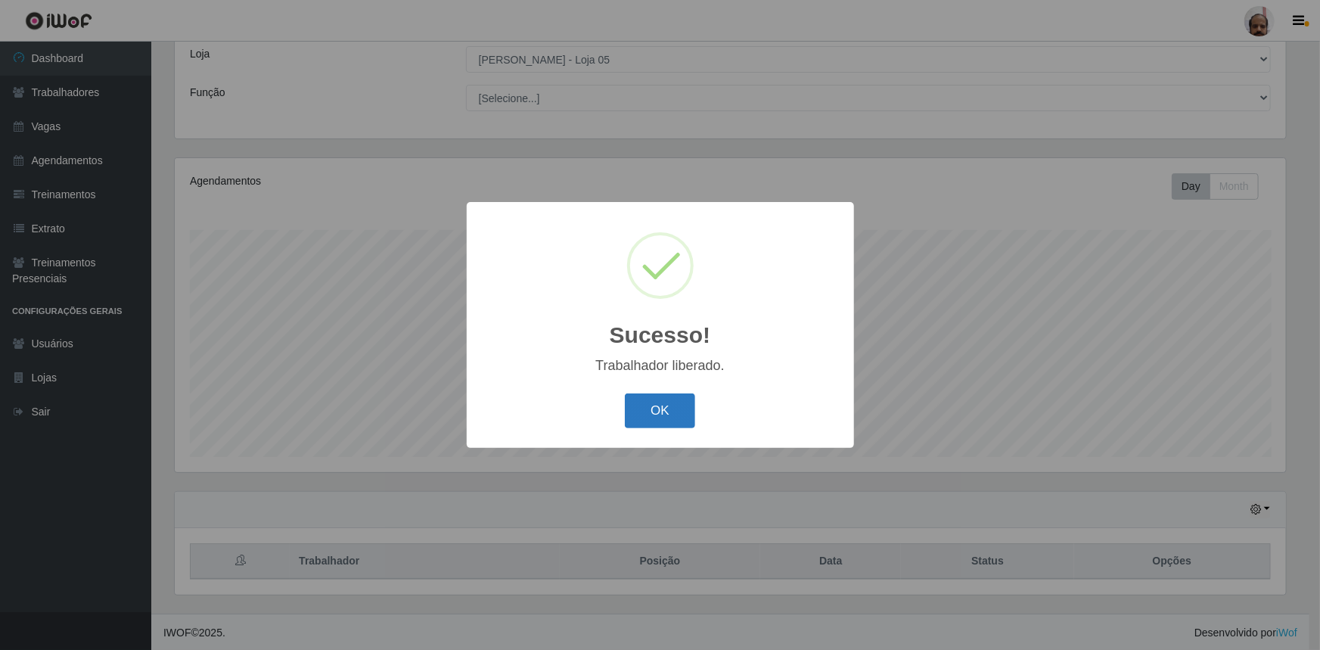
click at [655, 417] on button "OK" at bounding box center [660, 411] width 70 height 36
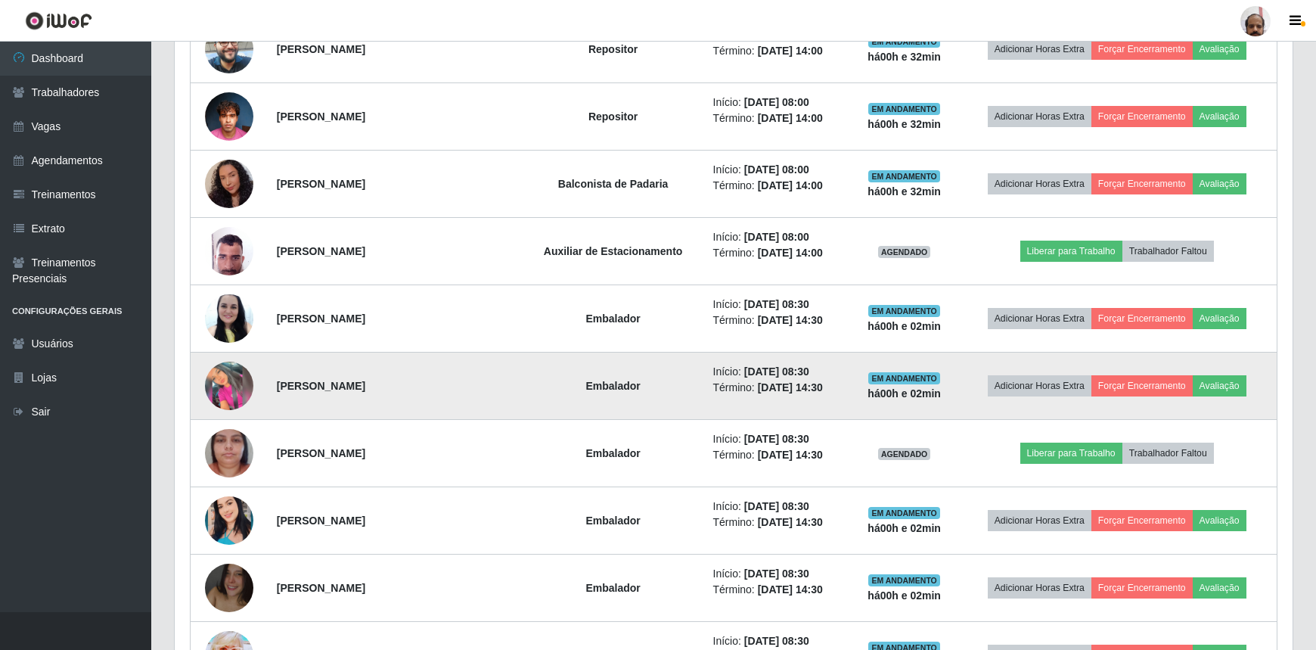
click at [239, 372] on img at bounding box center [229, 386] width 48 height 48
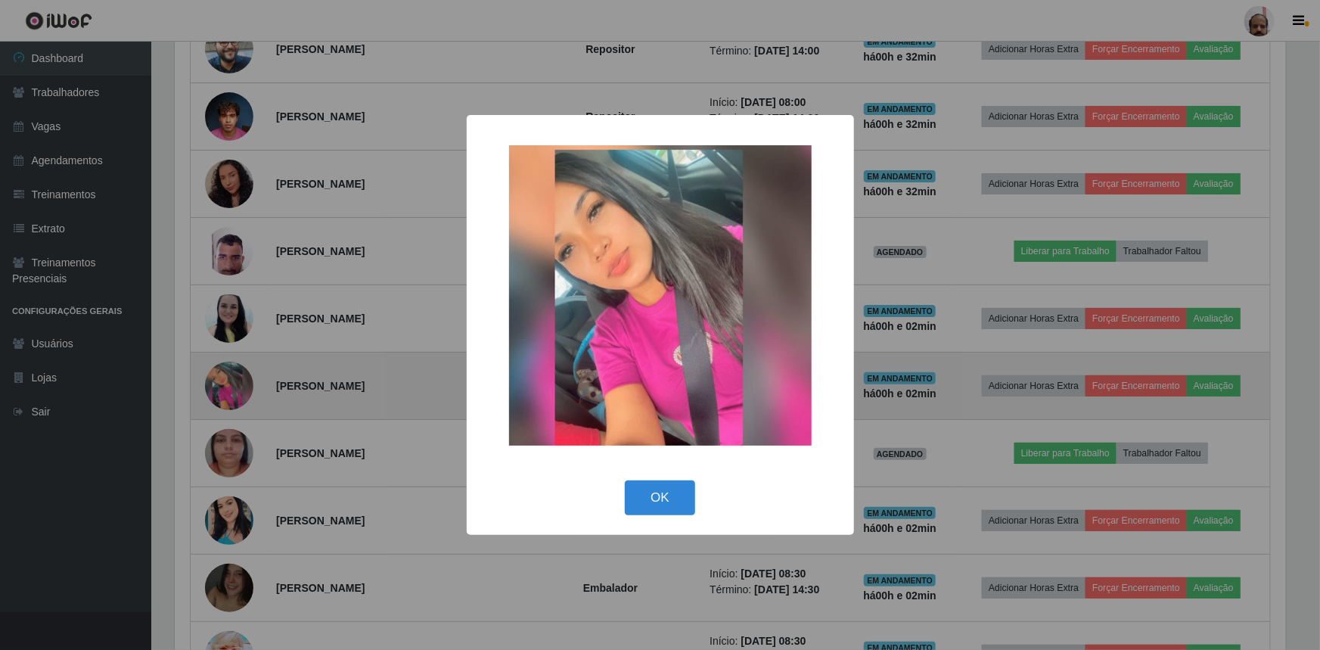
click at [239, 372] on div "× OK Cancel" at bounding box center [660, 325] width 1320 height 650
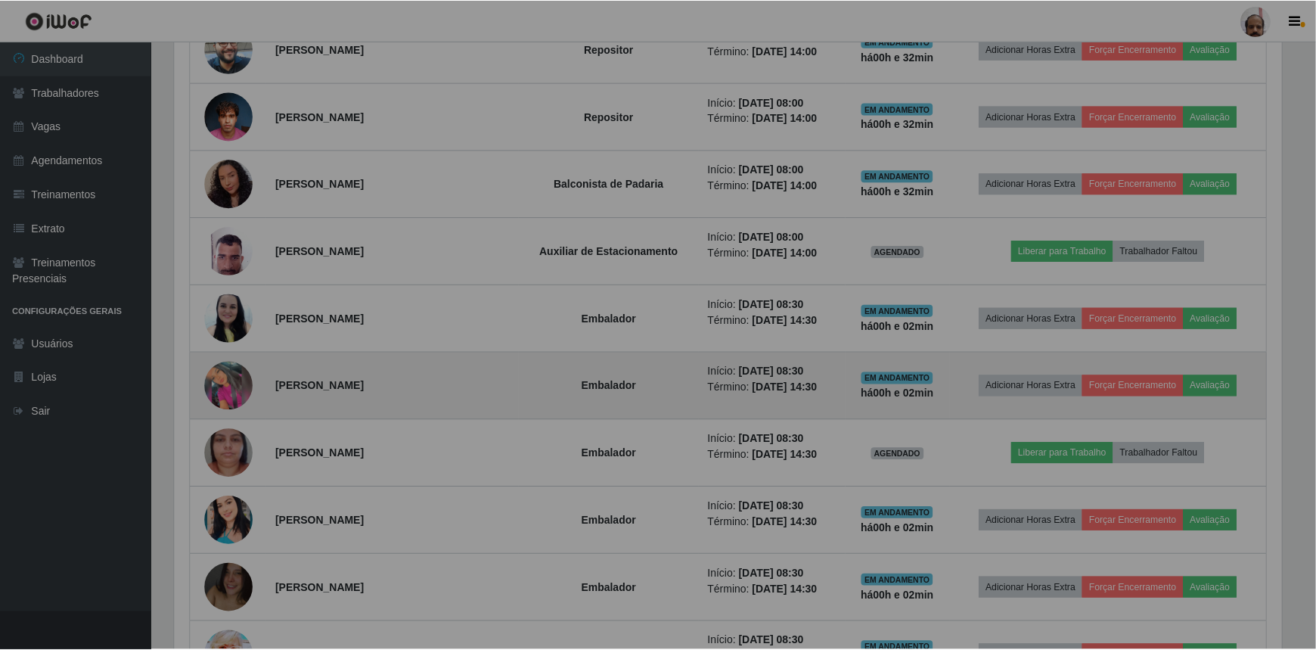
scroll to position [314, 1118]
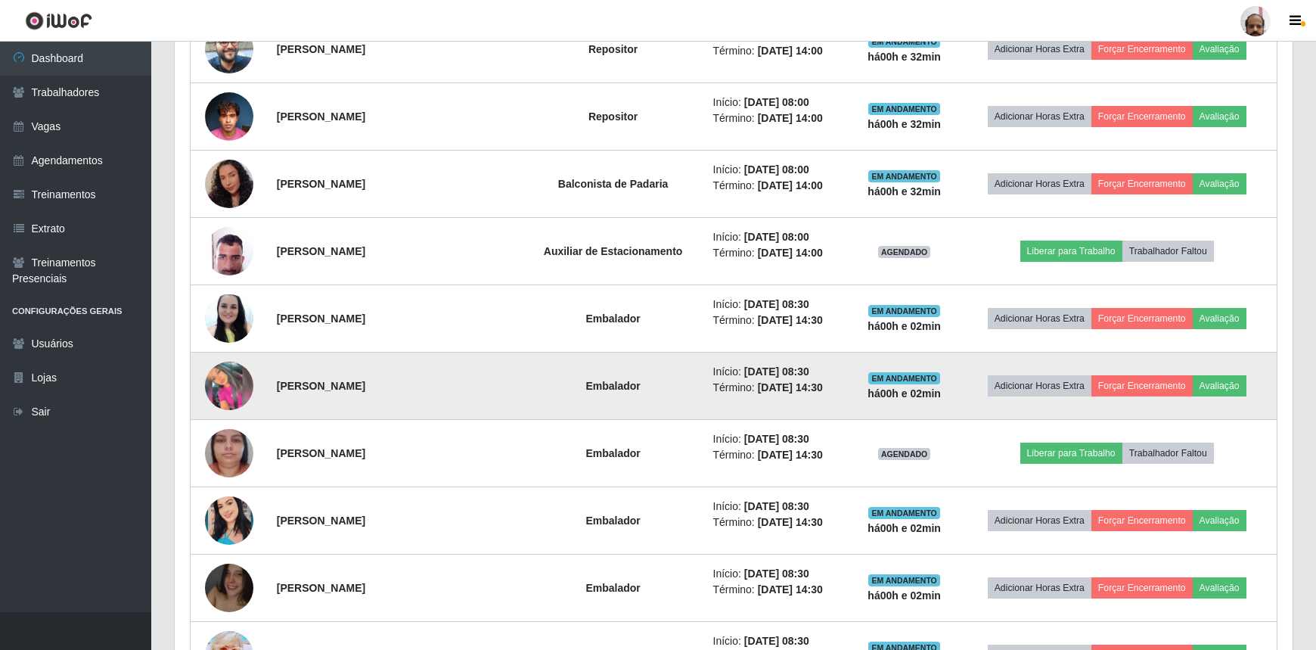
click at [239, 372] on img at bounding box center [229, 386] width 48 height 48
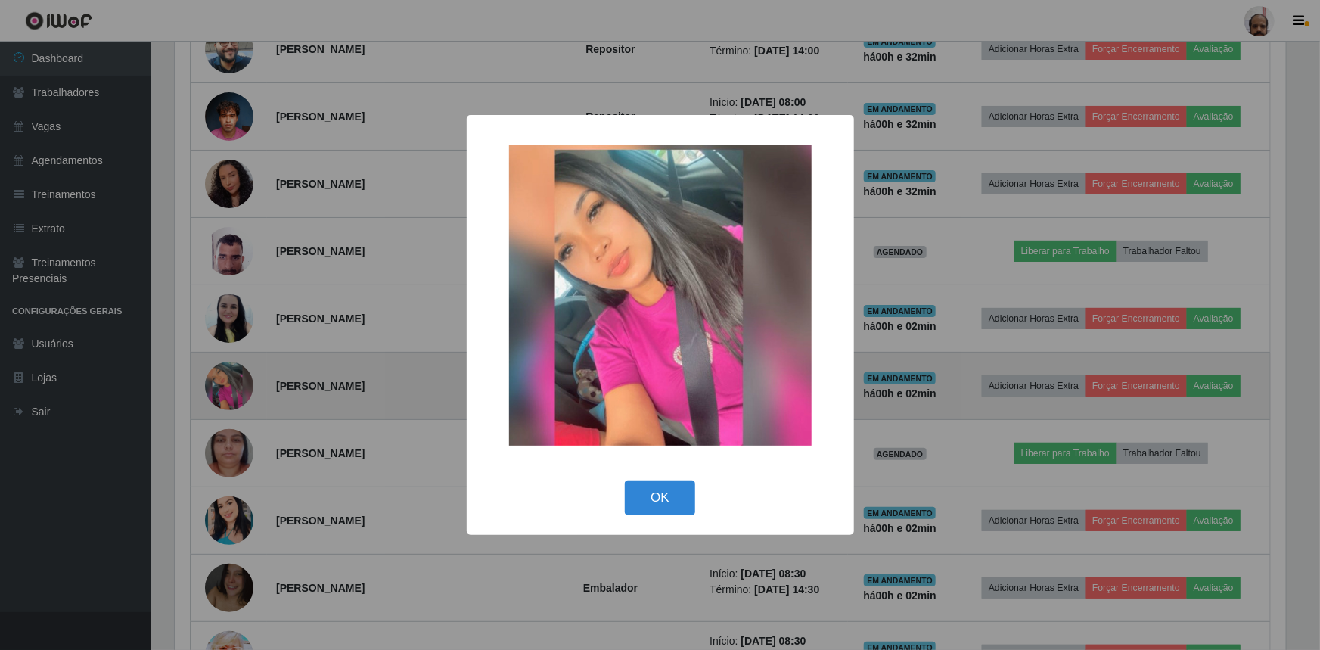
click at [239, 372] on div "× OK Cancel" at bounding box center [660, 325] width 1320 height 650
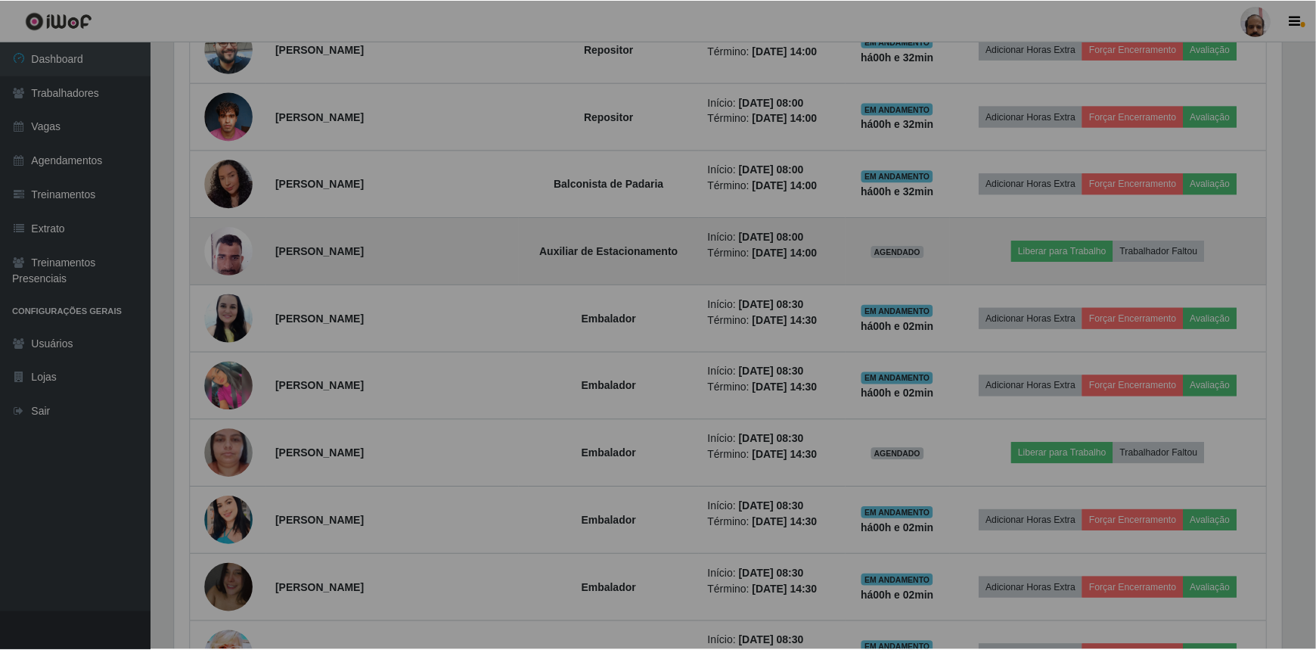
scroll to position [756076, 755271]
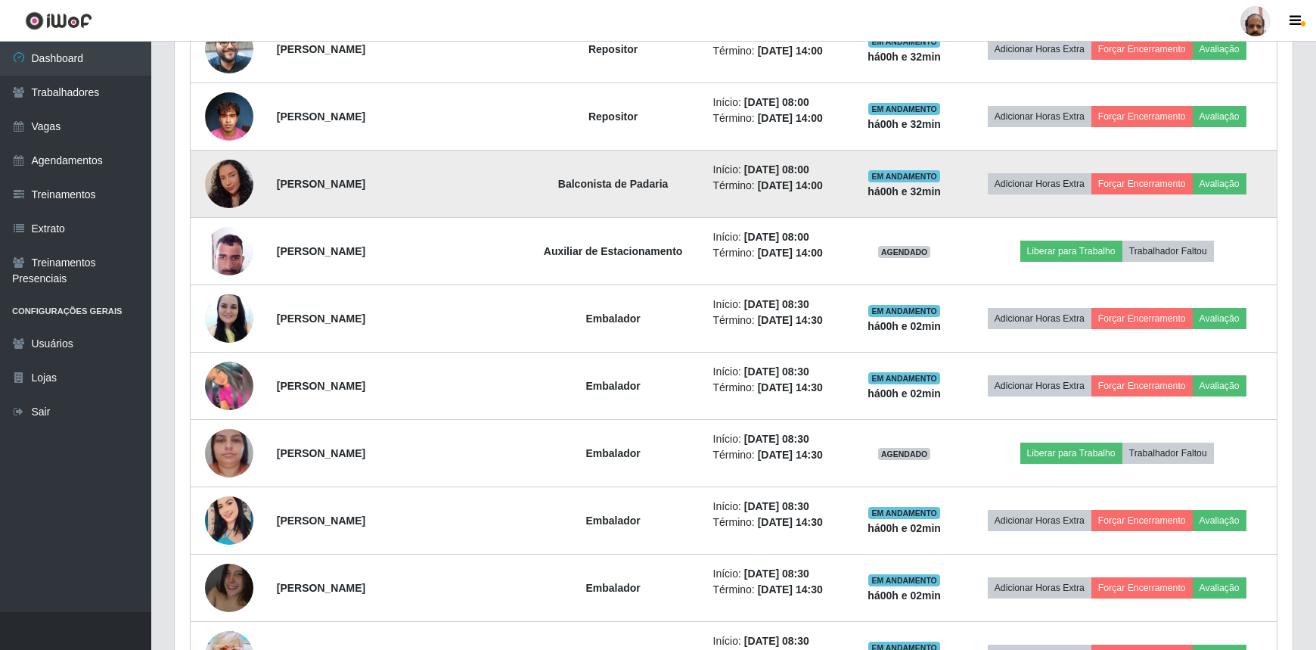
click at [234, 171] on img at bounding box center [229, 184] width 48 height 62
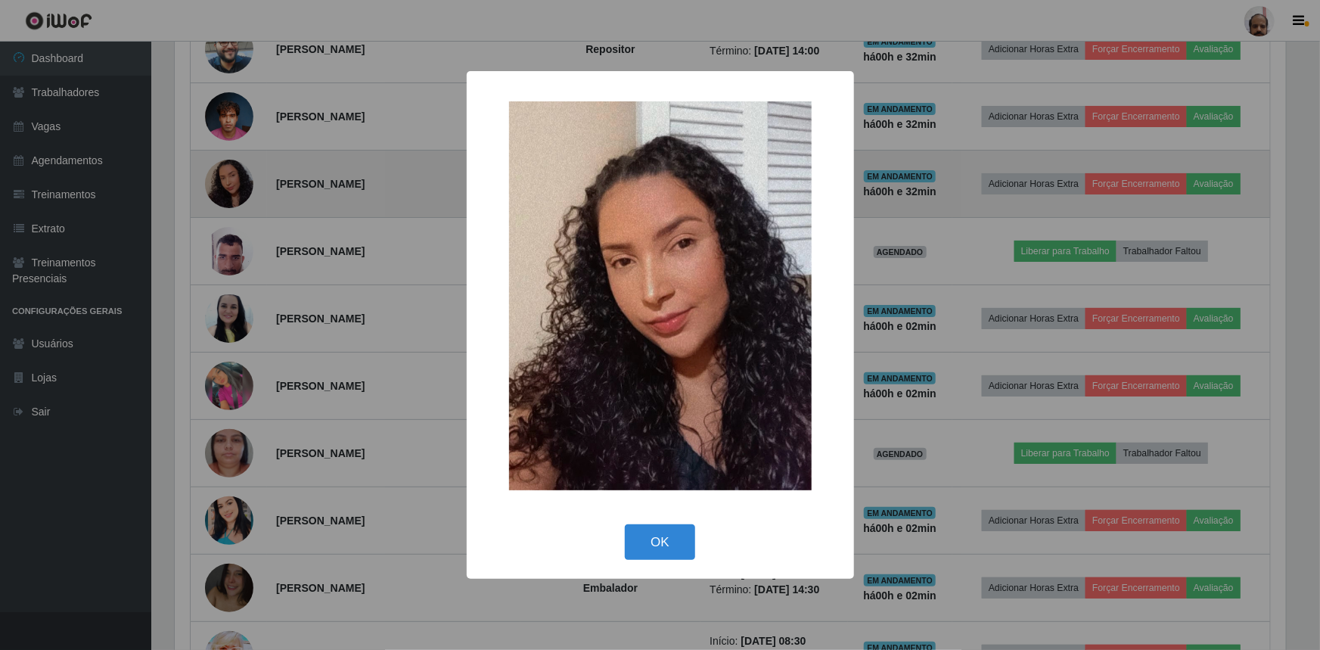
click at [234, 172] on div "× OK Cancel" at bounding box center [660, 325] width 1320 height 650
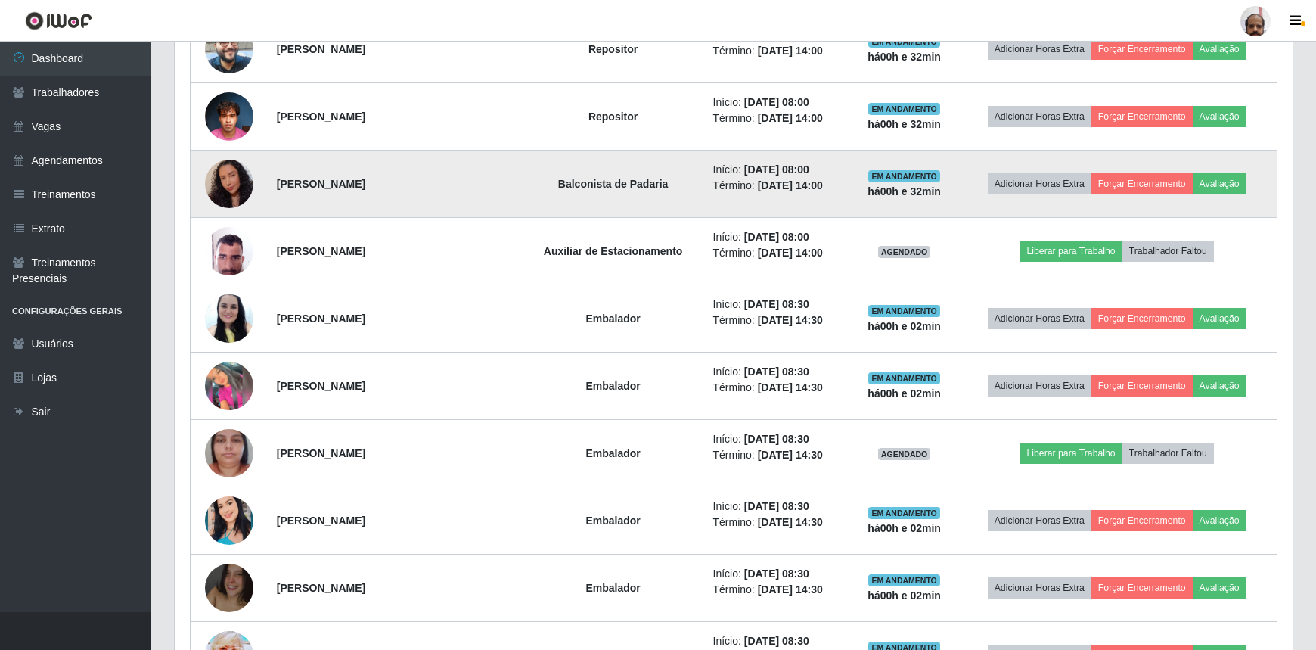
click at [234, 172] on img at bounding box center [229, 184] width 48 height 62
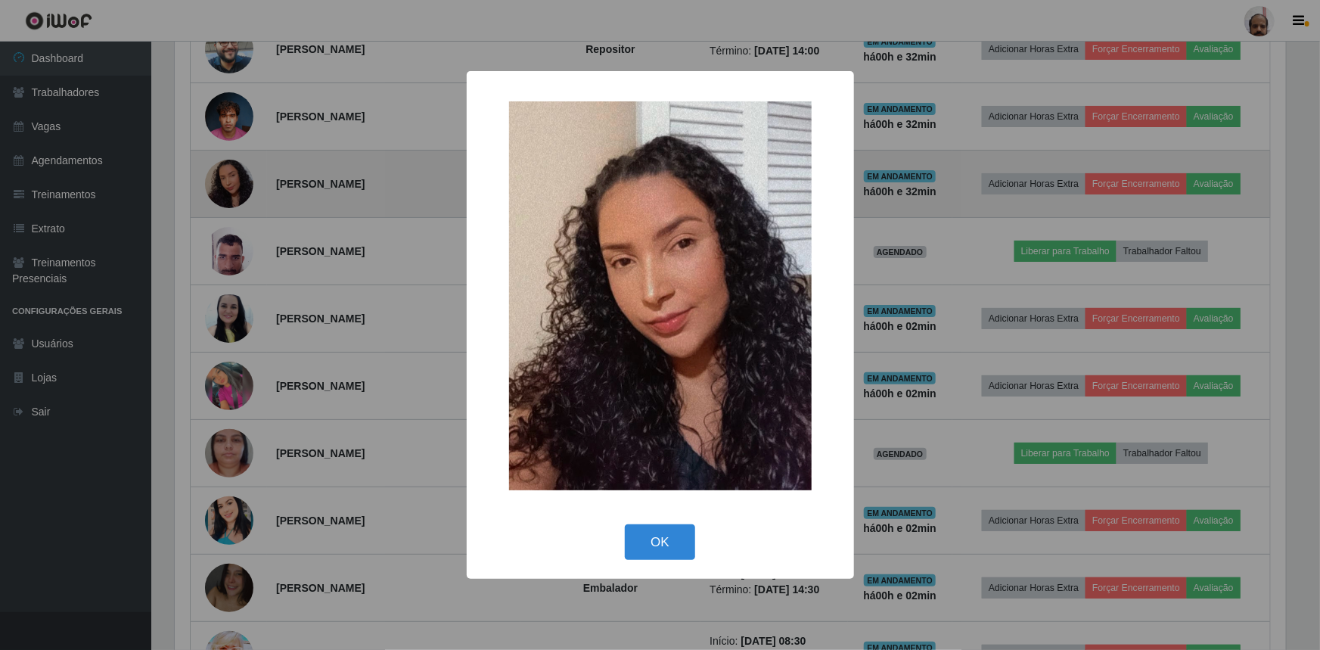
click at [234, 172] on div "× OK Cancel" at bounding box center [660, 325] width 1320 height 650
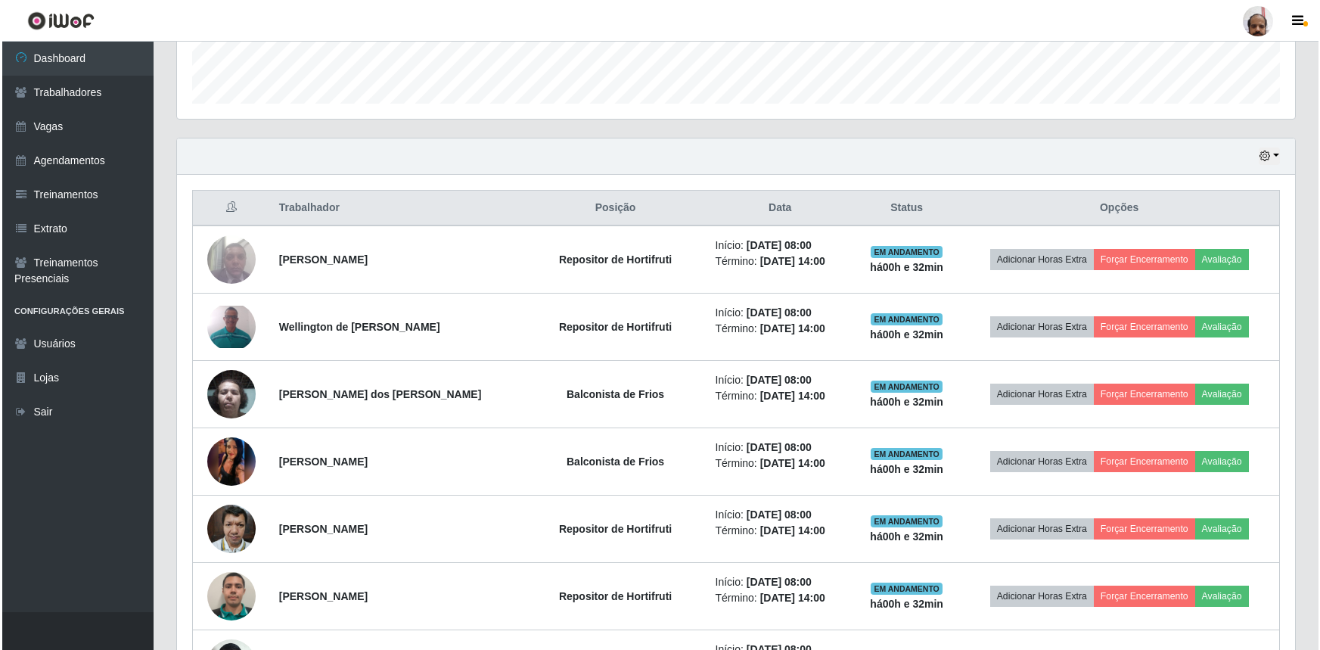
scroll to position [428, 0]
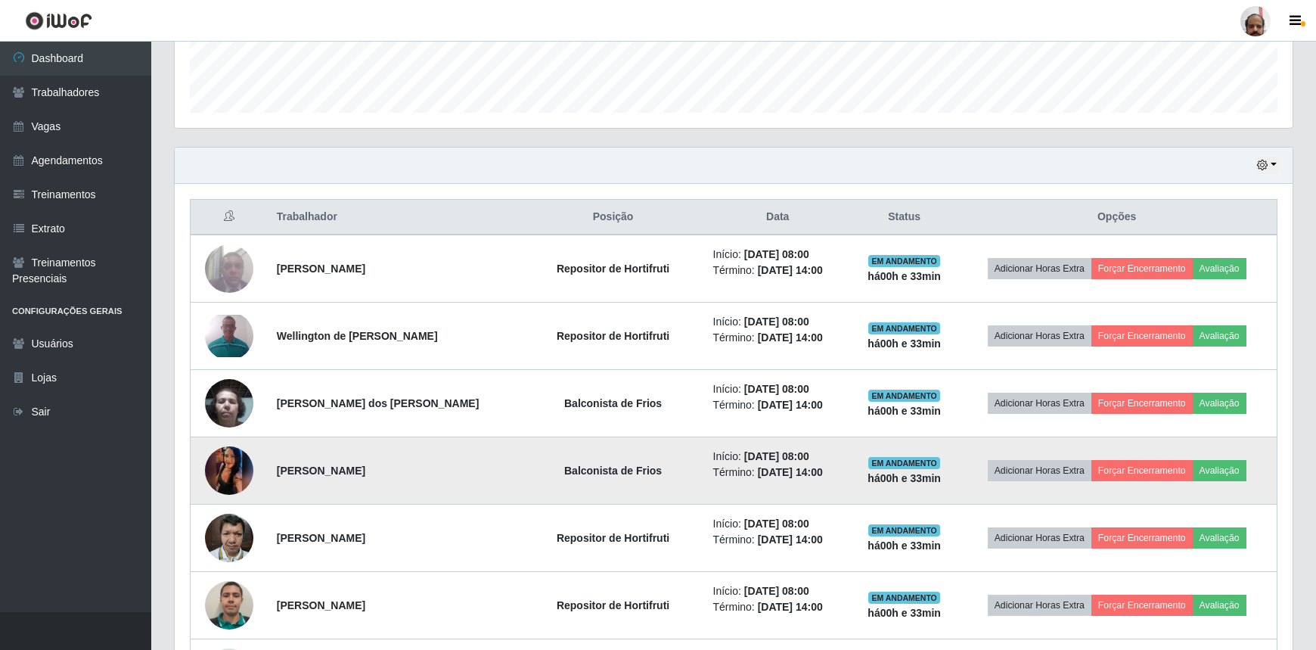
click at [240, 470] on img at bounding box center [229, 470] width 48 height 107
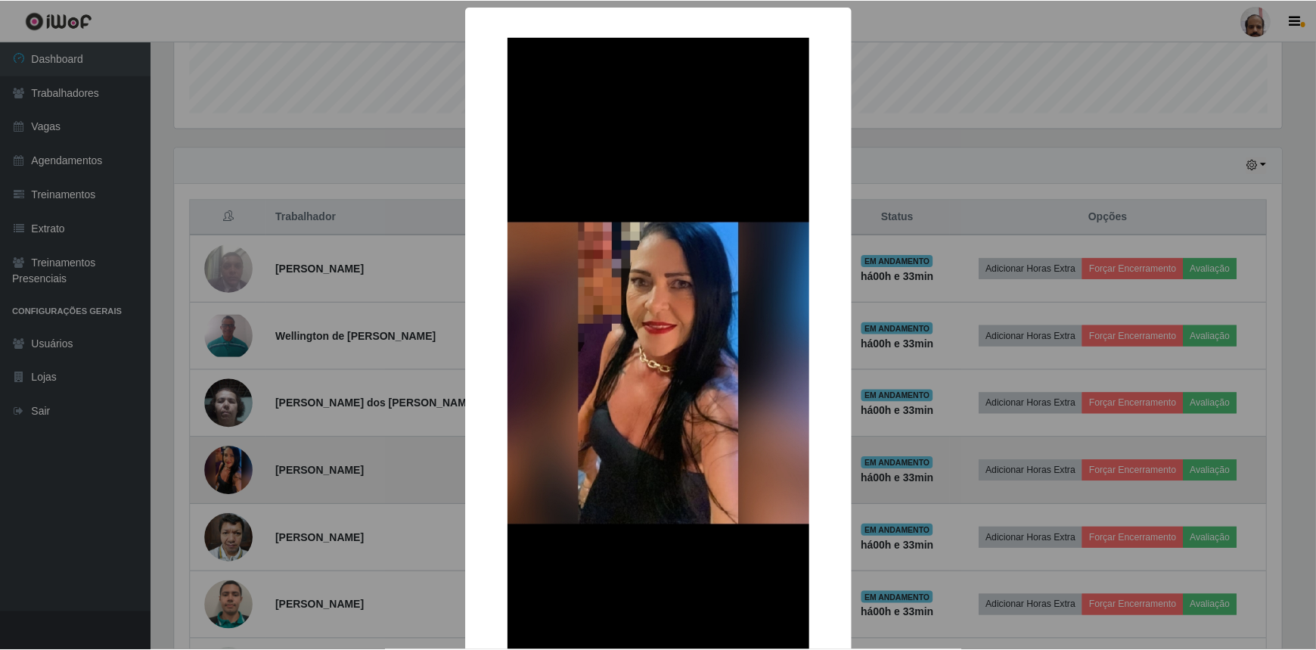
scroll to position [314, 1111]
click at [240, 470] on div "× OK Cancel" at bounding box center [660, 325] width 1320 height 650
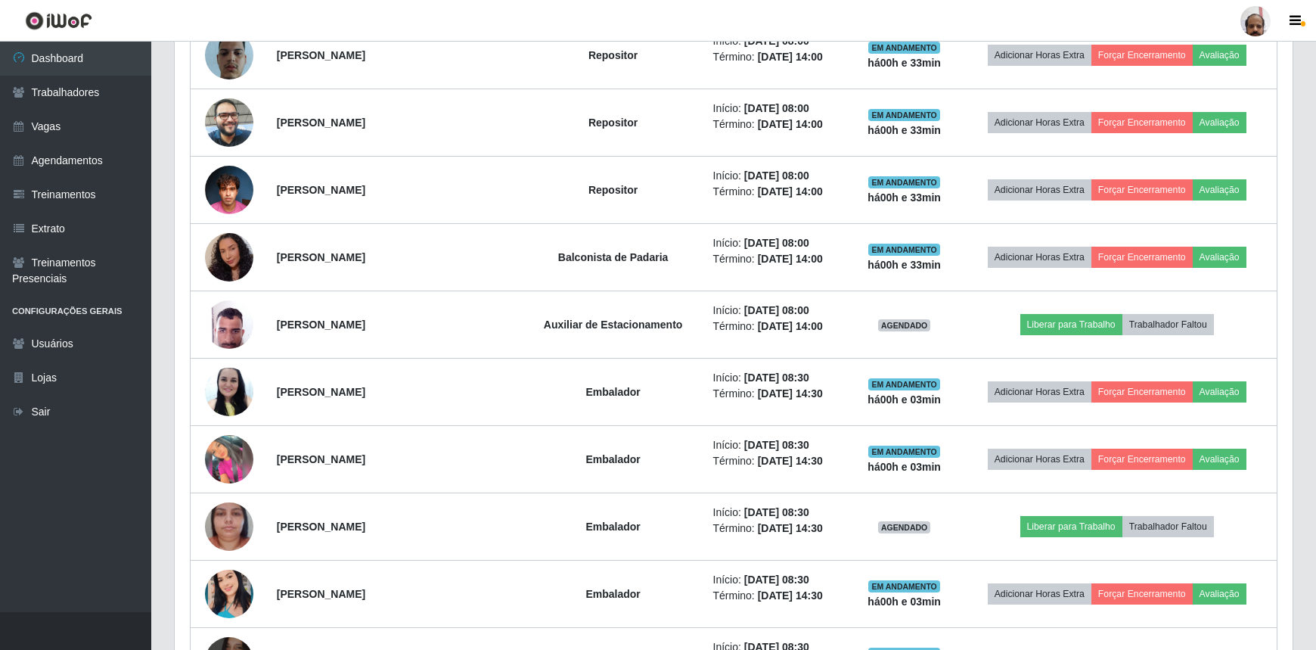
scroll to position [1253, 0]
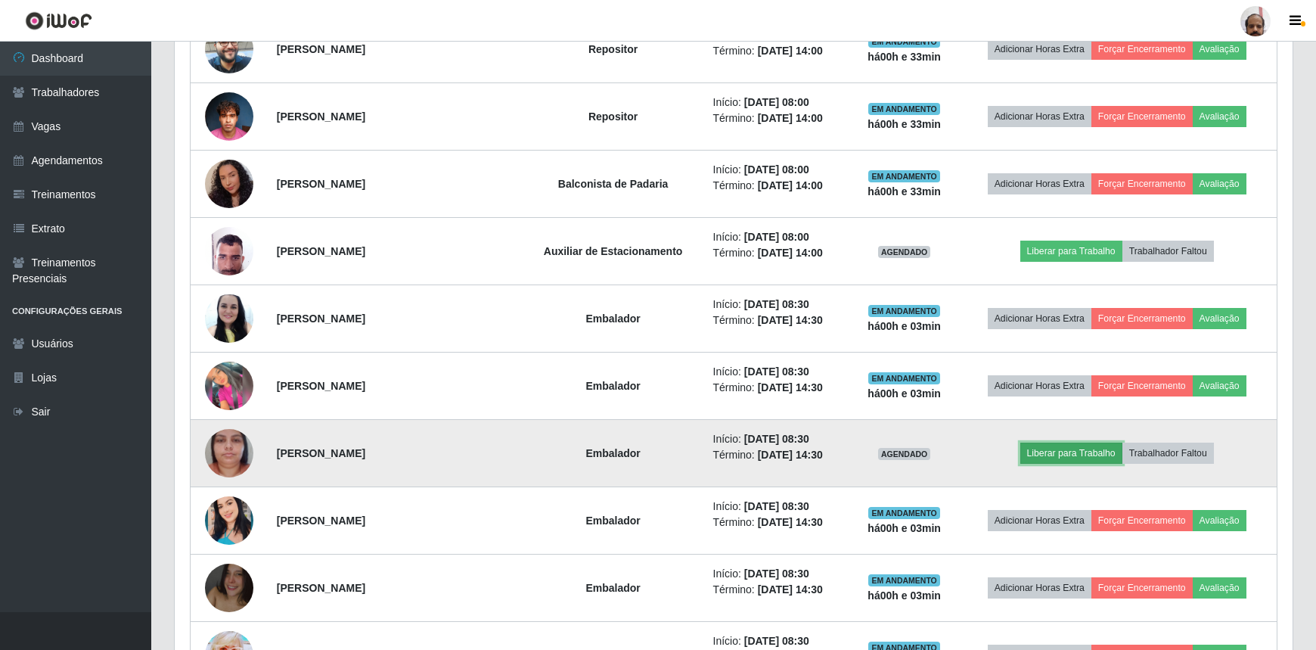
click at [1041, 449] on button "Liberar para Trabalho" at bounding box center [1071, 452] width 102 height 21
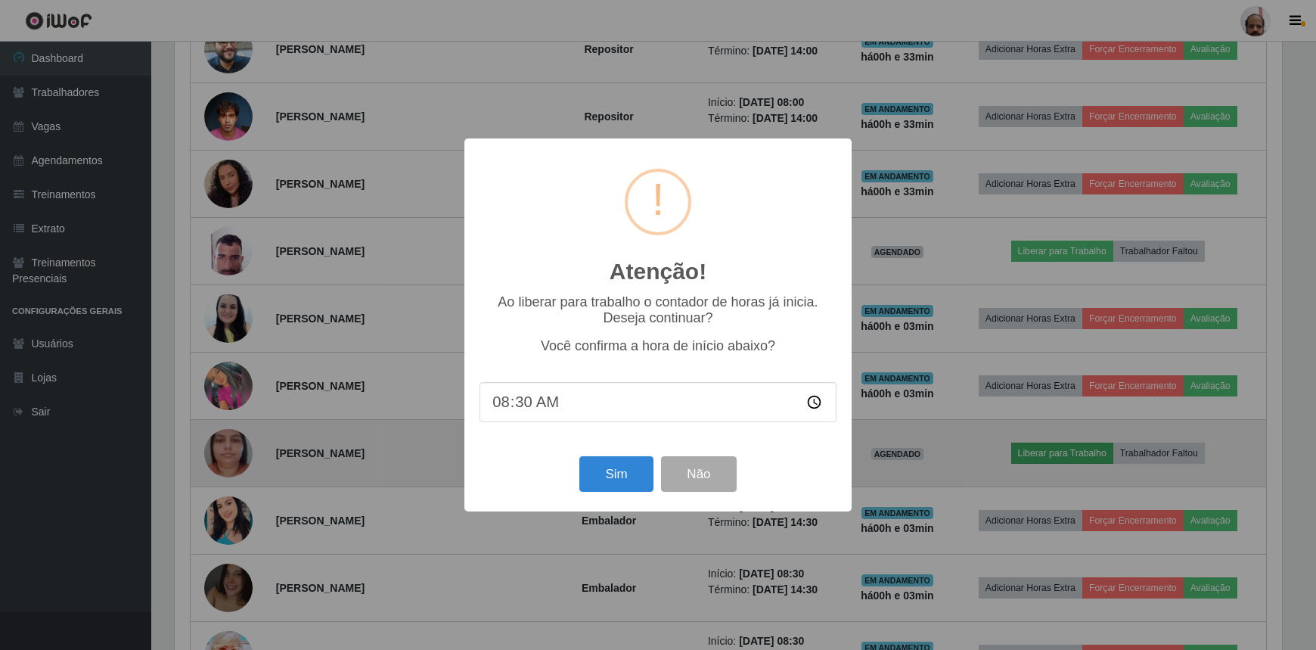
scroll to position [314, 1111]
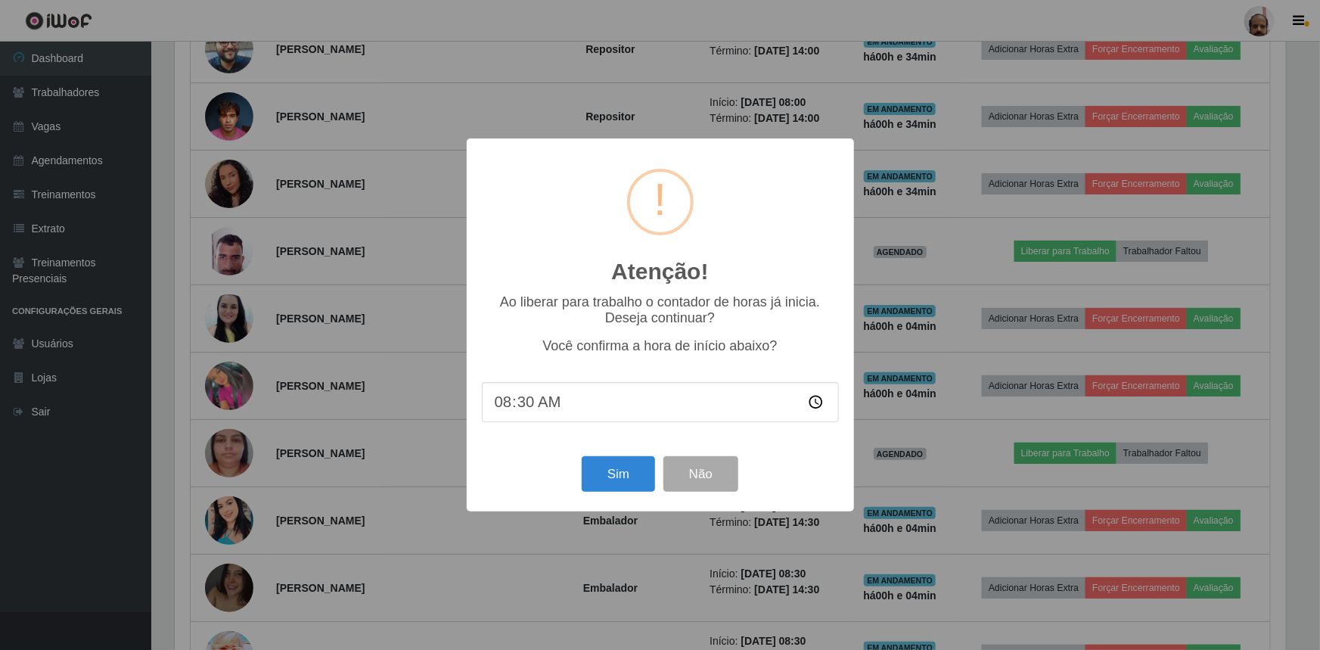
click at [529, 408] on input "08:30" at bounding box center [660, 402] width 357 height 40
type input "08:34"
click at [605, 474] on button "Sim" at bounding box center [618, 474] width 73 height 36
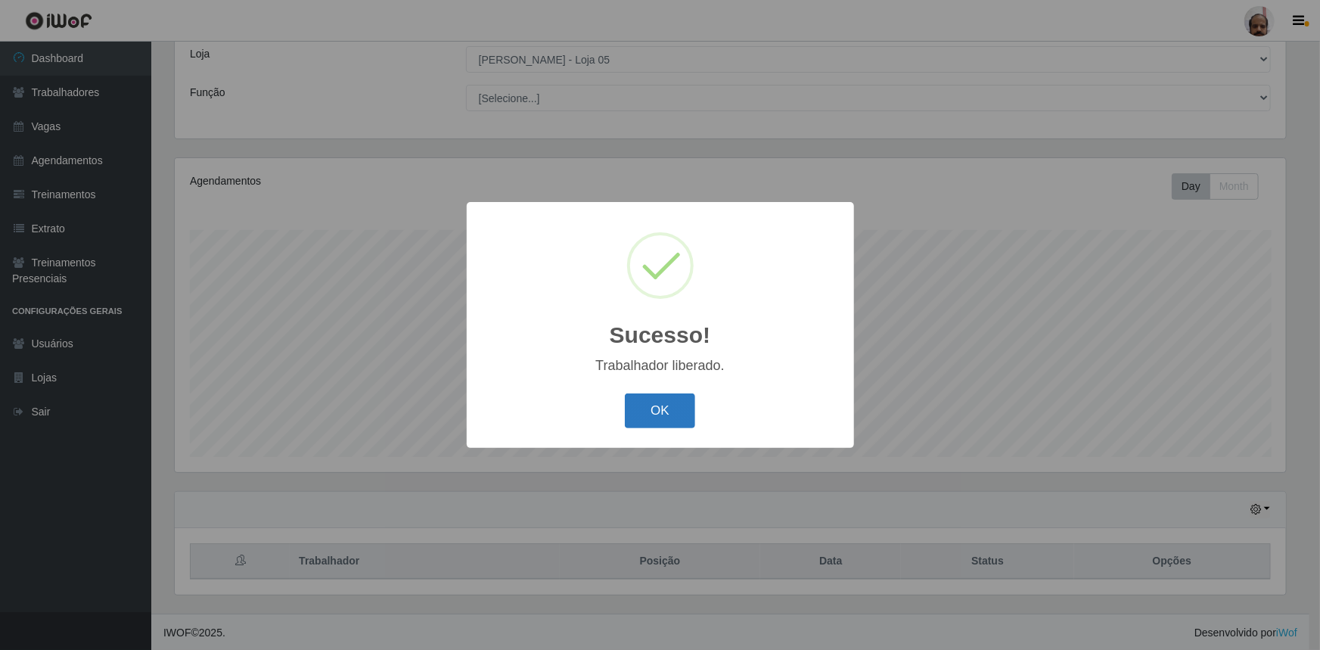
click at [670, 416] on button "OK" at bounding box center [660, 411] width 70 height 36
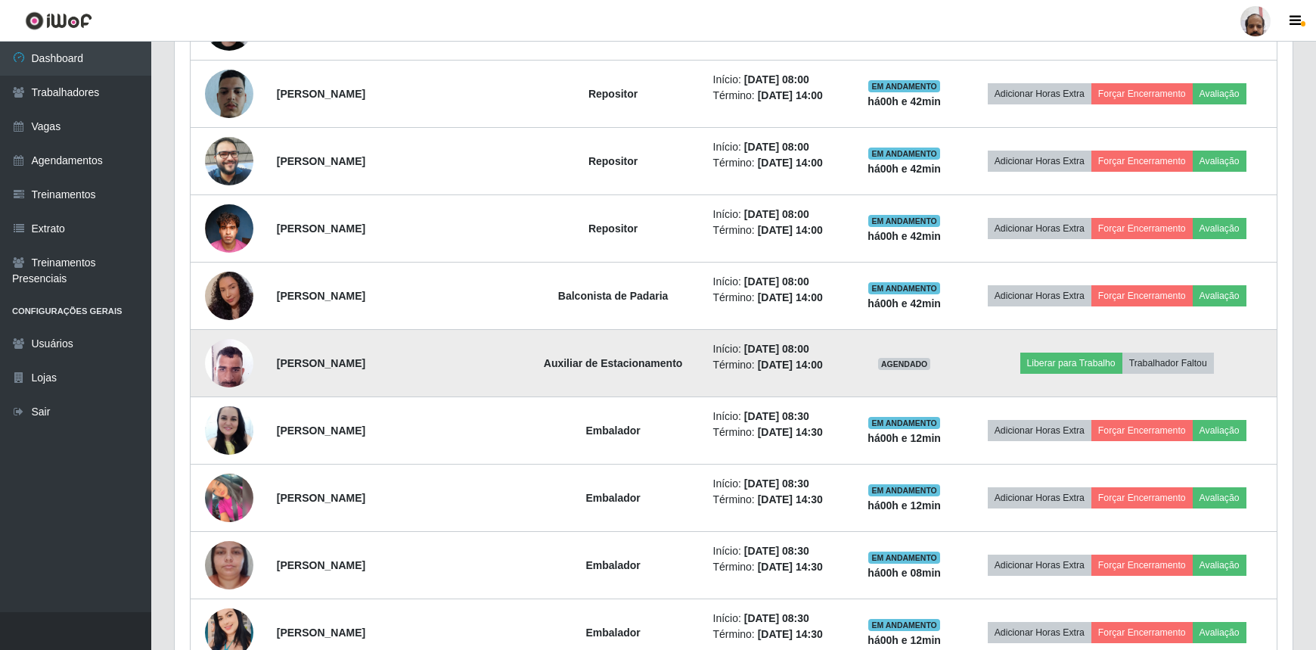
scroll to position [1185, 0]
